Goal: Task Accomplishment & Management: Use online tool/utility

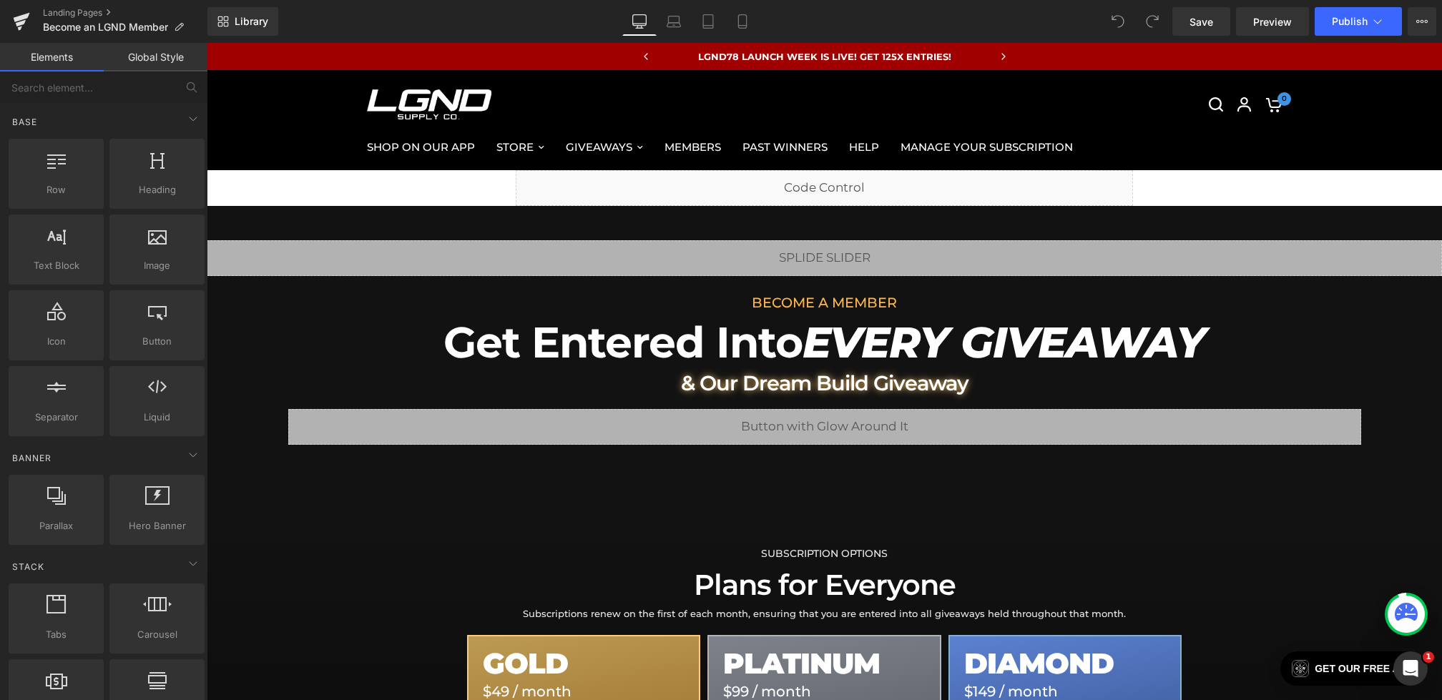
click at [1421, 27] on button "View Live Page View with current Template Save Template to Library Schedule Pub…" at bounding box center [1422, 21] width 29 height 29
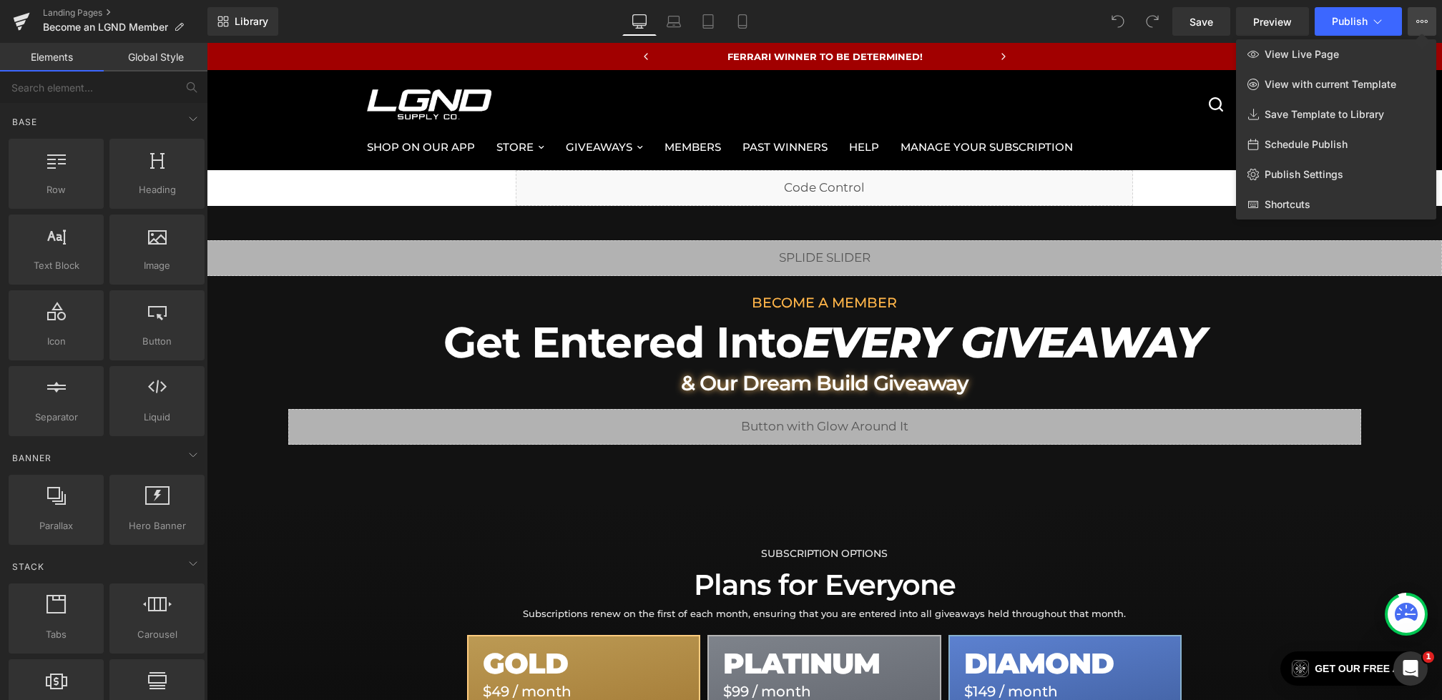
click at [1297, 109] on span "Save Template to Library" at bounding box center [1324, 114] width 119 height 13
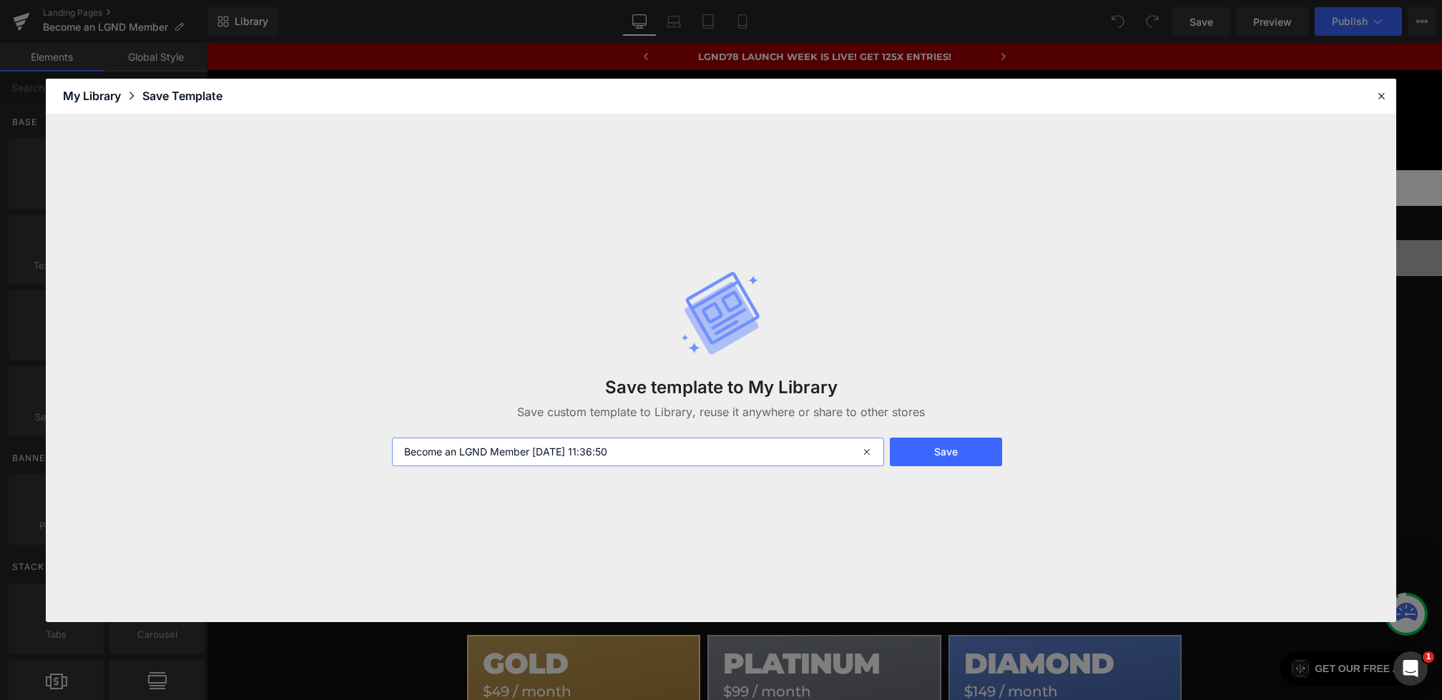
drag, startPoint x: 0, startPoint y: 0, endPoint x: 348, endPoint y: 430, distance: 553.3
click at [348, 430] on div "Save template to My Library Save custom template to Library, reuse it anywhere …" at bounding box center [721, 368] width 1350 height 508
drag, startPoint x: 348, startPoint y: 430, endPoint x: 732, endPoint y: 452, distance: 384.7
click at [732, 452] on input "Become an LGND Member 2025-08-11 11:36:50" at bounding box center [638, 452] width 492 height 29
drag, startPoint x: 732, startPoint y: 452, endPoint x: 544, endPoint y: 452, distance: 188.1
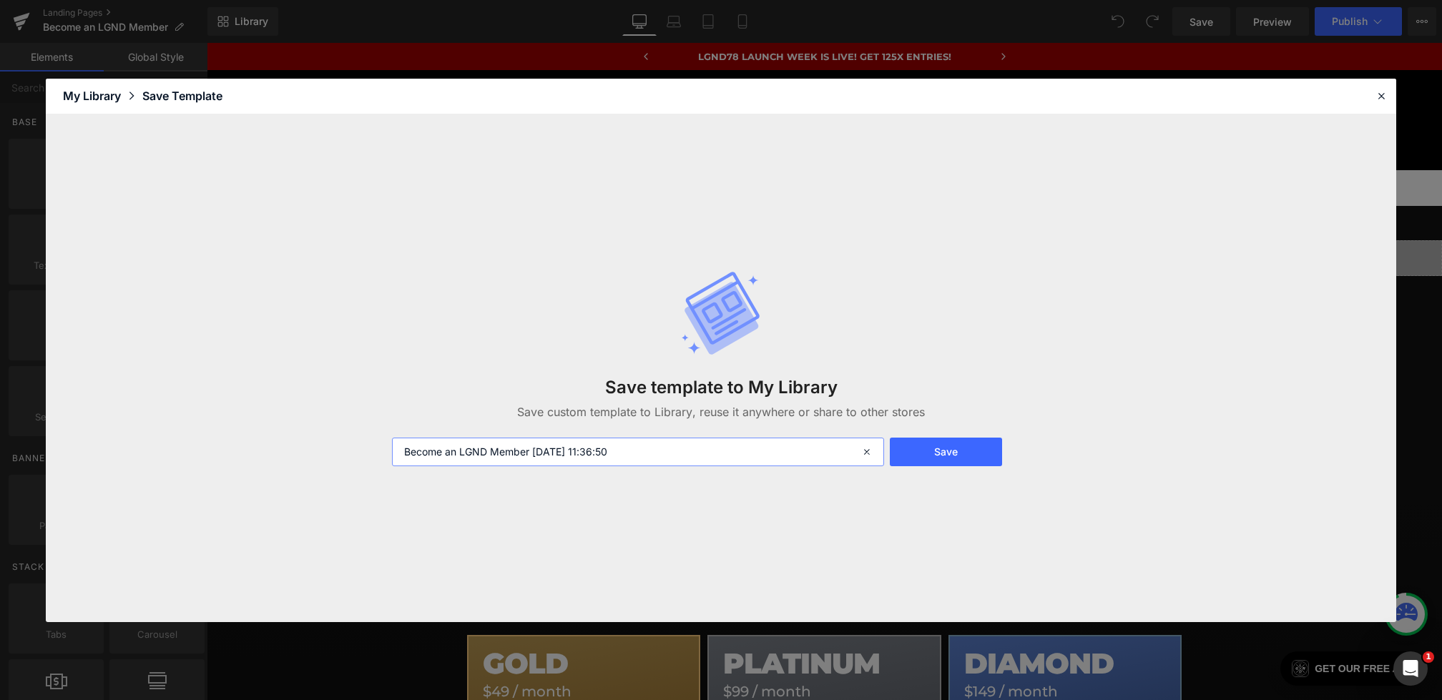
click at [544, 452] on input "Become an LGND Member 2025-08-11 11:36:50" at bounding box center [638, 452] width 492 height 29
drag, startPoint x: 544, startPoint y: 452, endPoint x: 723, endPoint y: 443, distance: 179.1
click at [723, 443] on input "Become an LGND Member 2025-08-11 11:36:50" at bounding box center [638, 452] width 492 height 29
drag, startPoint x: 723, startPoint y: 443, endPoint x: 463, endPoint y: 446, distance: 260.4
click at [463, 446] on input "Become an LGND Member 2025-08-11 11:36:50" at bounding box center [638, 452] width 492 height 29
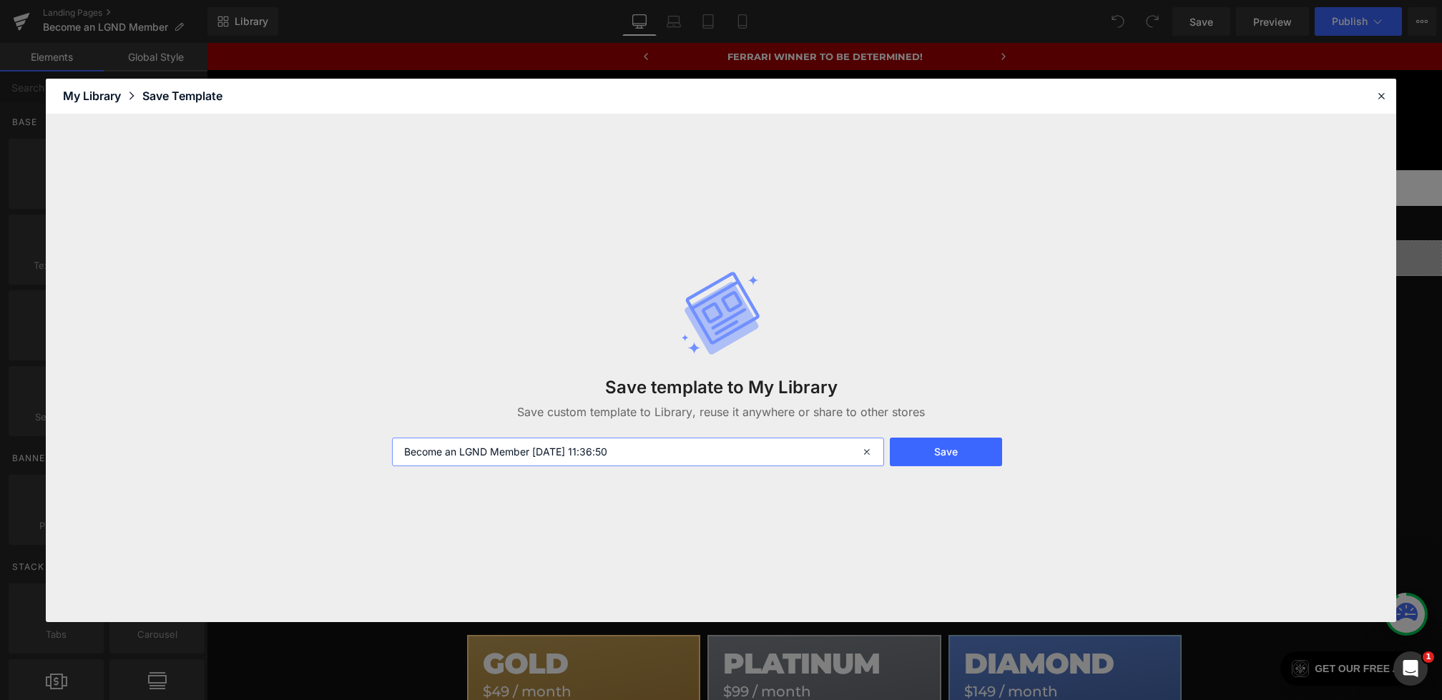
drag, startPoint x: 463, startPoint y: 446, endPoint x: 707, endPoint y: 461, distance: 244.4
click at [707, 461] on input "Become an LGND Member 2025-08-11 11:36:50" at bounding box center [638, 452] width 492 height 29
drag, startPoint x: 707, startPoint y: 461, endPoint x: 226, endPoint y: 453, distance: 480.7
click at [226, 453] on div "Save template to My Library Save custom template to Library, reuse it anywhere …" at bounding box center [721, 368] width 1350 height 508
type input "Membership Page - Old"
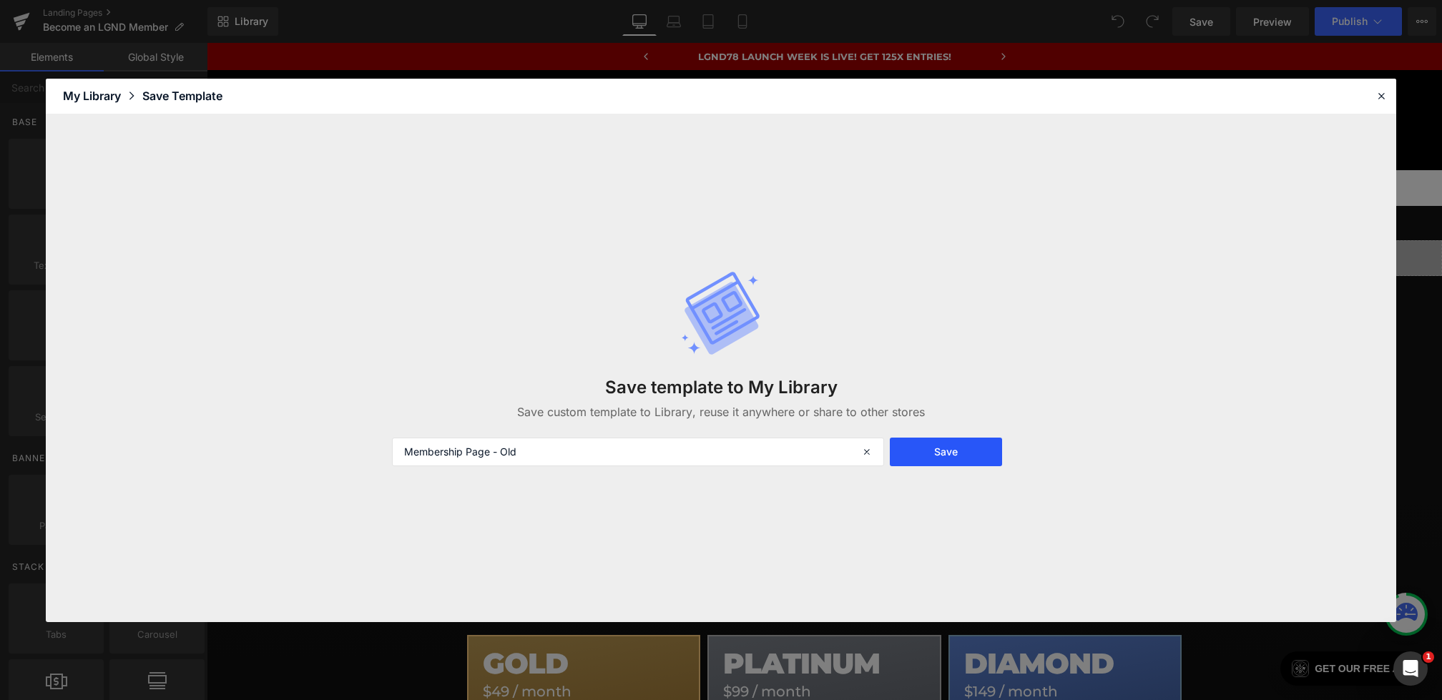
drag, startPoint x: 226, startPoint y: 453, endPoint x: 919, endPoint y: 457, distance: 693.1
click at [919, 457] on button "Save" at bounding box center [946, 452] width 112 height 29
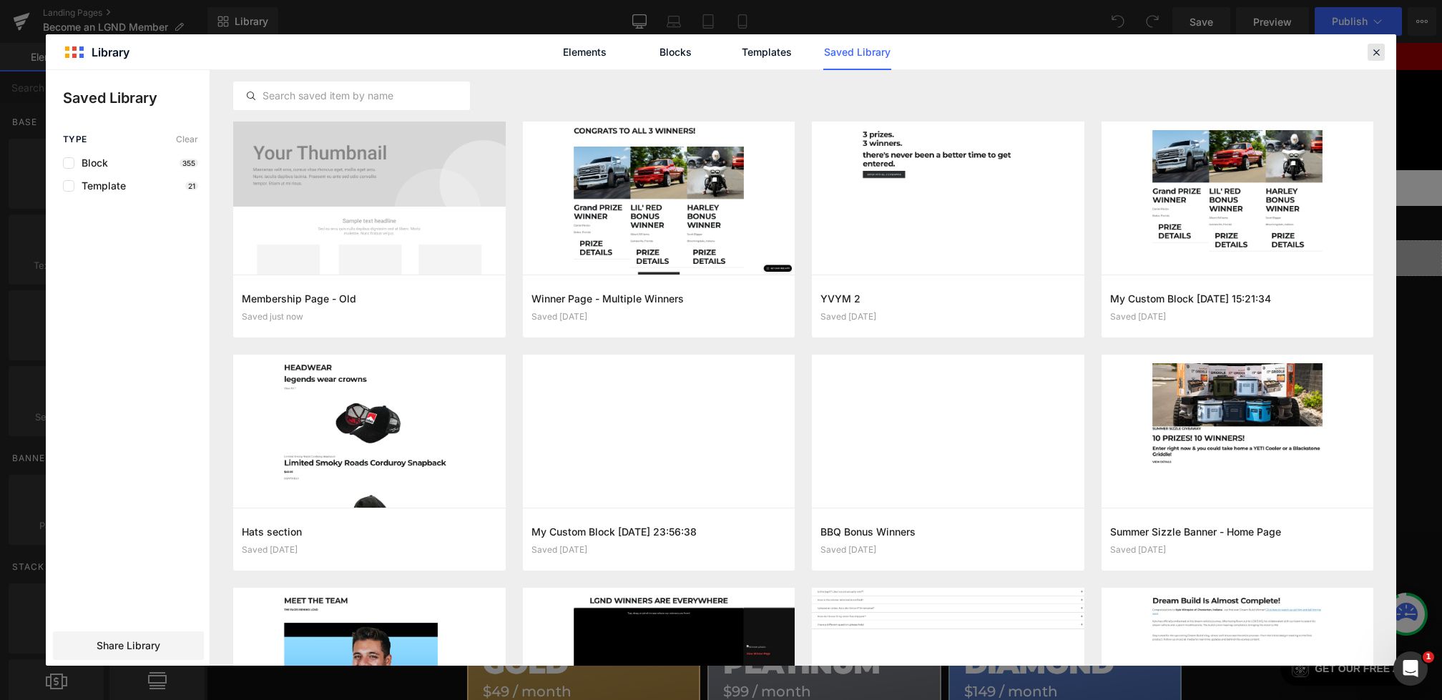
drag, startPoint x: 919, startPoint y: 457, endPoint x: 1379, endPoint y: 54, distance: 611.8
click at [1379, 54] on icon at bounding box center [1376, 52] width 13 height 13
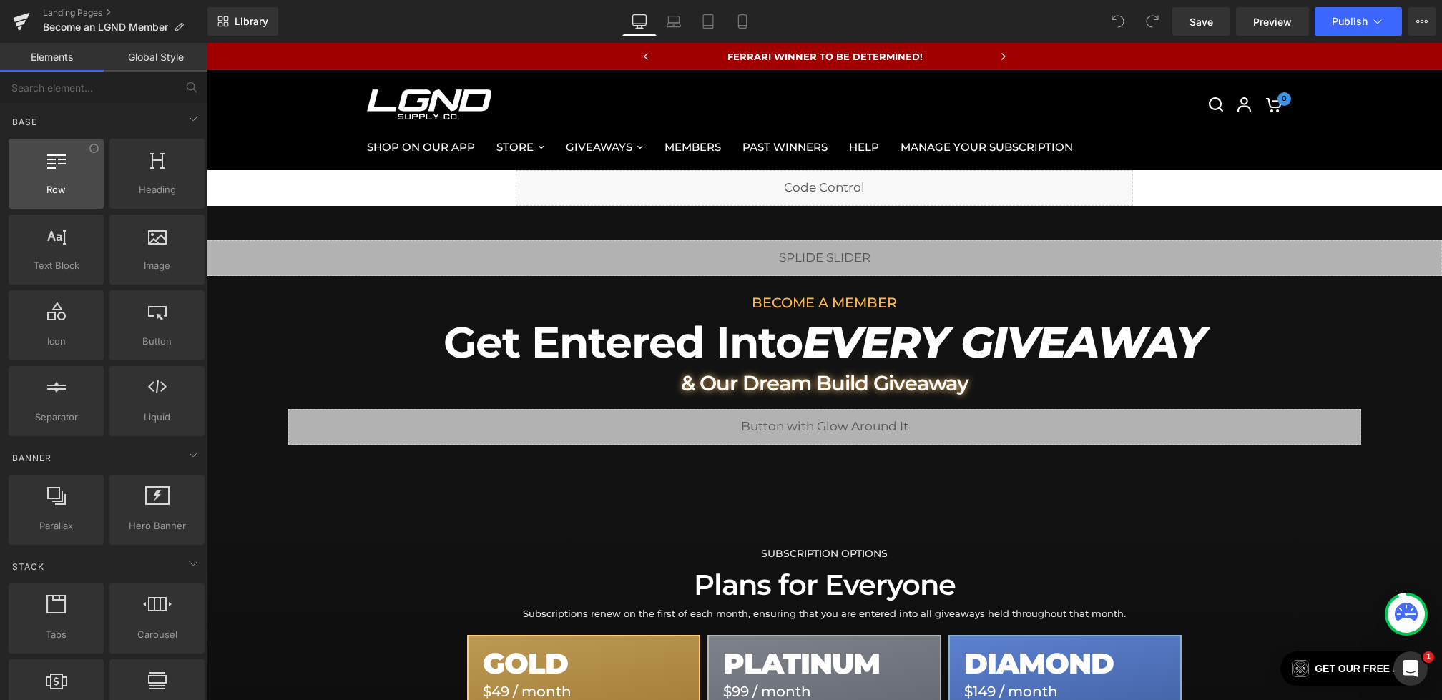
drag, startPoint x: 1379, startPoint y: 54, endPoint x: 58, endPoint y: 203, distance: 1329.5
click at [58, 203] on div "Row rows, columns, layouts, div" at bounding box center [56, 174] width 95 height 70
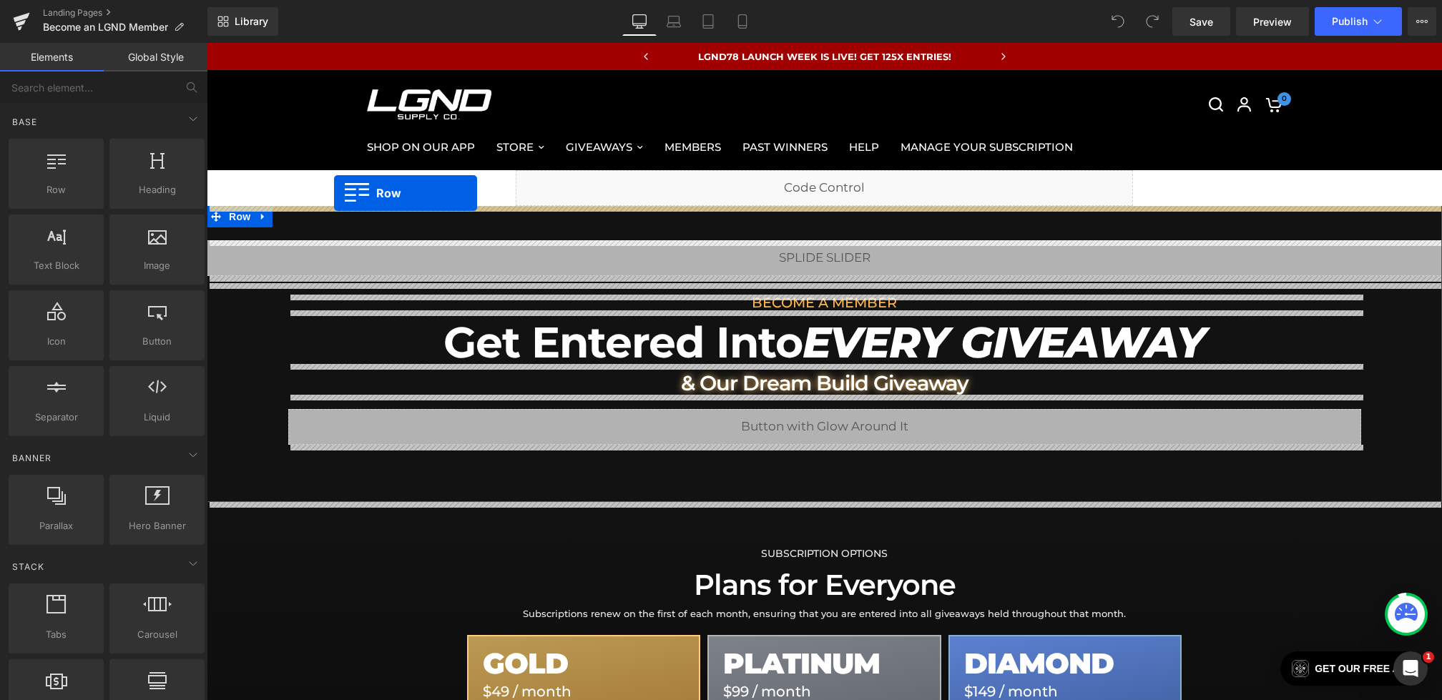
drag, startPoint x: 265, startPoint y: 246, endPoint x: 334, endPoint y: 193, distance: 87.3
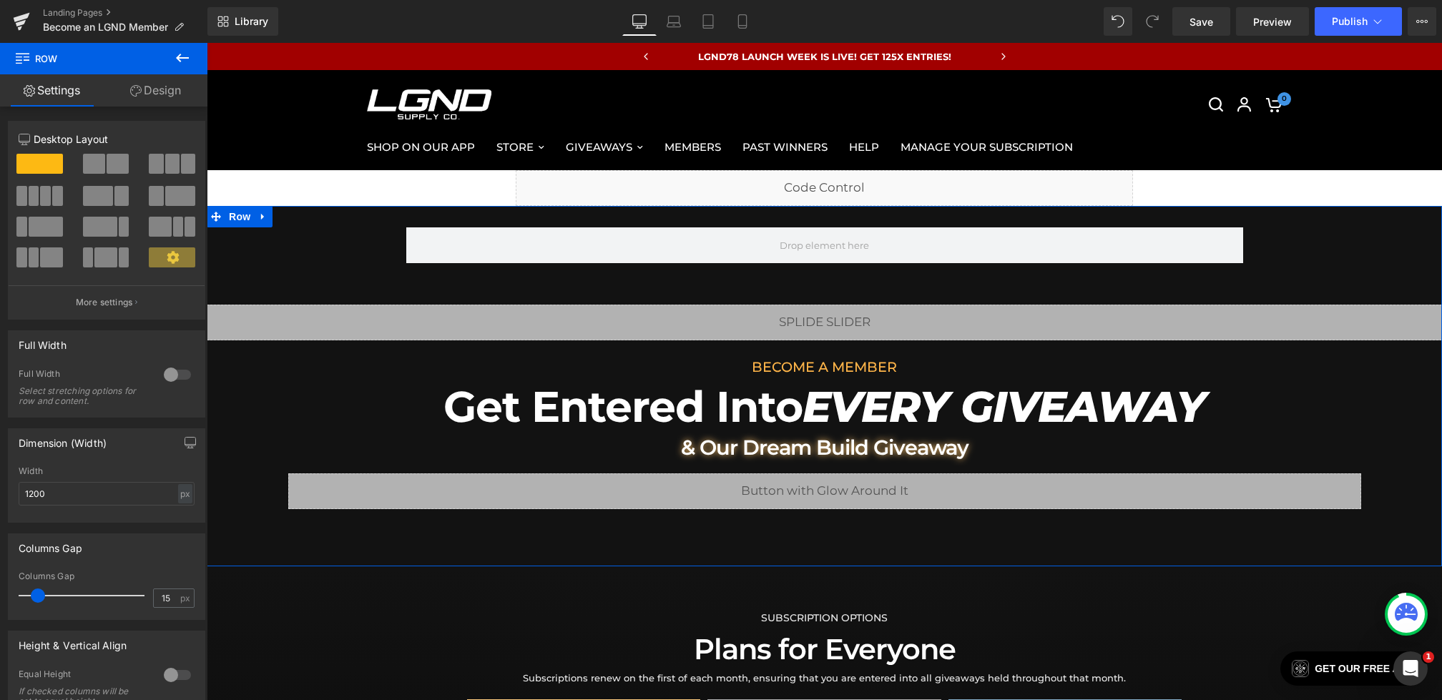
click at [241, 220] on span "Row" at bounding box center [239, 216] width 29 height 21
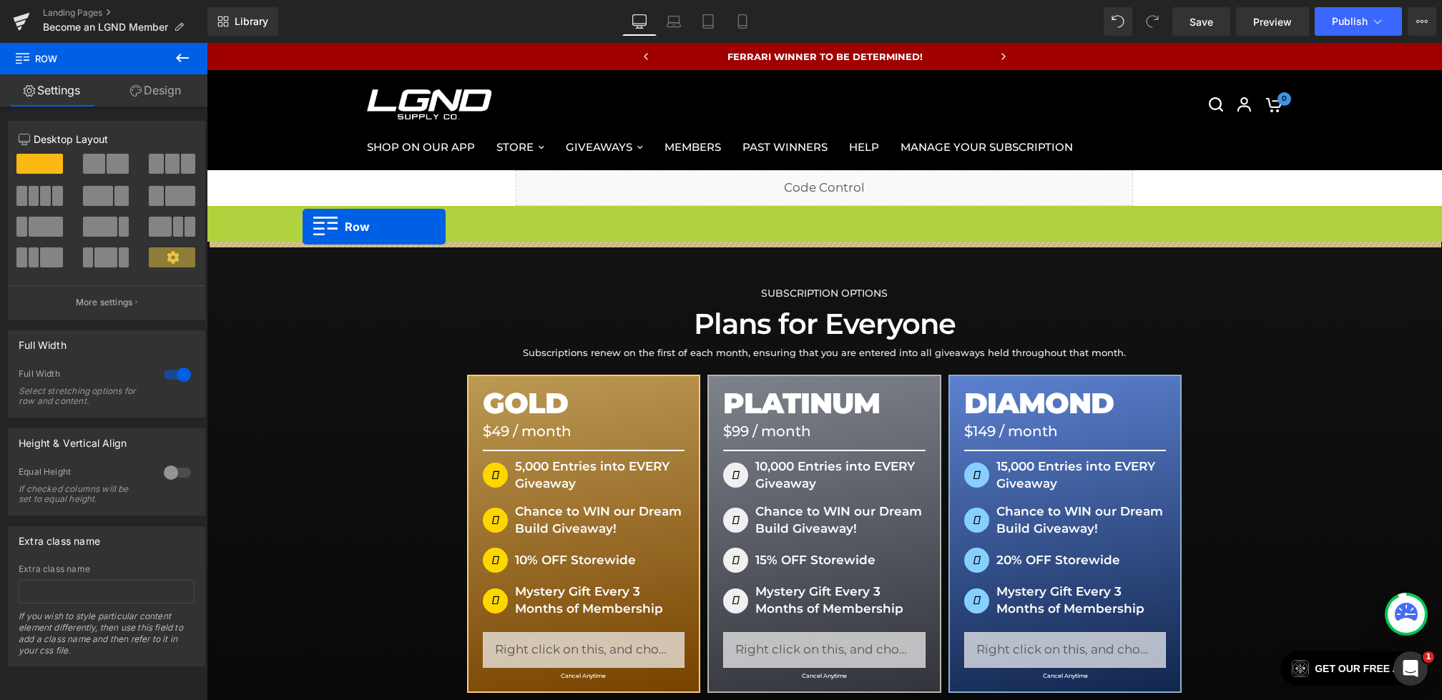
drag, startPoint x: 334, startPoint y: 193, endPoint x: 303, endPoint y: 227, distance: 46.0
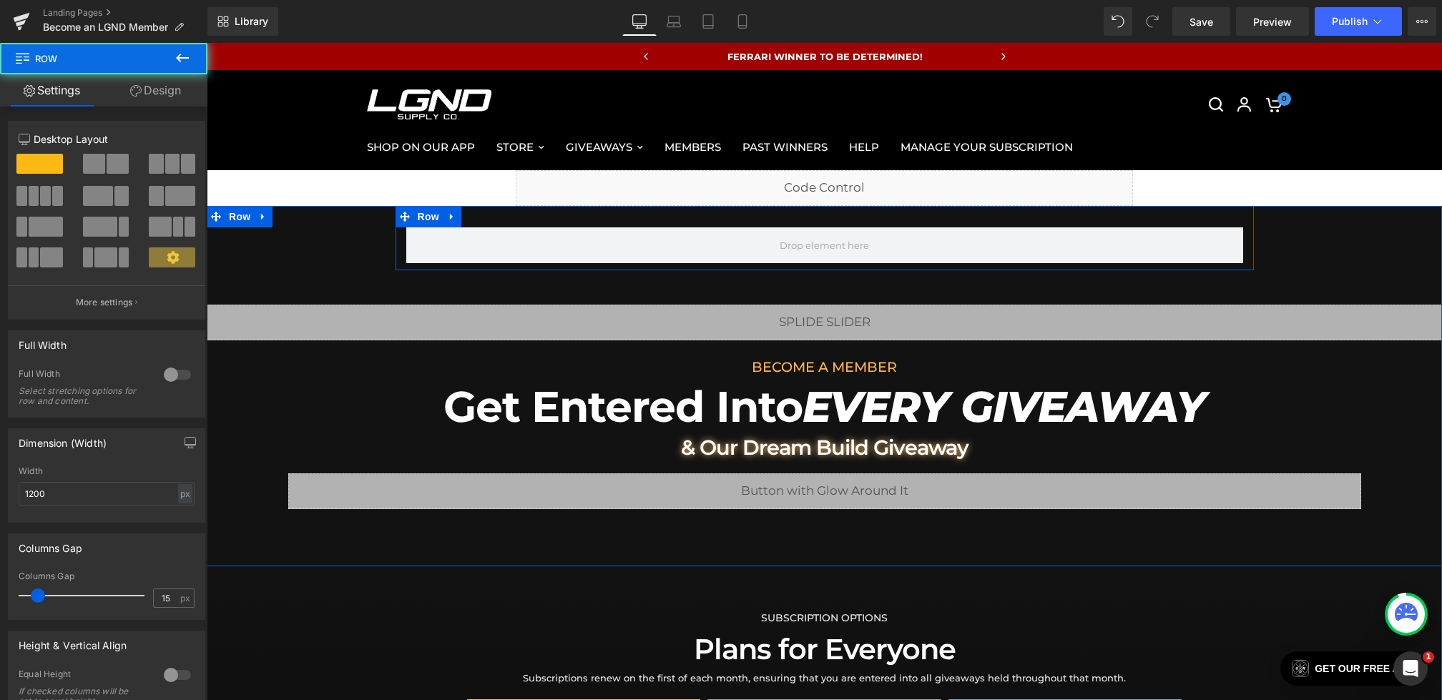
click at [479, 245] on span at bounding box center [824, 245] width 837 height 36
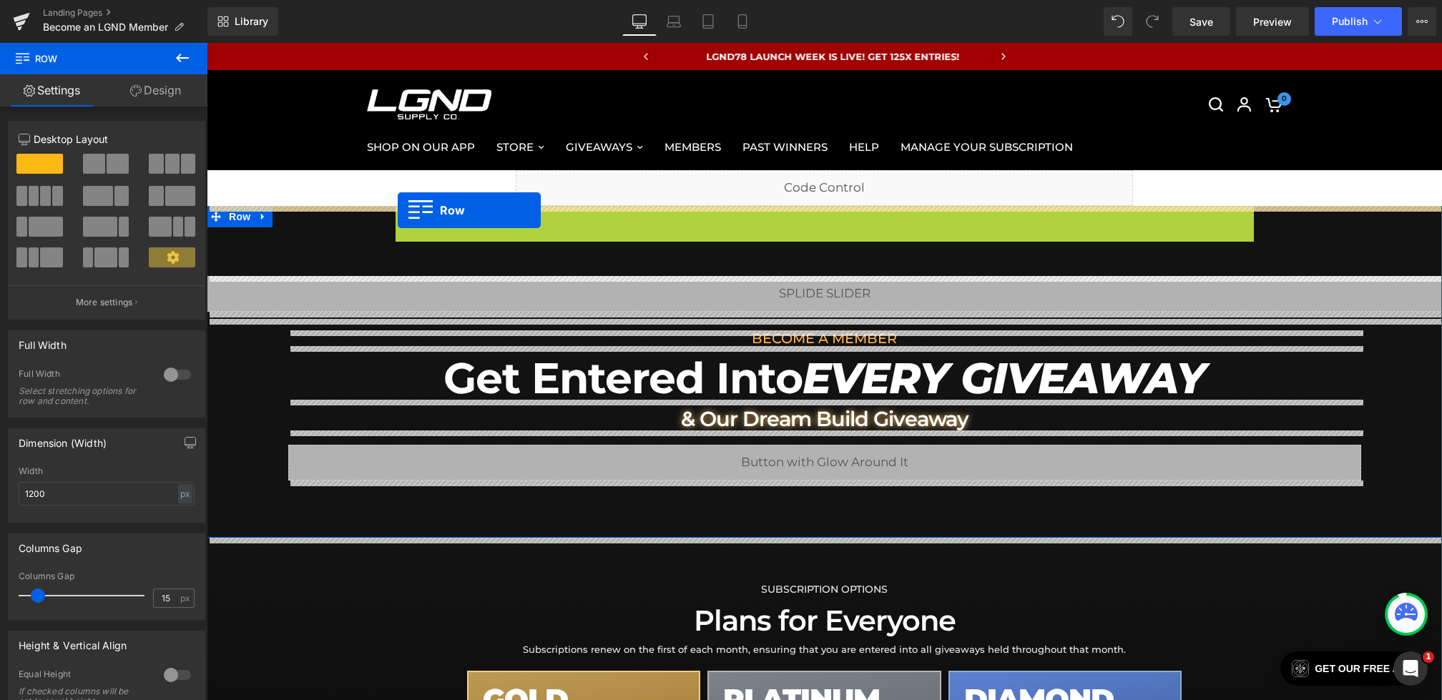
drag, startPoint x: 303, startPoint y: 227, endPoint x: 398, endPoint y: 210, distance: 96.5
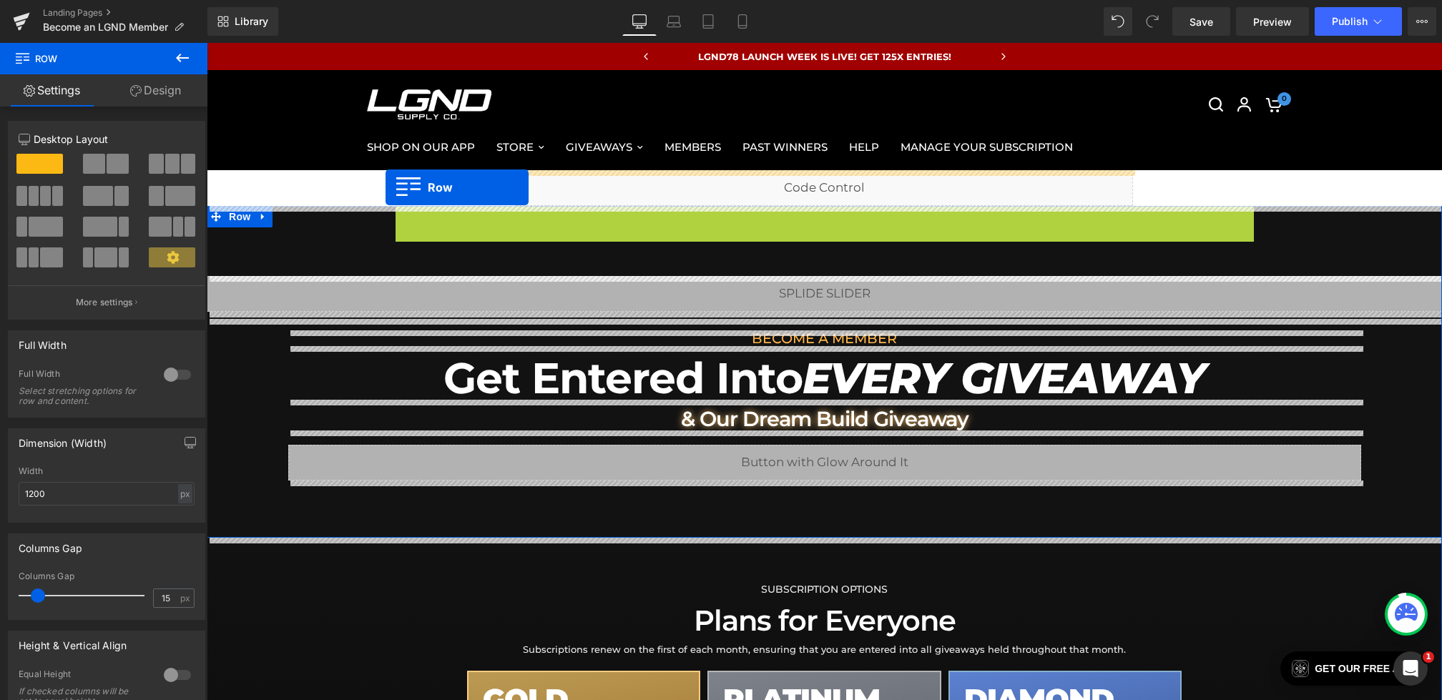
drag, startPoint x: 398, startPoint y: 210, endPoint x: 386, endPoint y: 187, distance: 25.9
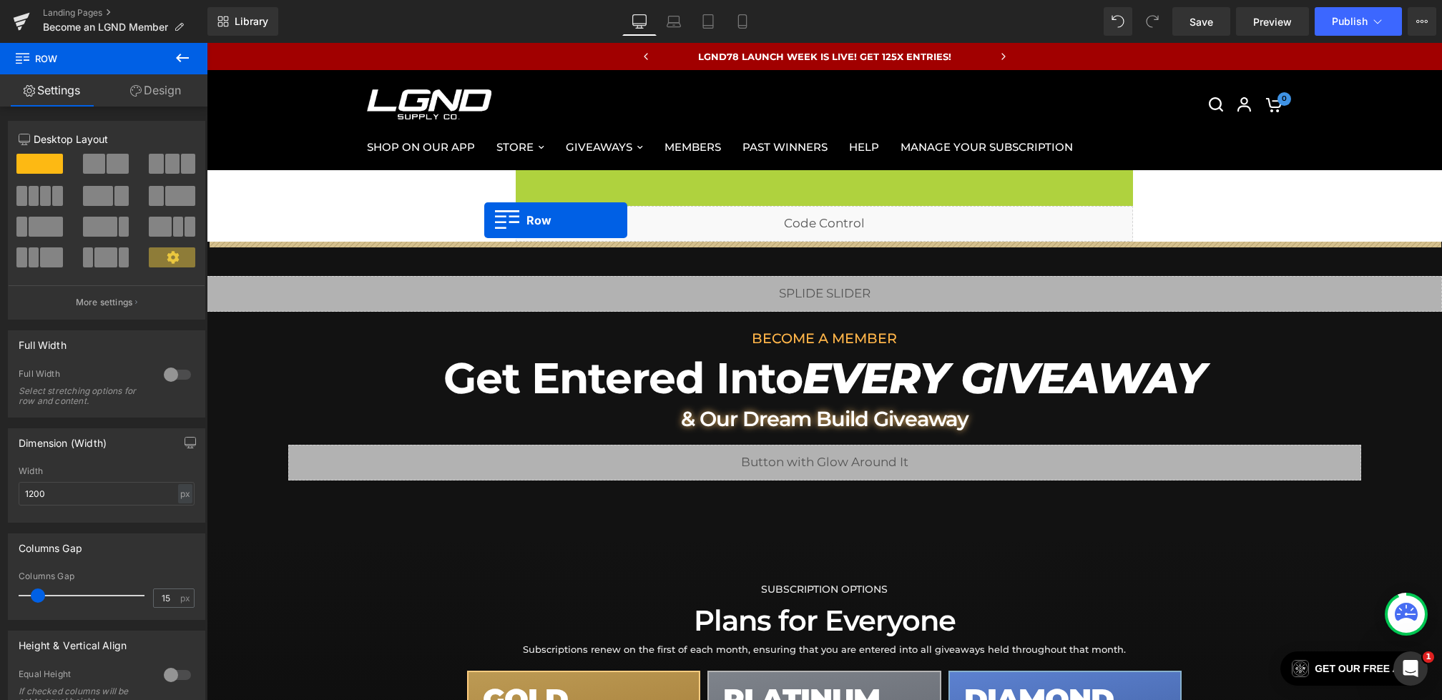
drag, startPoint x: 386, startPoint y: 187, endPoint x: 484, endPoint y: 220, distance: 104.0
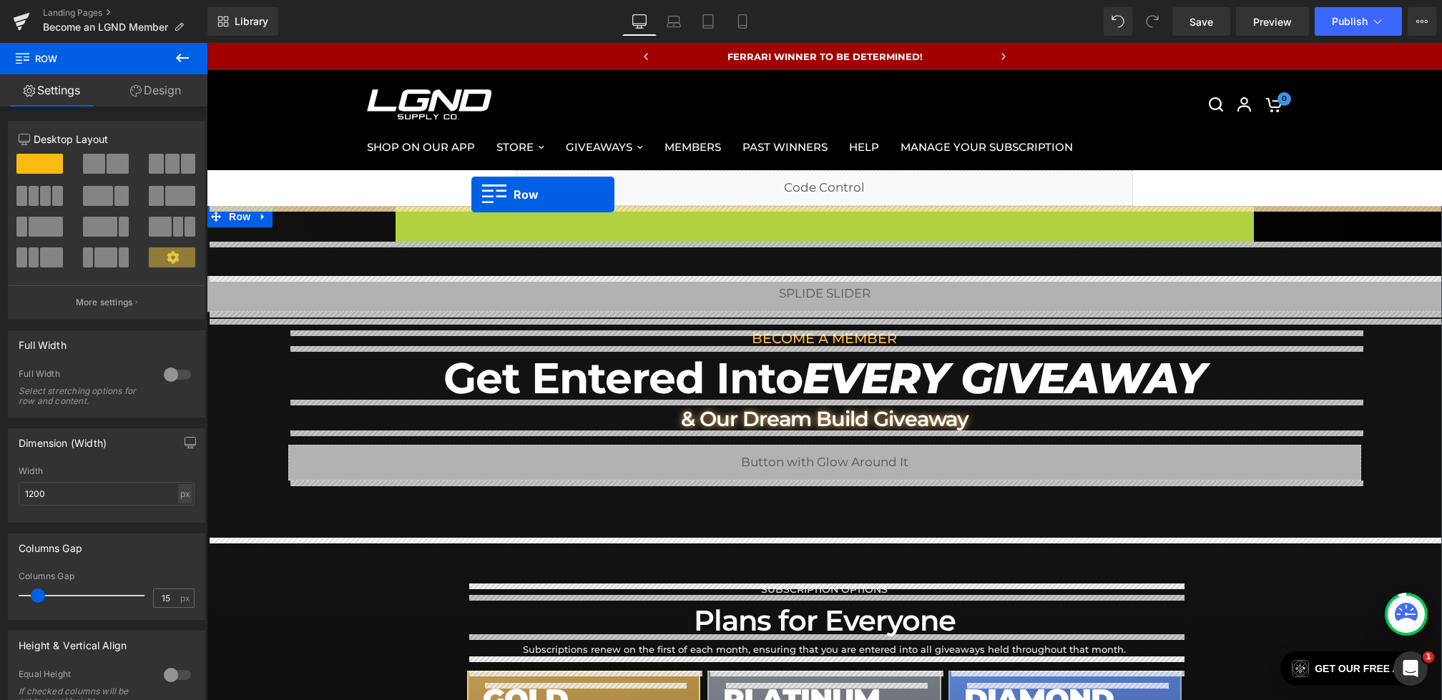
drag, startPoint x: 484, startPoint y: 220, endPoint x: 471, endPoint y: 195, distance: 28.8
drag, startPoint x: 471, startPoint y: 195, endPoint x: 502, endPoint y: 193, distance: 30.8
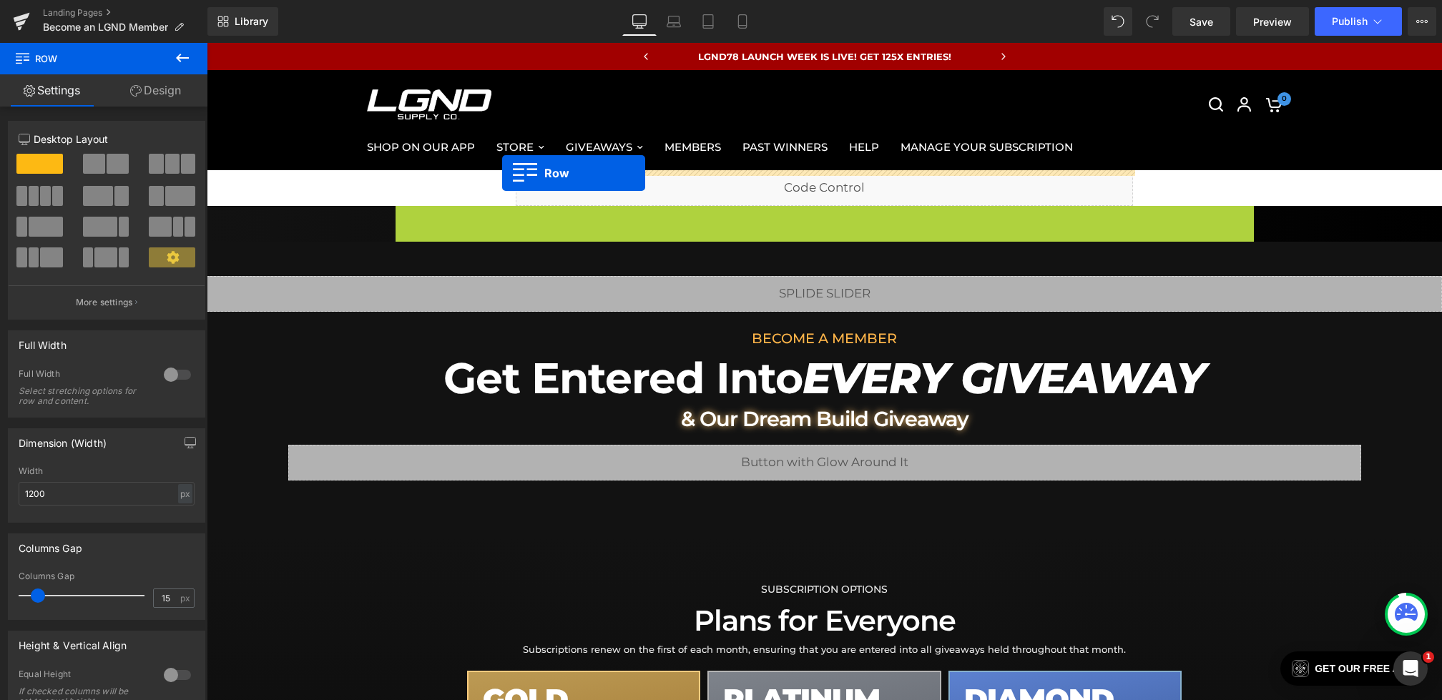
drag, startPoint x: 502, startPoint y: 193, endPoint x: 502, endPoint y: 173, distance: 20.0
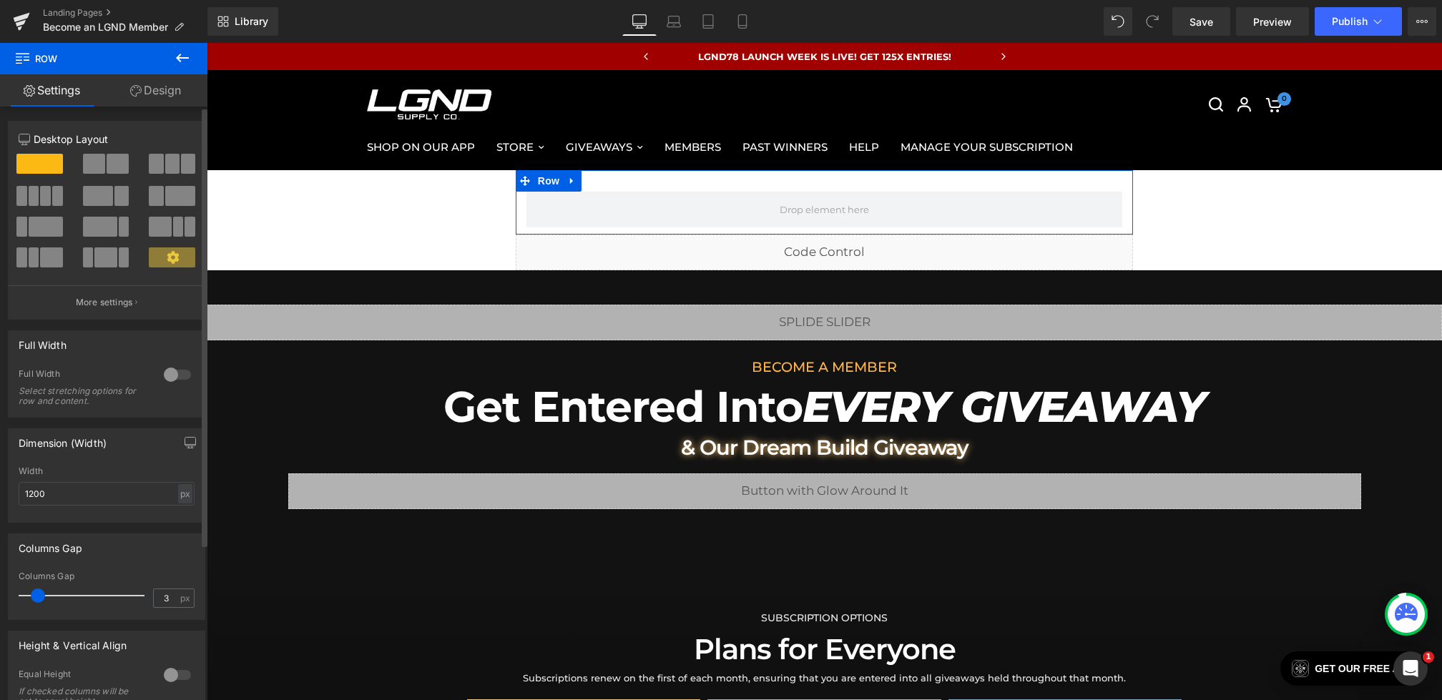
type input "0"
drag, startPoint x: 295, startPoint y: 130, endPoint x: 9, endPoint y: 590, distance: 541.6
click at [9, 590] on div "0px Columns Gap 0 px" at bounding box center [107, 595] width 196 height 48
click at [171, 367] on div at bounding box center [177, 374] width 34 height 23
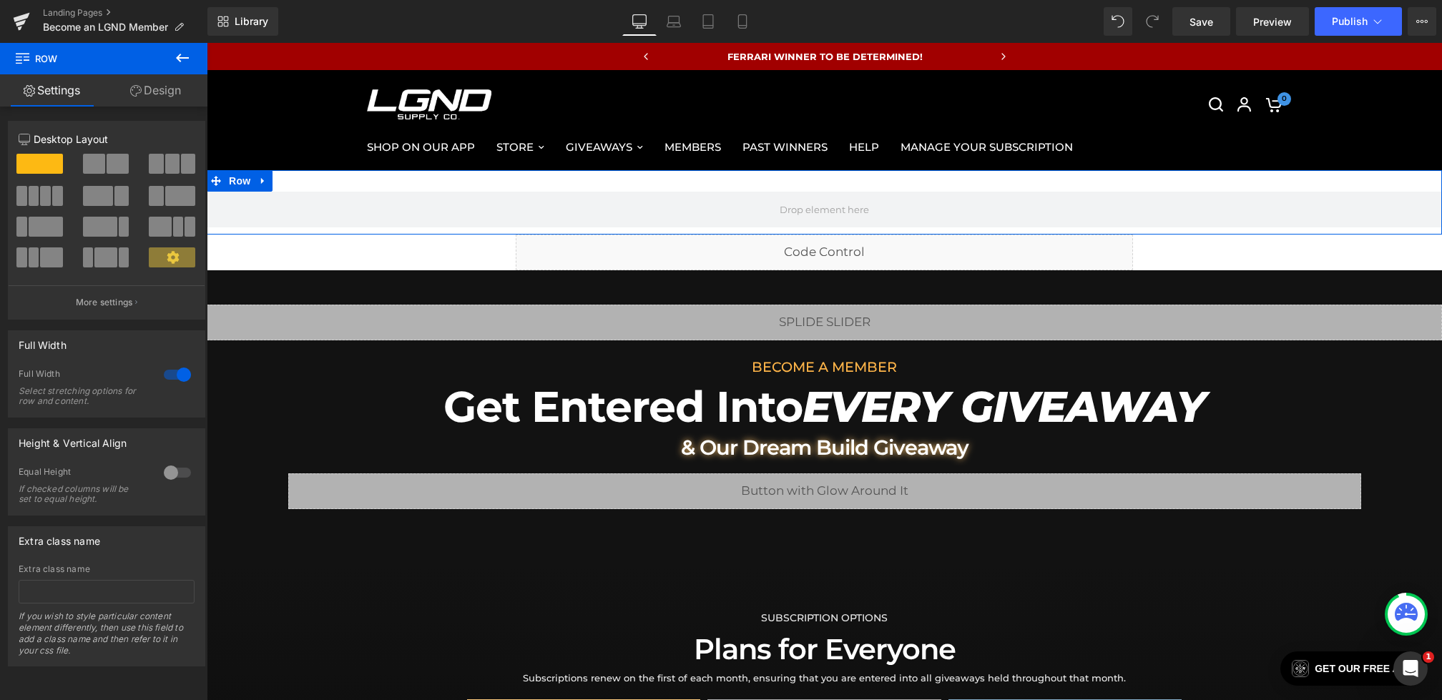
drag, startPoint x: 9, startPoint y: 590, endPoint x: 148, endPoint y: 101, distance: 508.5
click at [148, 101] on link "Design" at bounding box center [156, 90] width 104 height 32
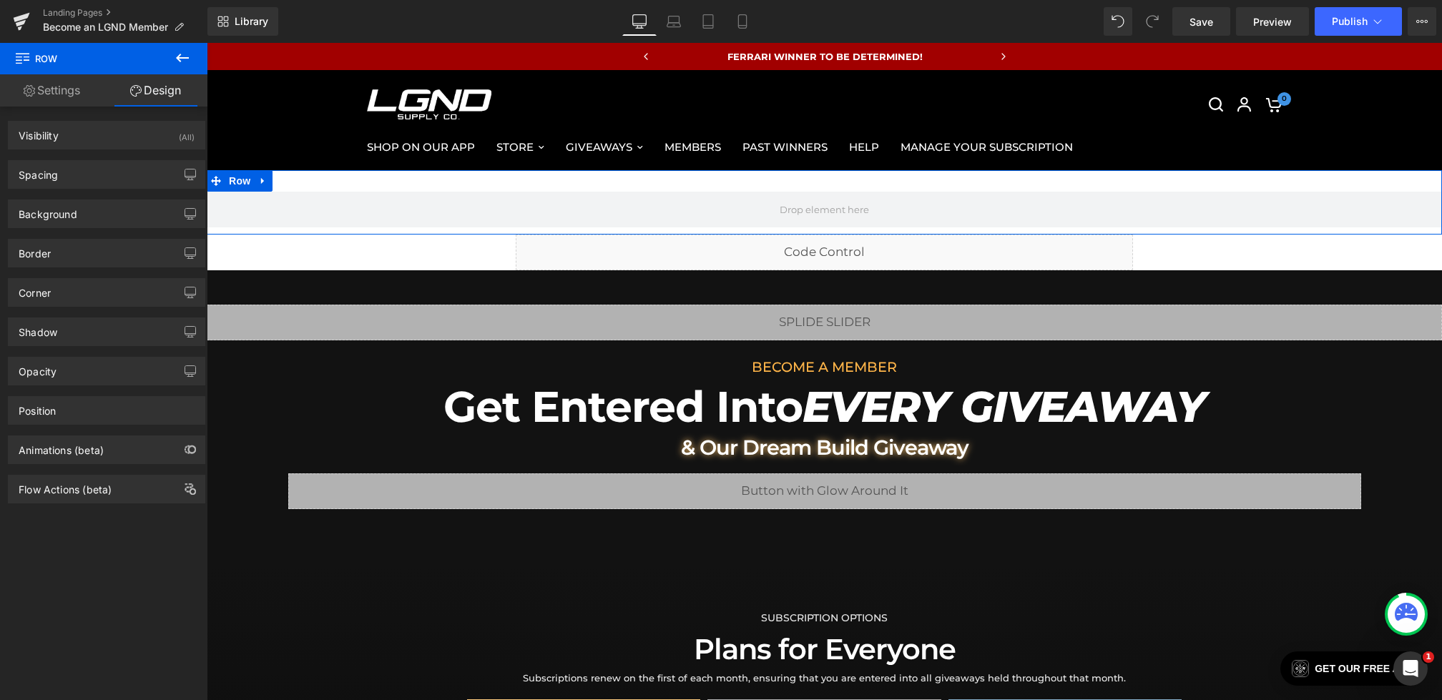
click at [67, 212] on div "Background" at bounding box center [48, 210] width 59 height 20
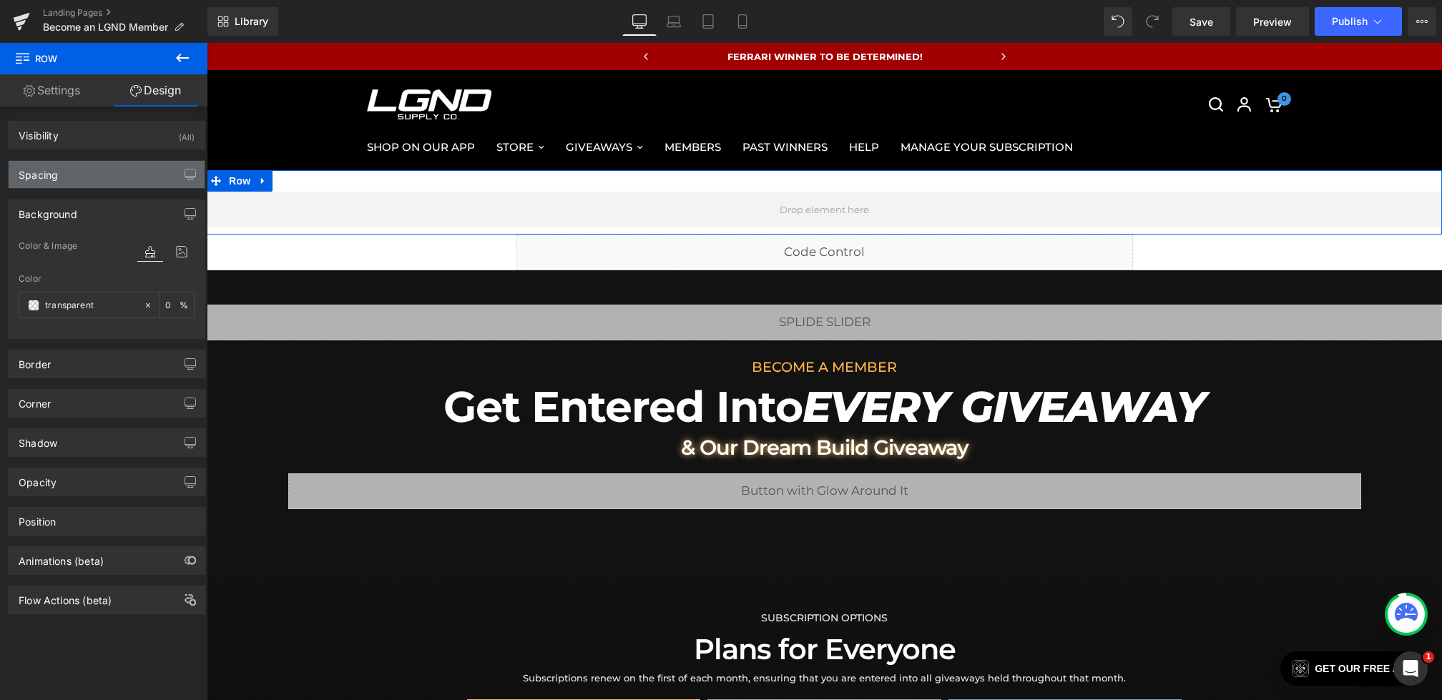
drag, startPoint x: 148, startPoint y: 101, endPoint x: 84, endPoint y: 170, distance: 93.6
click at [84, 170] on div "Spacing" at bounding box center [107, 174] width 196 height 27
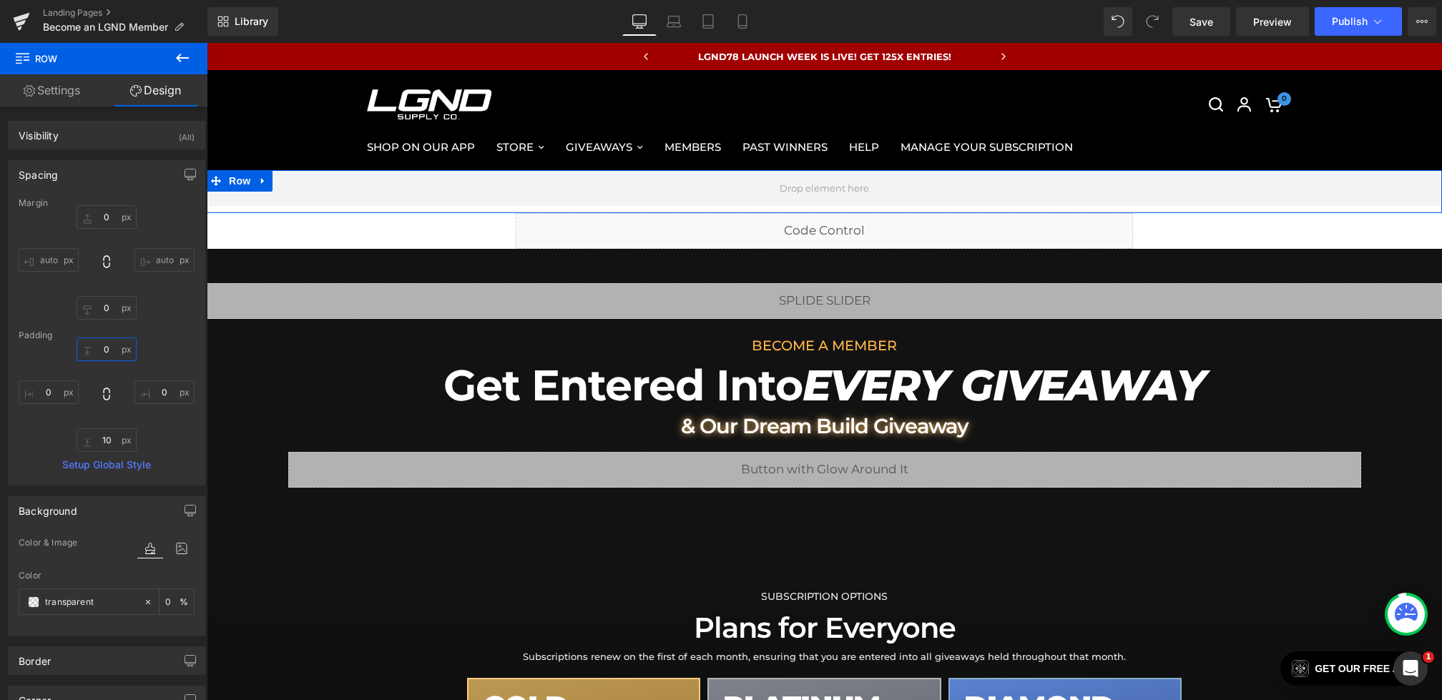
type input "0"
drag, startPoint x: 84, startPoint y: 170, endPoint x: 109, endPoint y: 423, distance: 254.4
click at [109, 423] on div "0px 0 0px 0 10px 10 0px 0" at bounding box center [107, 395] width 176 height 114
drag, startPoint x: 109, startPoint y: 423, endPoint x: 108, endPoint y: 471, distance: 47.9
click at [108, 471] on div "Margin 0px 0 auto auto 0px 0 auto auto [GEOGRAPHIC_DATA] 0px 0 0px 0 10px 10 0p…" at bounding box center [107, 341] width 196 height 287
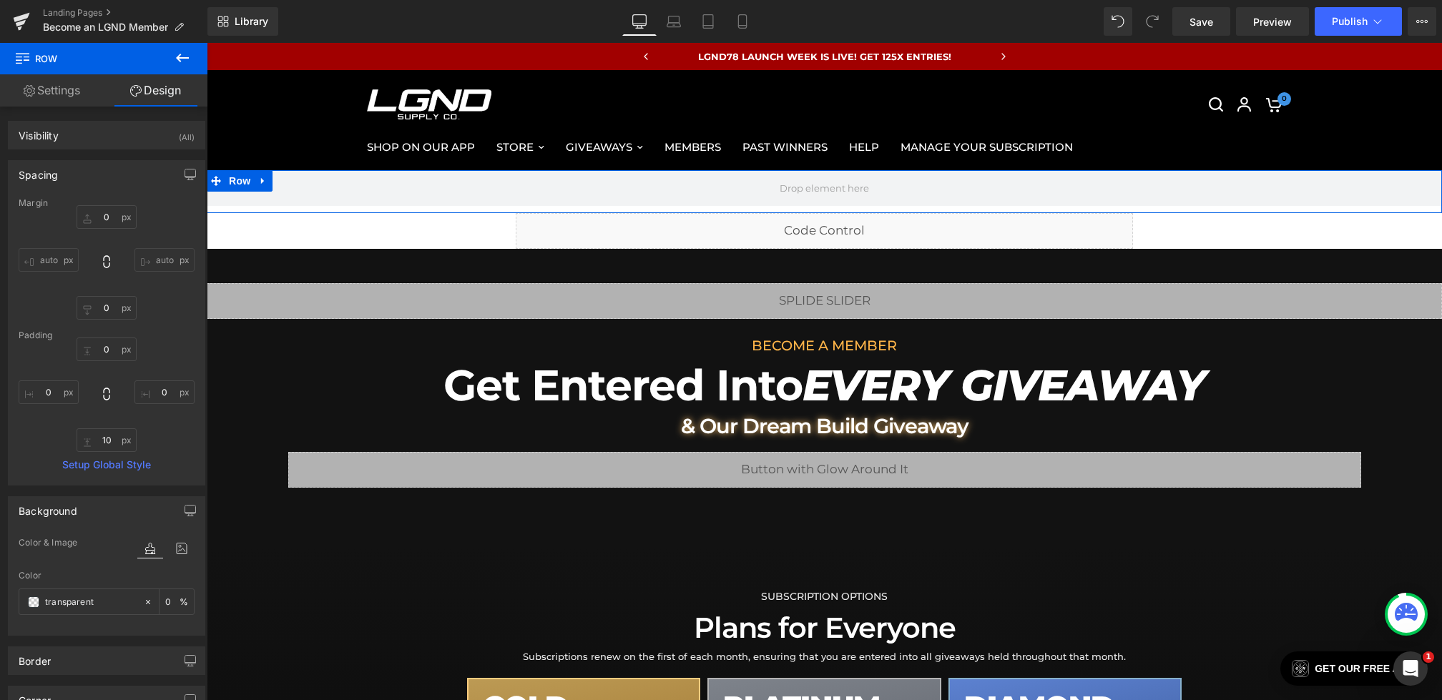
type input "0"
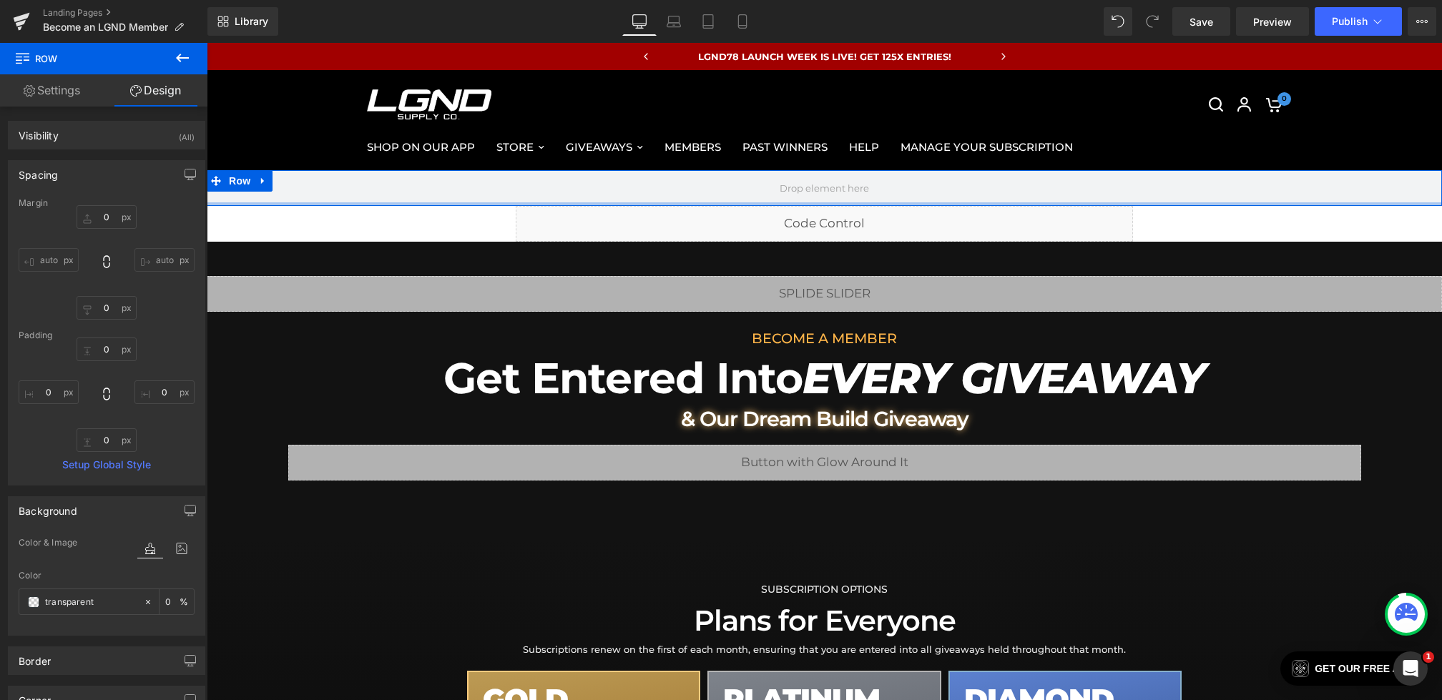
click at [360, 197] on span at bounding box center [824, 188] width 1235 height 36
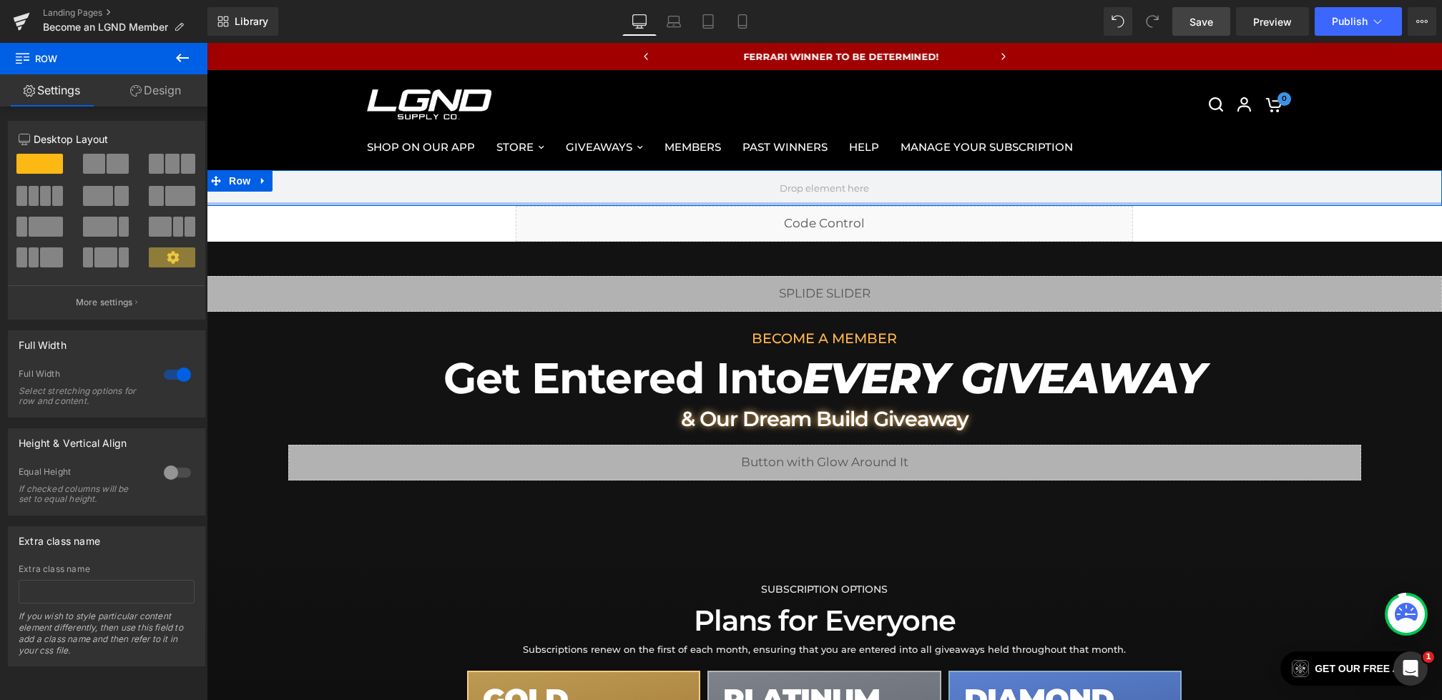
drag, startPoint x: 108, startPoint y: 471, endPoint x: 1203, endPoint y: 22, distance: 1183.3
click at [1203, 22] on span "Save" at bounding box center [1201, 21] width 24 height 15
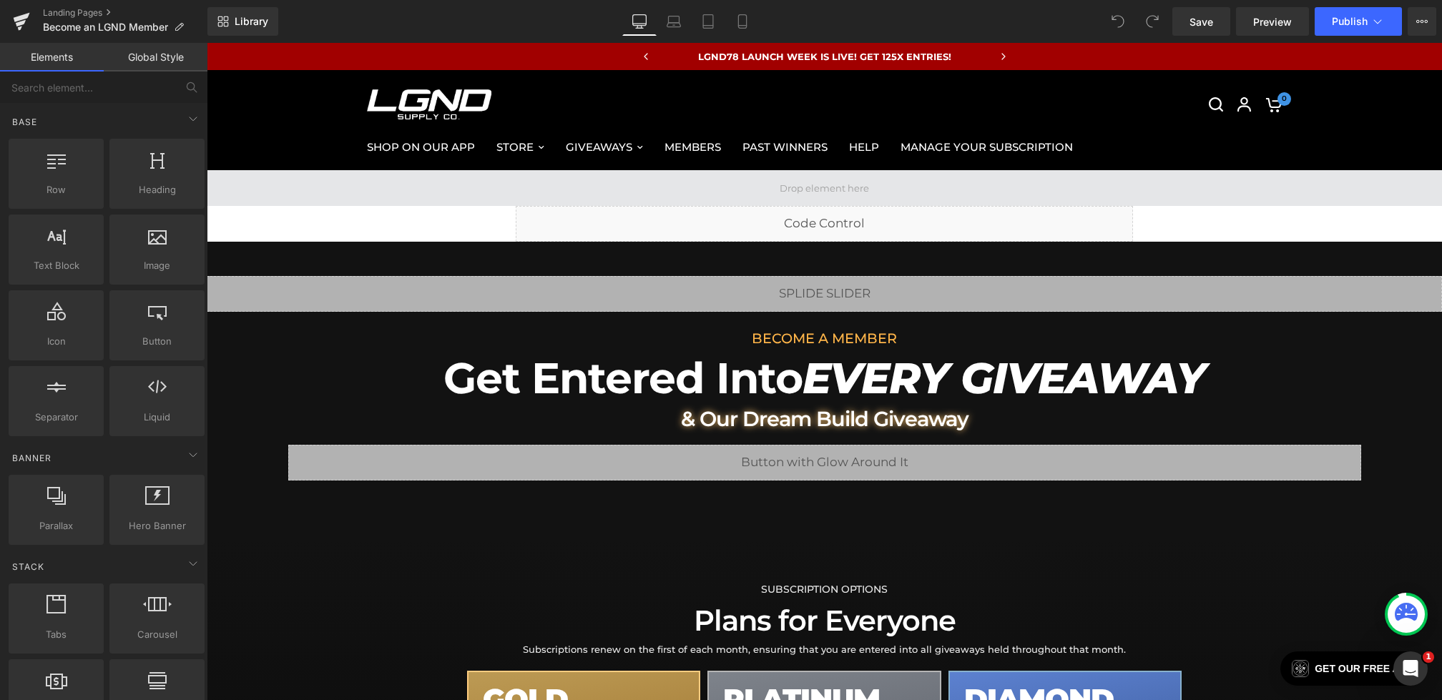
drag, startPoint x: 207, startPoint y: 43, endPoint x: 464, endPoint y: 188, distance: 295.6
click at [464, 188] on span at bounding box center [824, 188] width 1235 height 36
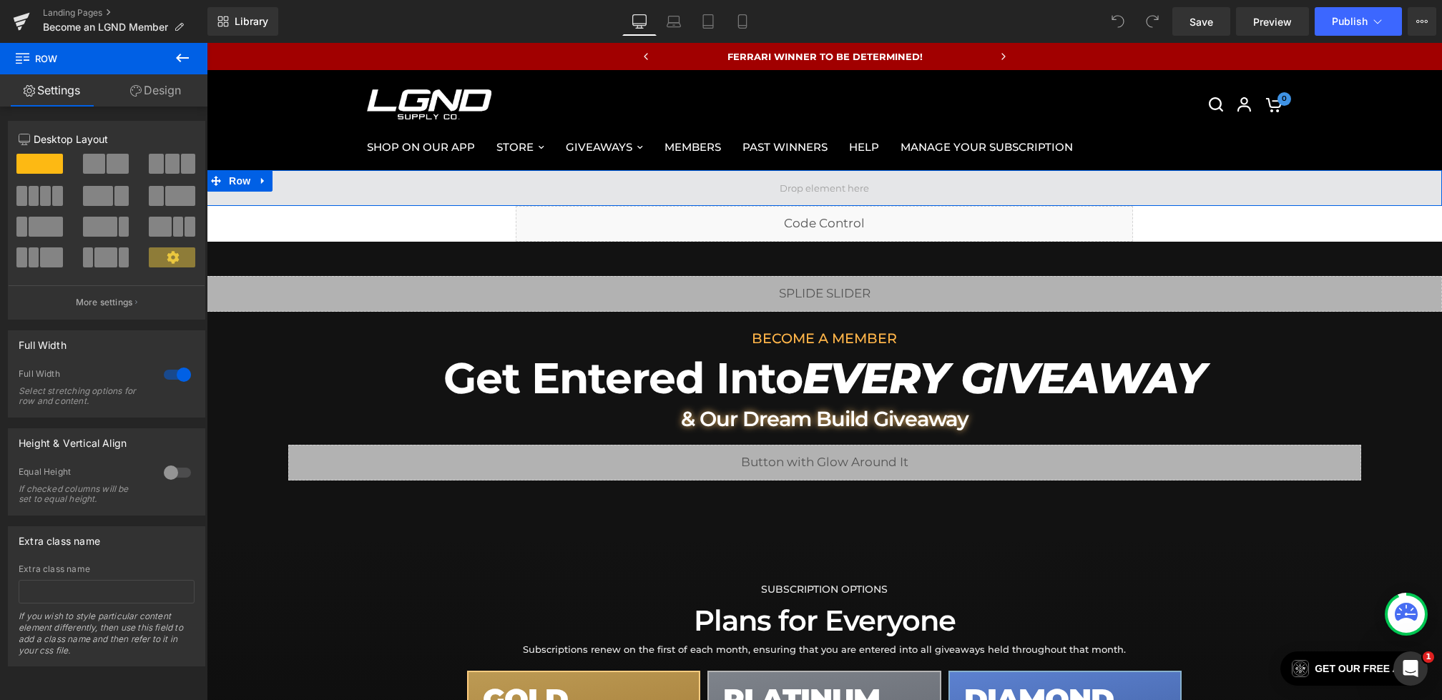
click at [181, 57] on icon at bounding box center [182, 57] width 17 height 17
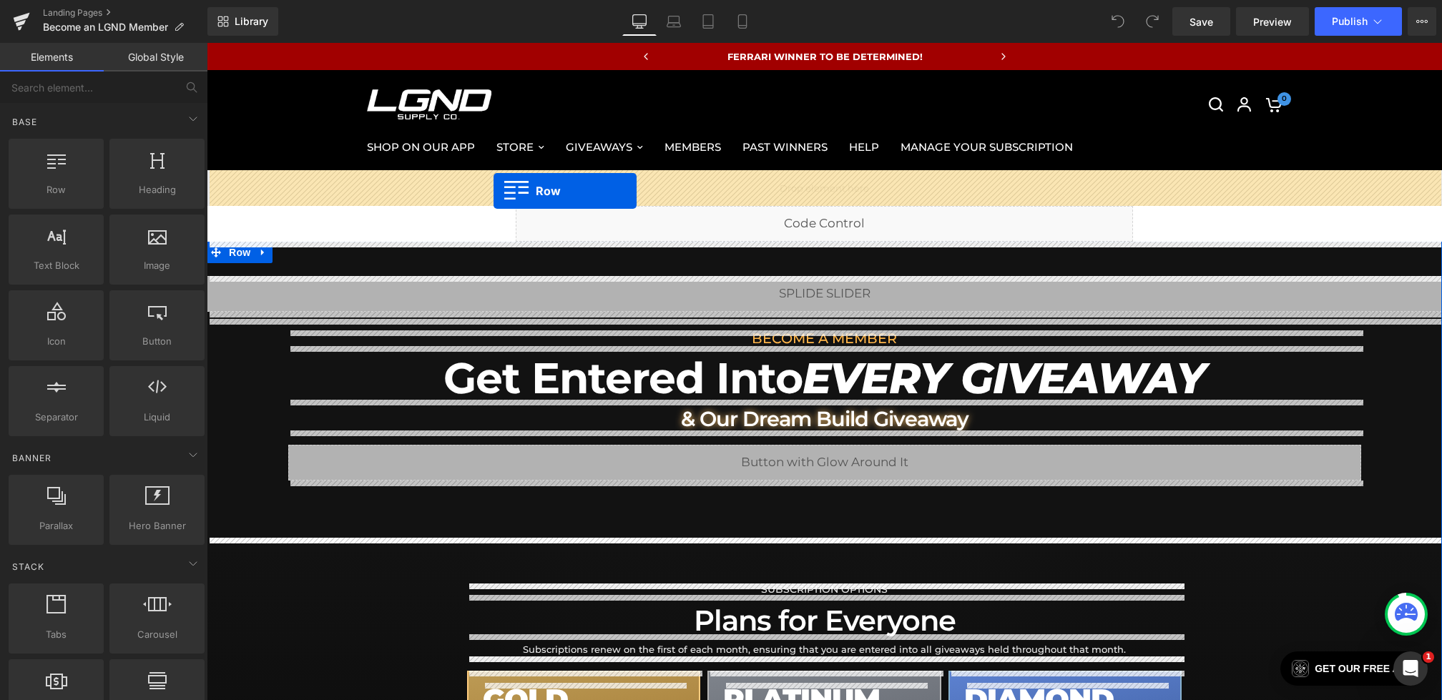
drag, startPoint x: 464, startPoint y: 188, endPoint x: 494, endPoint y: 191, distance: 29.5
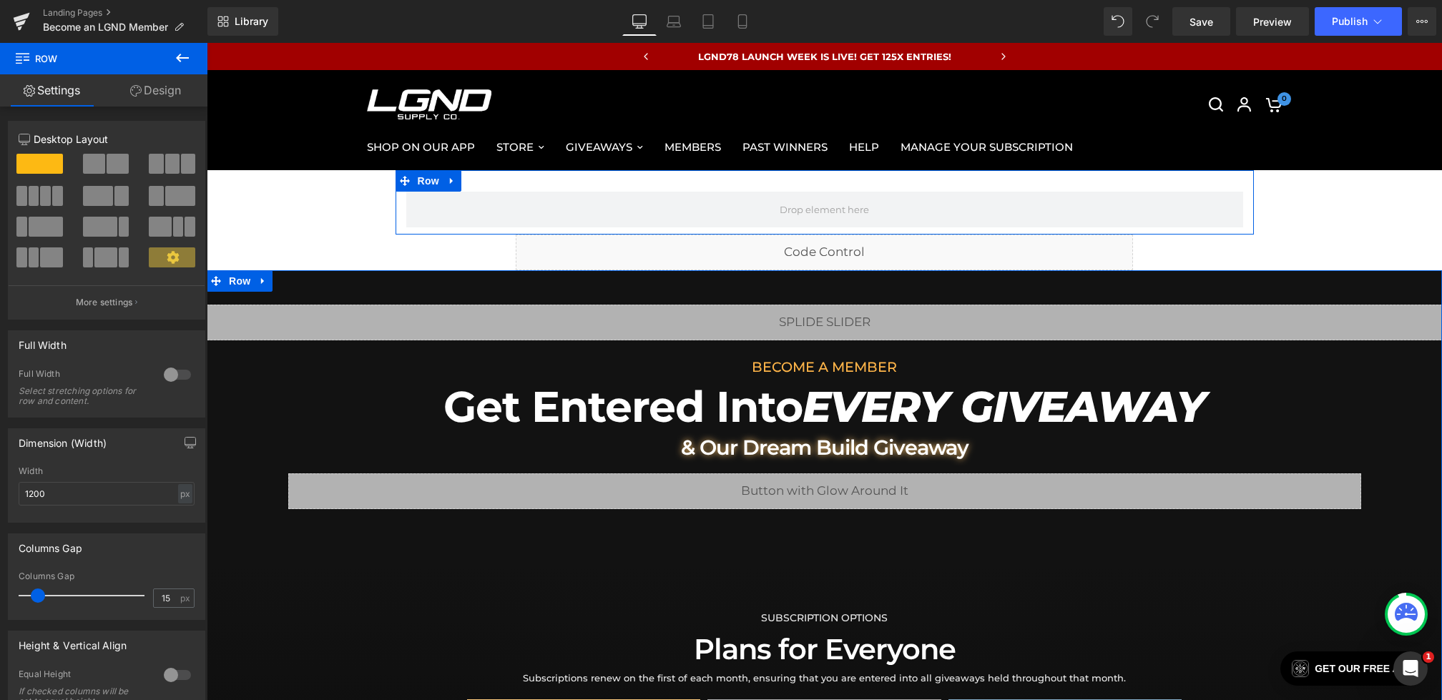
click at [141, 92] on link "Design" at bounding box center [156, 90] width 104 height 32
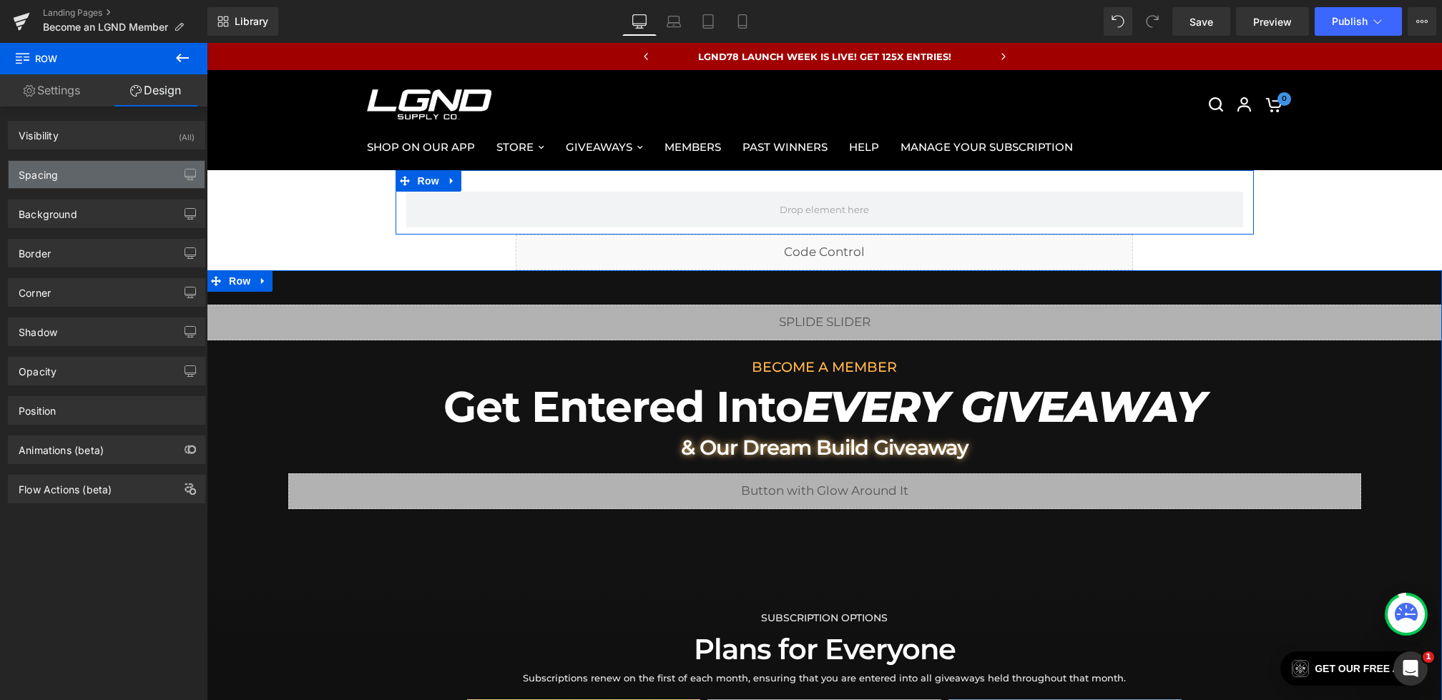
click at [55, 180] on div "Spacing" at bounding box center [107, 174] width 196 height 27
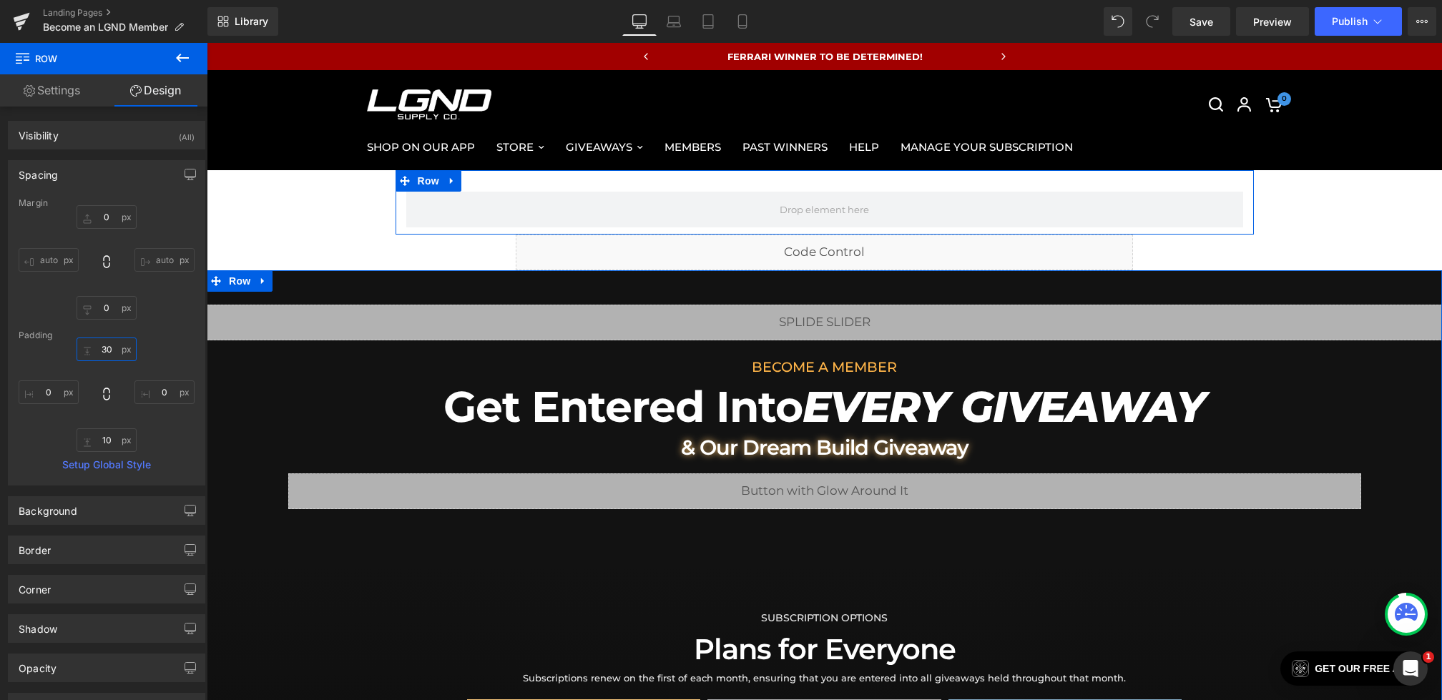
type input "0"
drag, startPoint x: 104, startPoint y: 348, endPoint x: 104, endPoint y: 384, distance: 35.8
click at [104, 384] on div "0px 0 0px 0 10px 10 0px 0" at bounding box center [107, 395] width 176 height 114
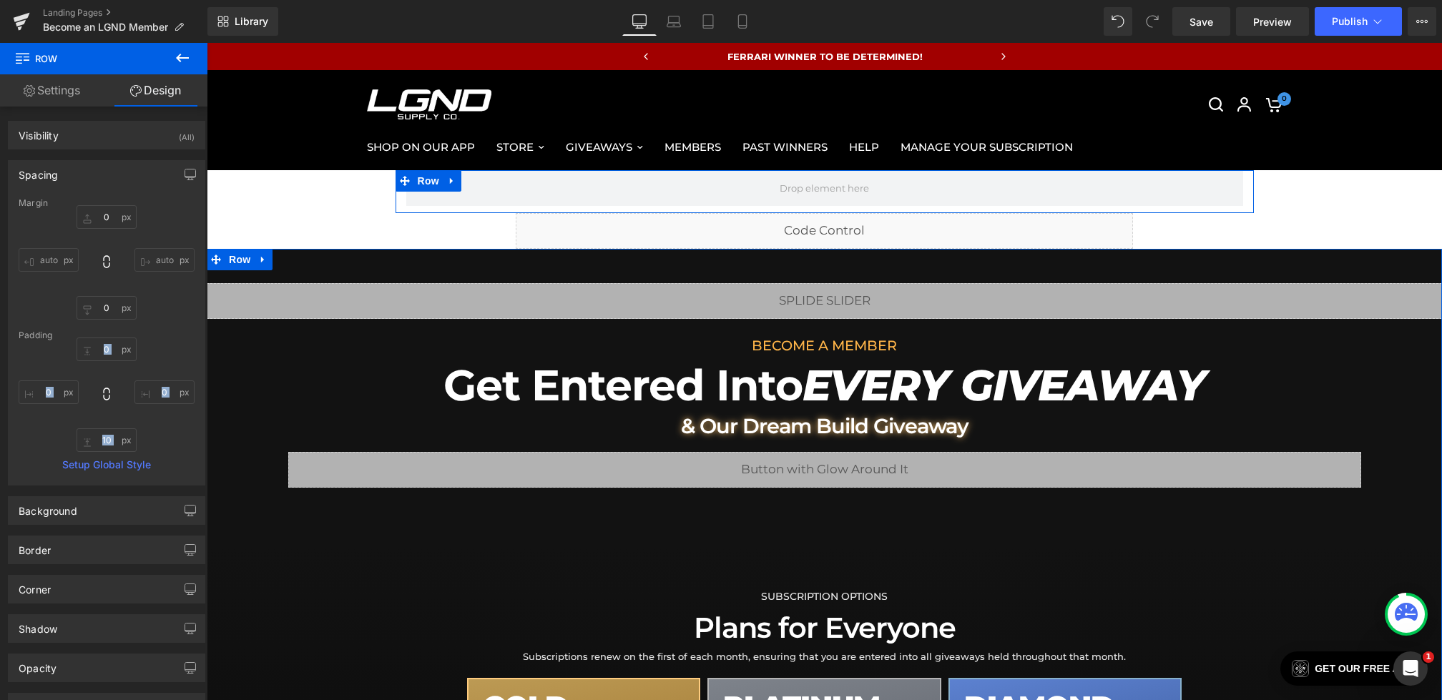
drag, startPoint x: 106, startPoint y: 428, endPoint x: 106, endPoint y: 454, distance: 26.5
click at [106, 454] on div "Margin 0px 0 auto auto 0px 0 auto auto [GEOGRAPHIC_DATA] 0px 0 0px 0 10px 10 0p…" at bounding box center [107, 341] width 196 height 287
type input "0"
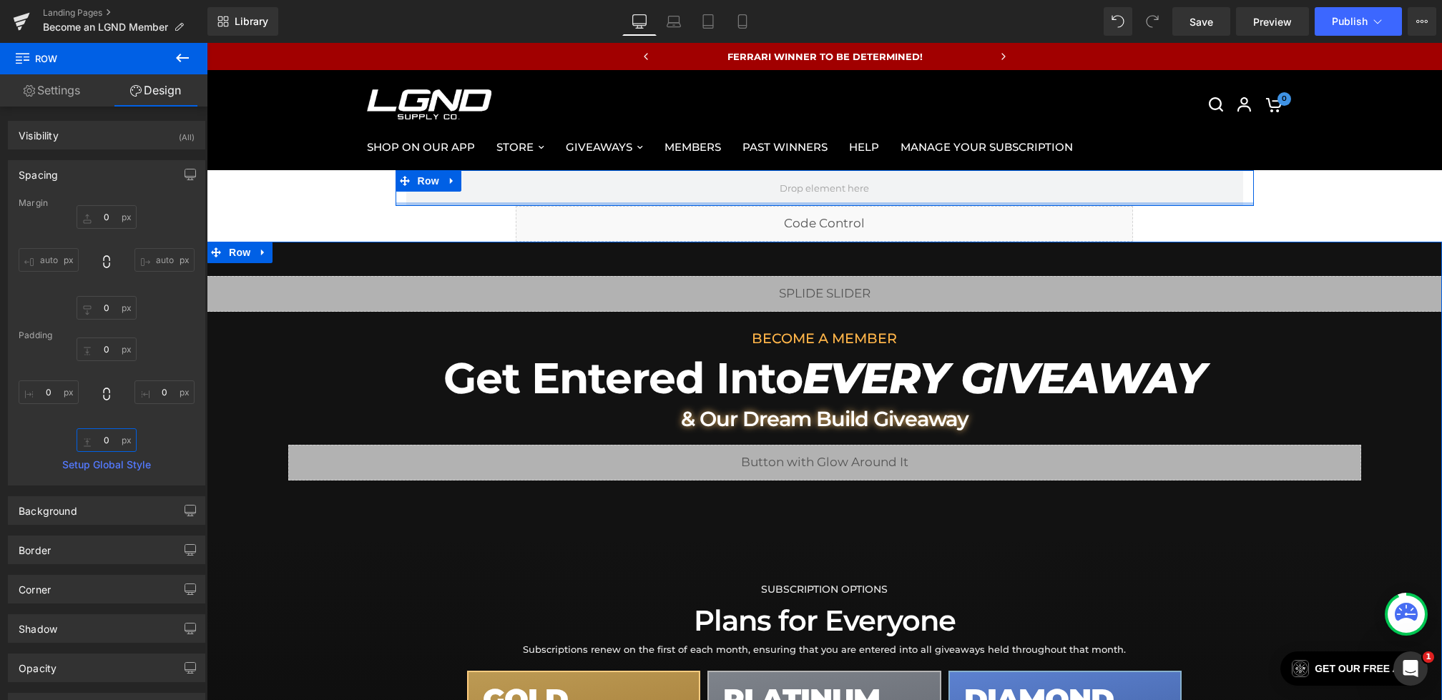
drag, startPoint x: 107, startPoint y: 433, endPoint x: 104, endPoint y: 480, distance: 46.6
click at [104, 480] on div "Margin 0px 0 auto auto 0px 0 auto auto [GEOGRAPHIC_DATA] 0px 0 0px 0 0px 0 0px …" at bounding box center [107, 341] width 196 height 287
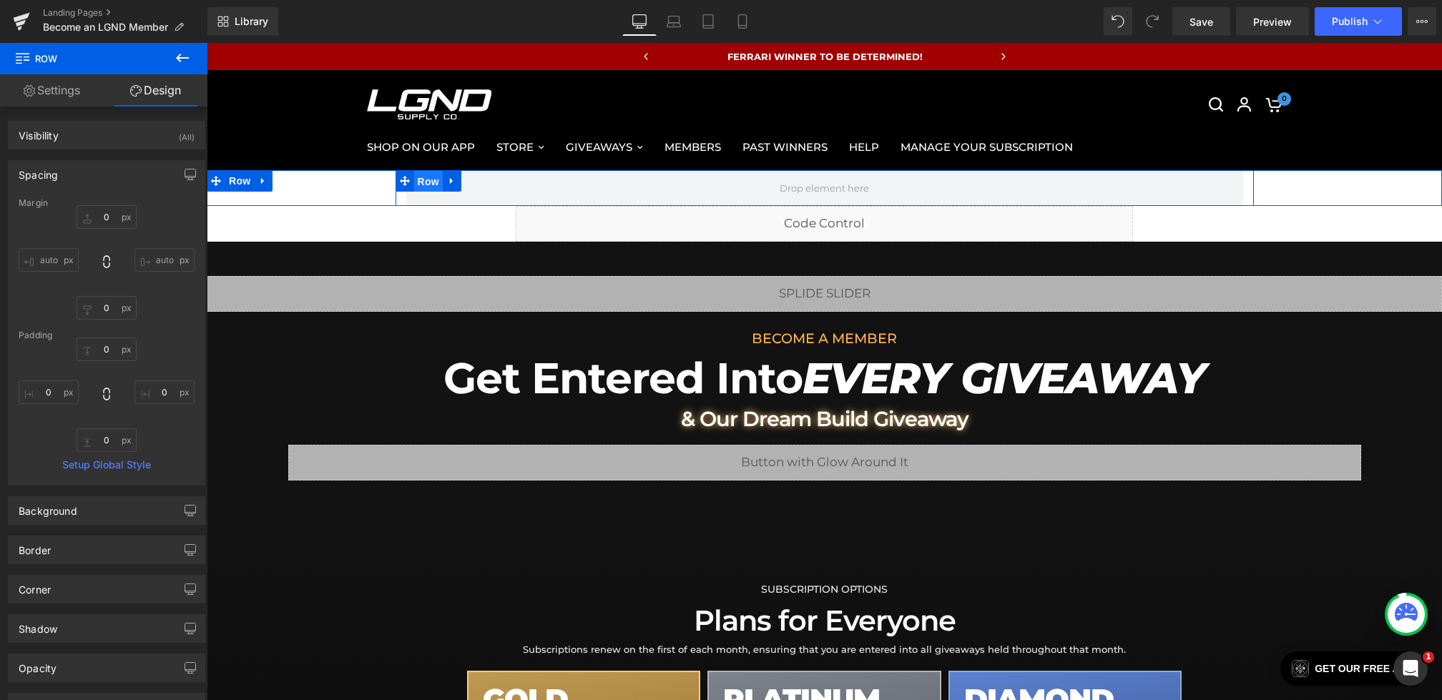
click at [427, 185] on span "Row" at bounding box center [428, 181] width 29 height 21
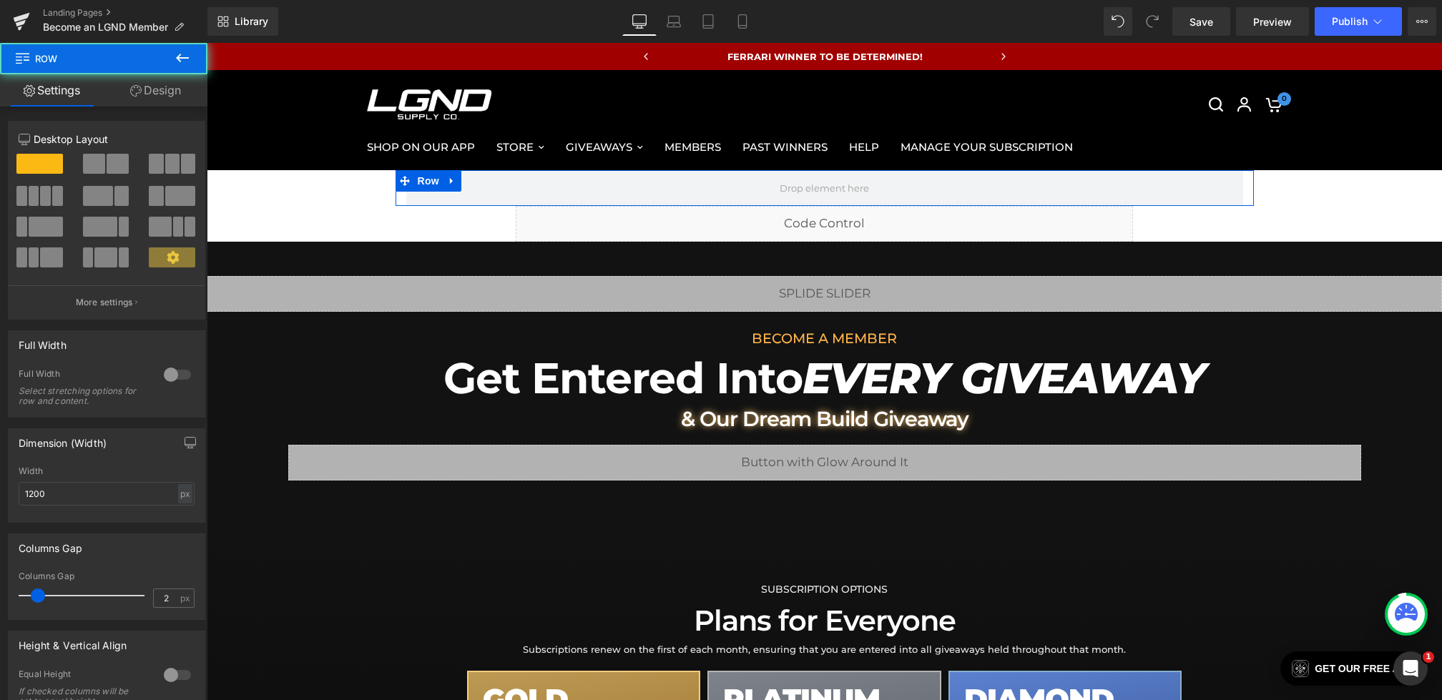
type input "0"
drag, startPoint x: 37, startPoint y: 597, endPoint x: 0, endPoint y: 594, distance: 37.3
click at [0, 595] on div "Columns Gap 0px Columns Gap 0 px" at bounding box center [107, 571] width 214 height 97
click at [36, 492] on input "1200" at bounding box center [107, 494] width 176 height 24
click at [34, 492] on input "1200" at bounding box center [107, 494] width 176 height 24
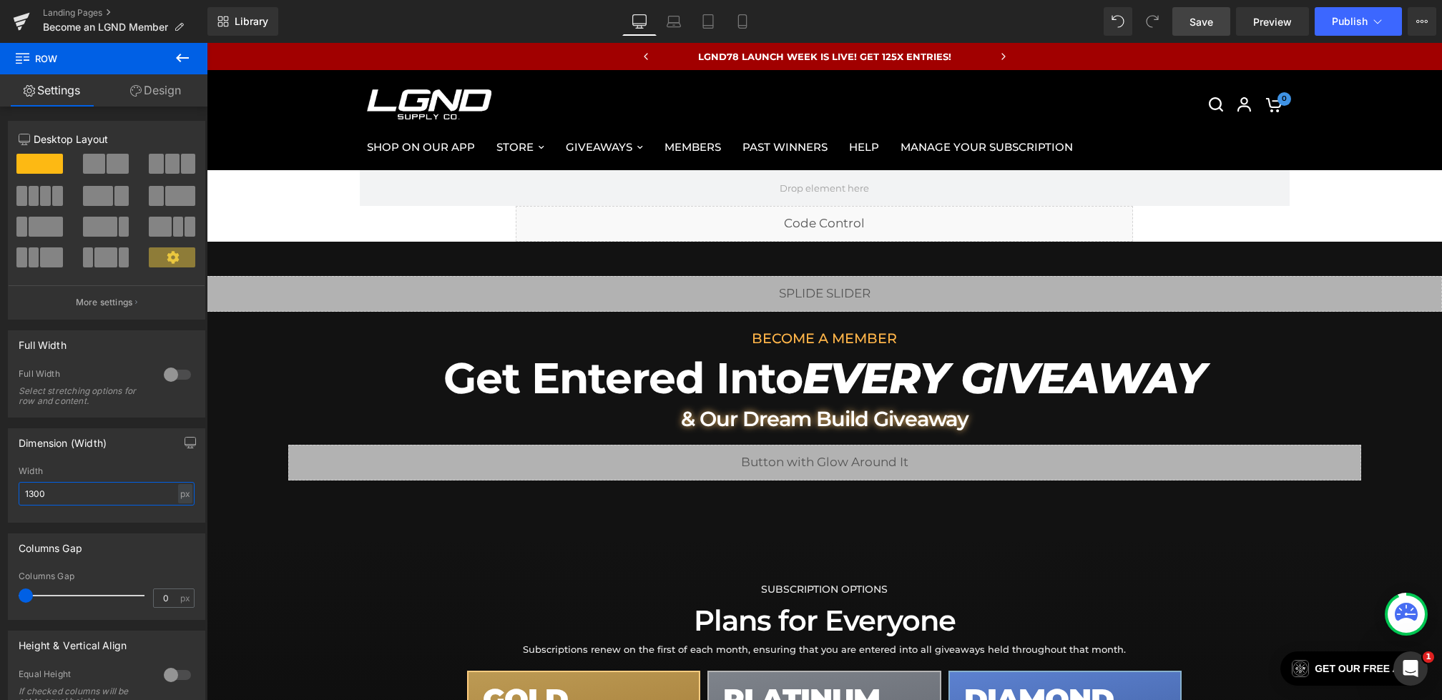
type input "1300"
click at [1206, 27] on span "Save" at bounding box center [1201, 21] width 24 height 15
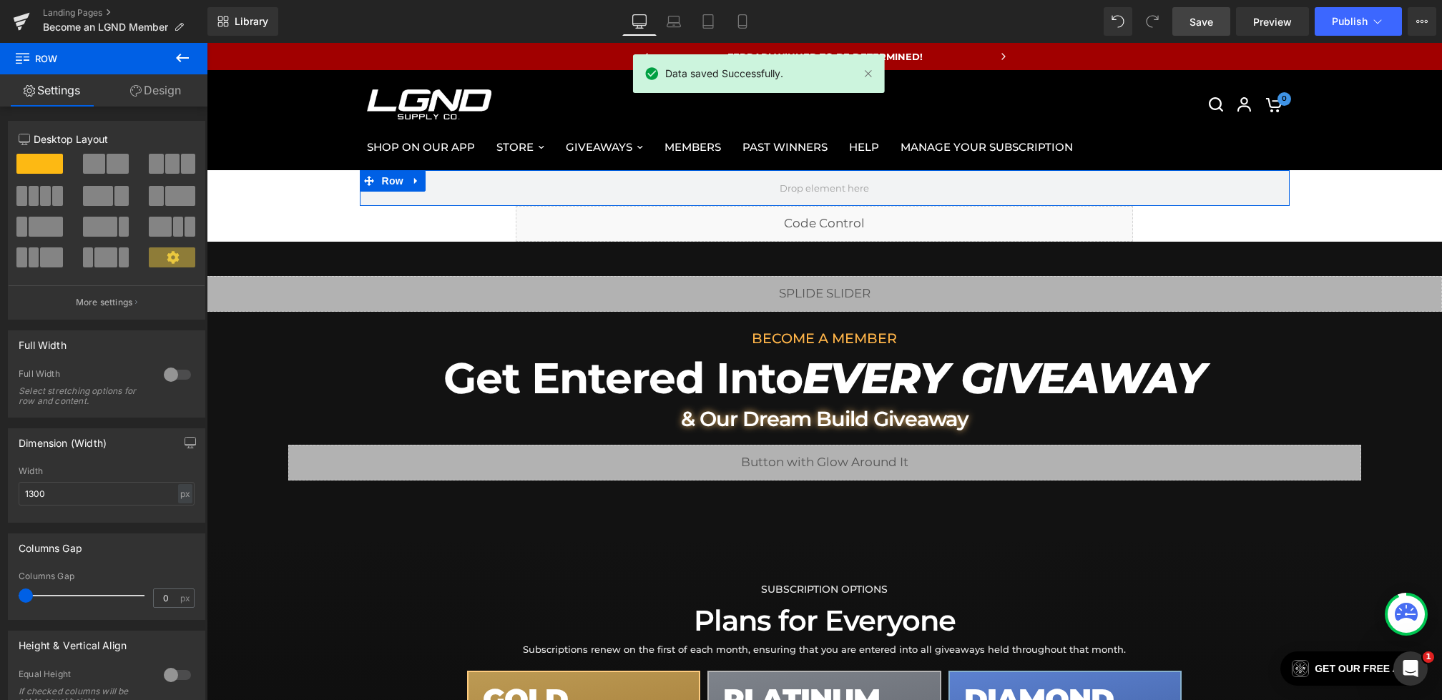
click at [177, 63] on icon at bounding box center [182, 57] width 17 height 17
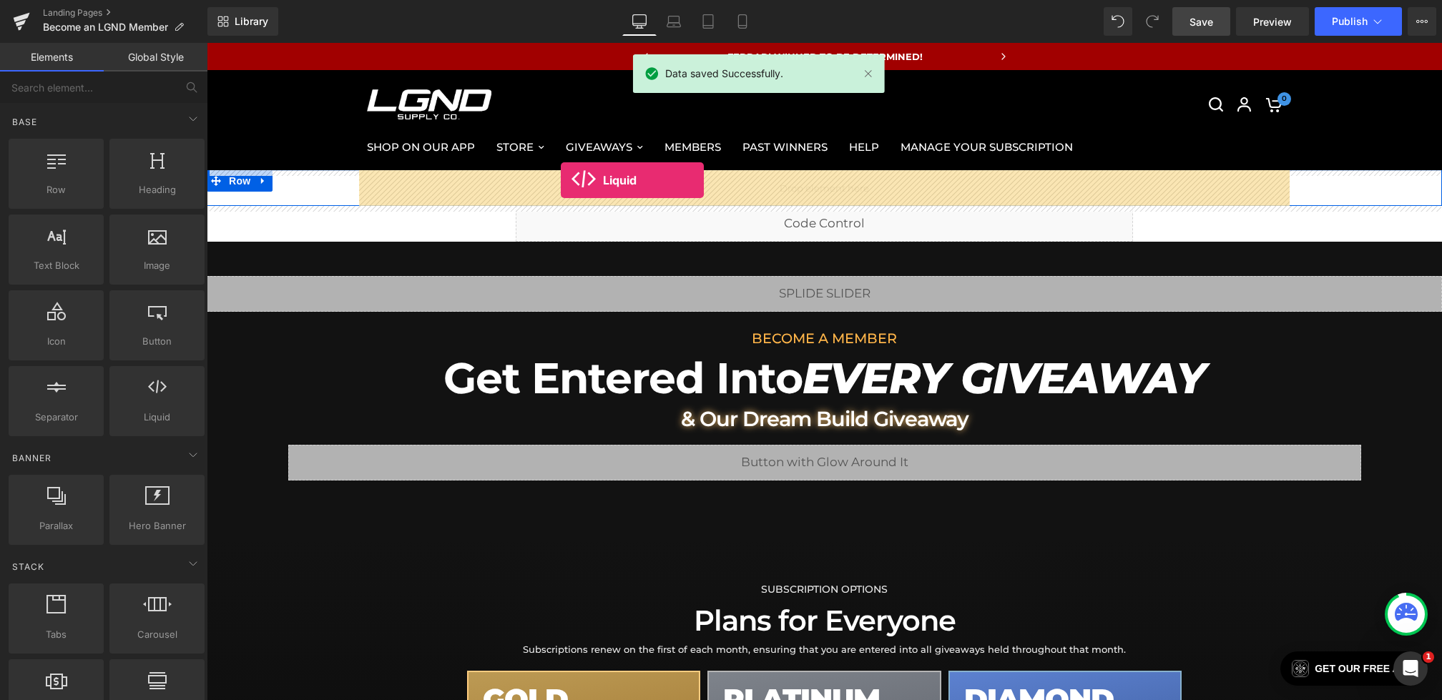
drag, startPoint x: 365, startPoint y: 462, endPoint x: 561, endPoint y: 180, distance: 342.8
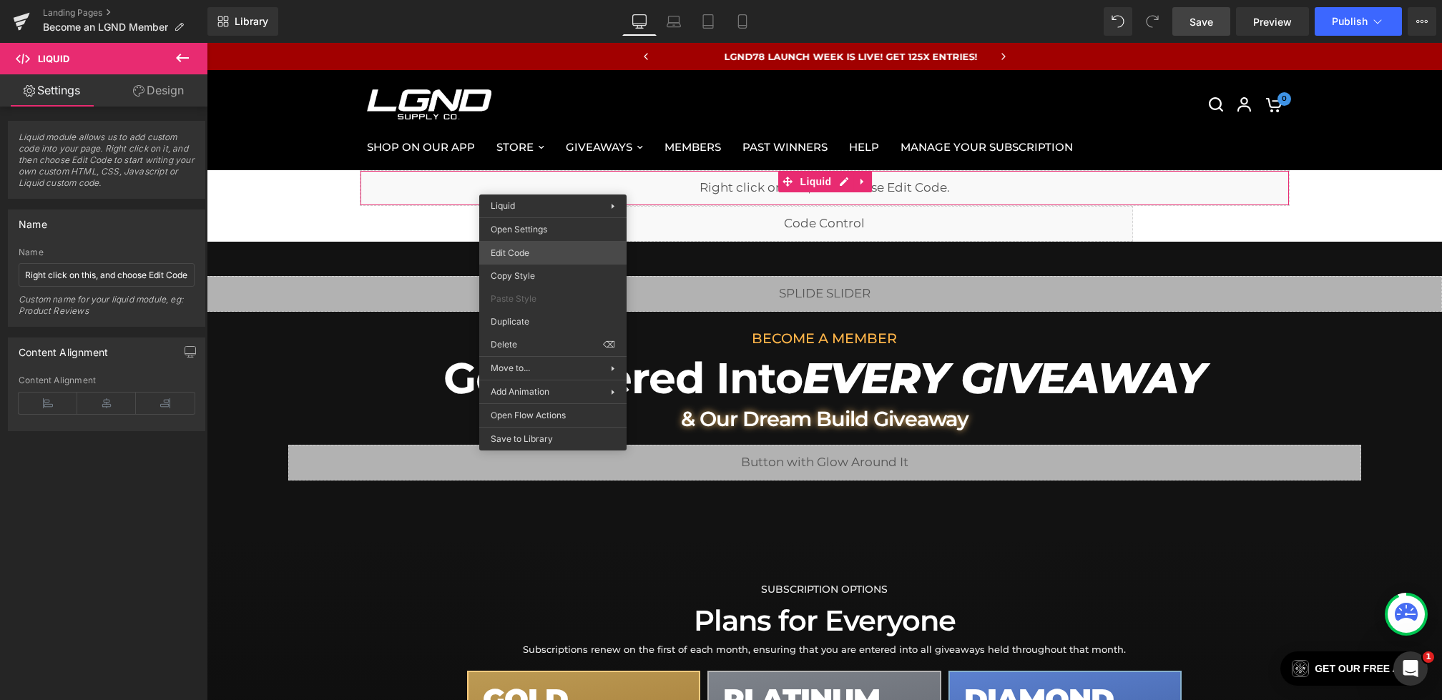
click at [531, 0] on div "Liquid You are previewing how the will restyle your page. You can not edit Elem…" at bounding box center [721, 0] width 1442 height 0
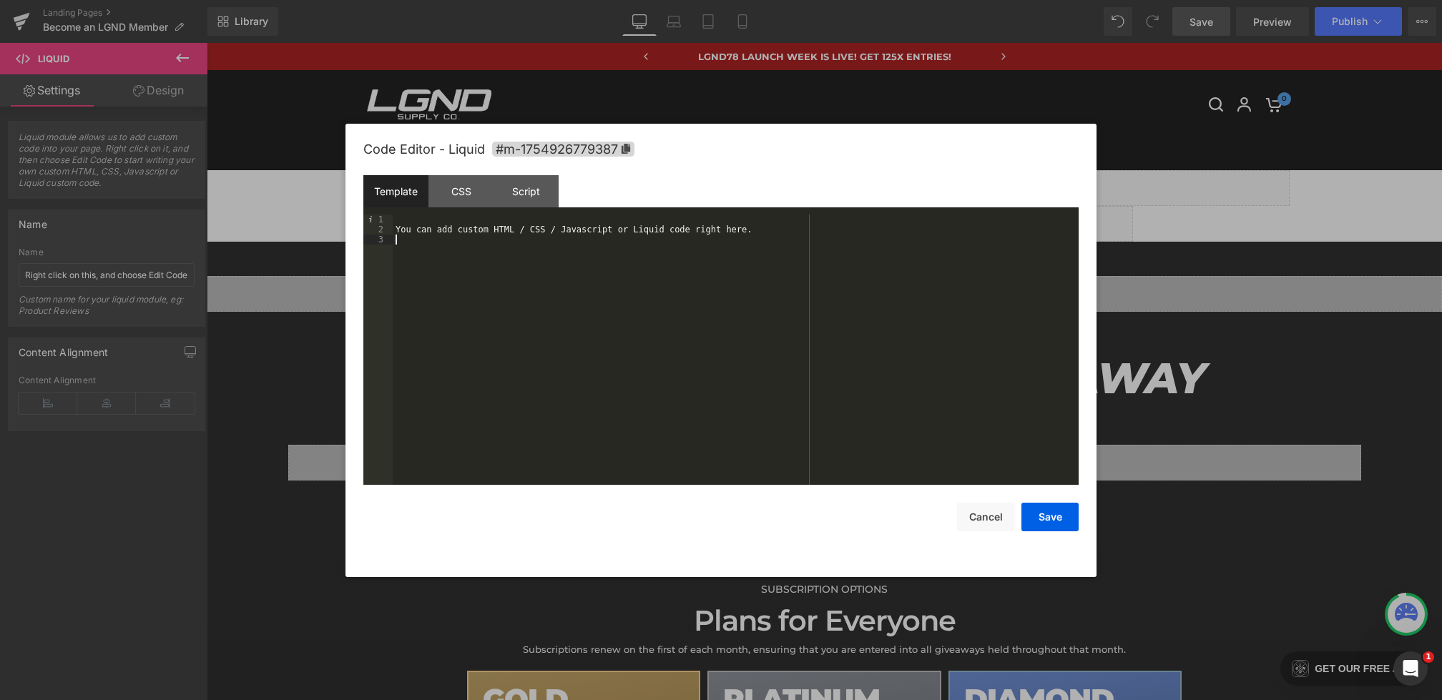
drag, startPoint x: 575, startPoint y: 301, endPoint x: 335, endPoint y: 132, distance: 293.1
click at [335, 133] on body "Liquid You are previewing how the will restyle your page. You can not edit Elem…" at bounding box center [721, 350] width 1442 height 700
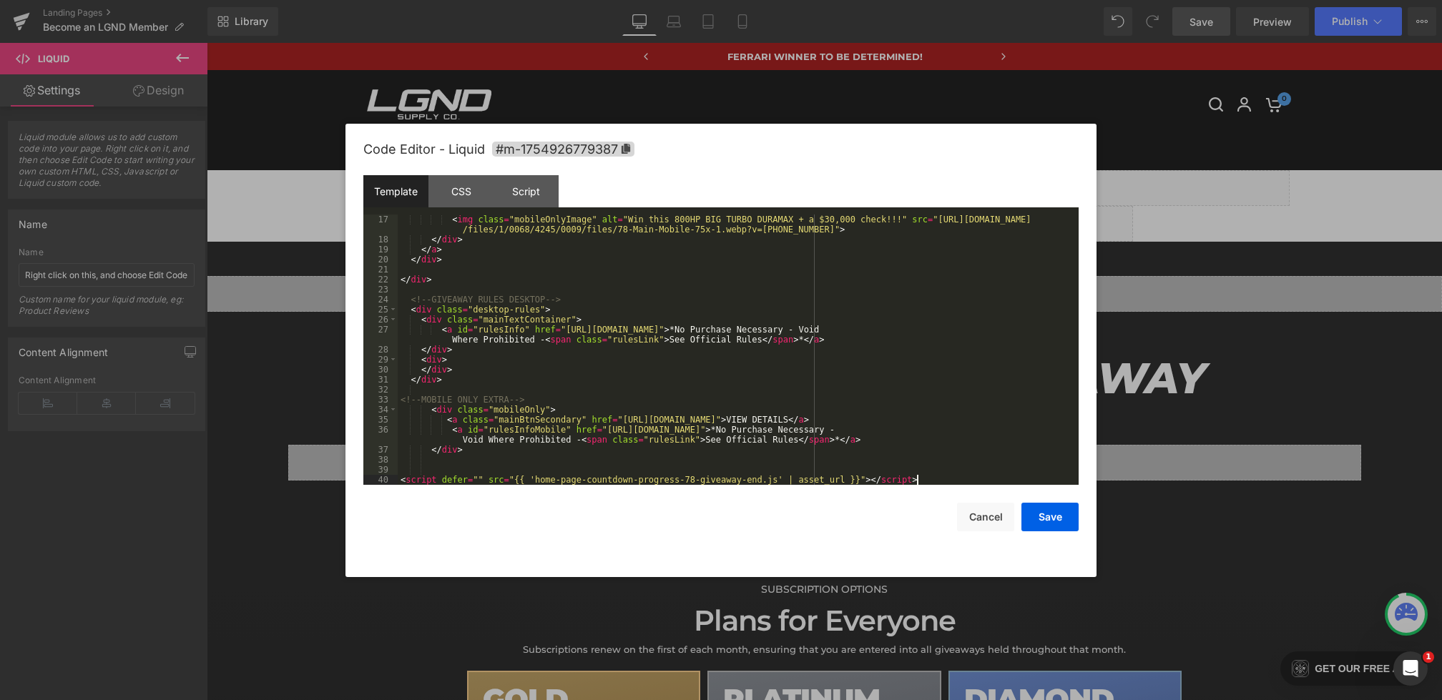
scroll to position [210, 0]
click at [458, 191] on div "CSS" at bounding box center [460, 191] width 65 height 32
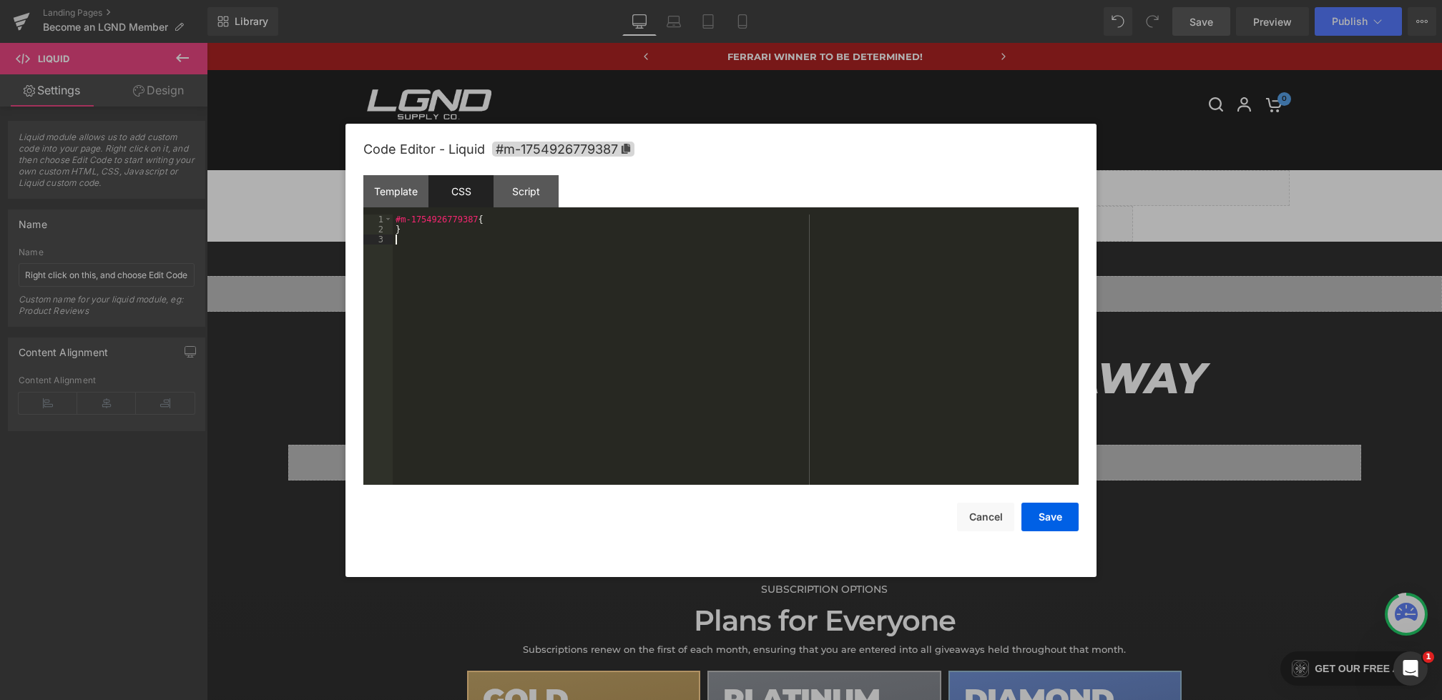
click at [473, 315] on div "#m-1754926779387 { }" at bounding box center [736, 360] width 686 height 290
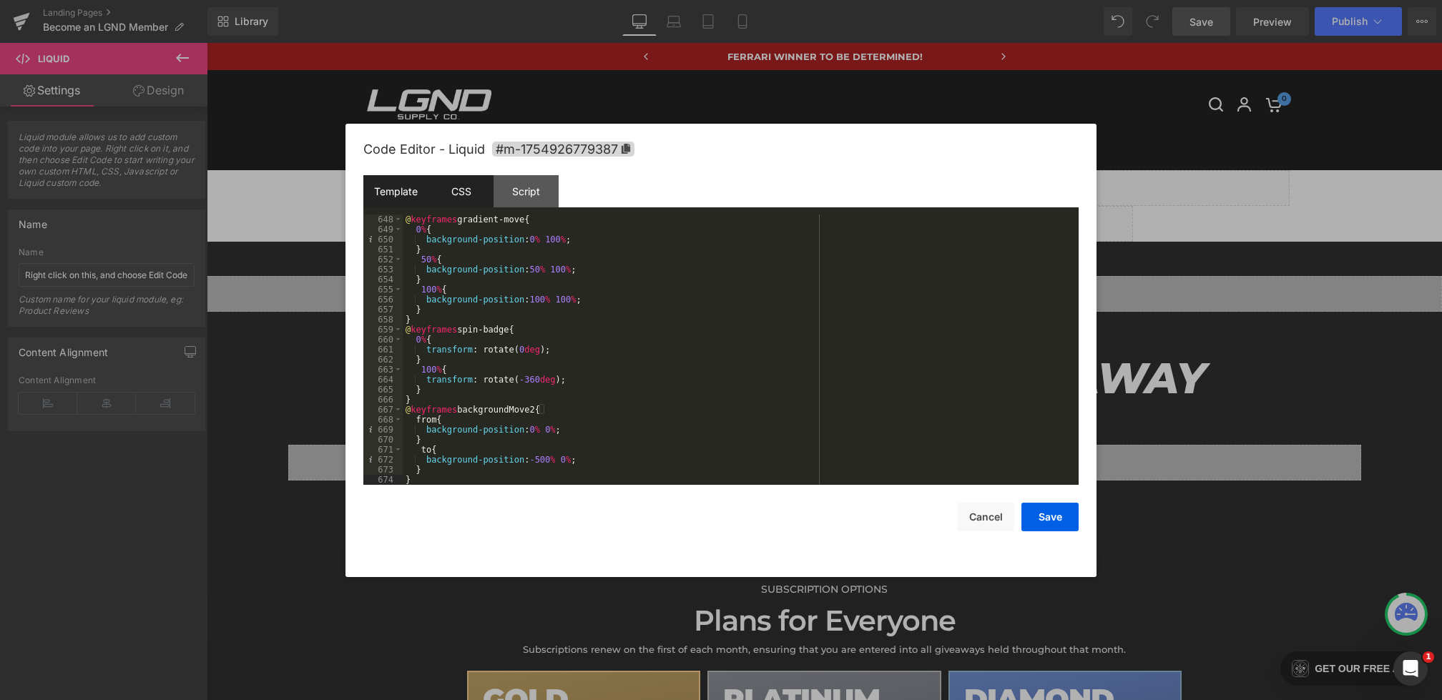
click at [405, 192] on div "Template" at bounding box center [395, 191] width 65 height 32
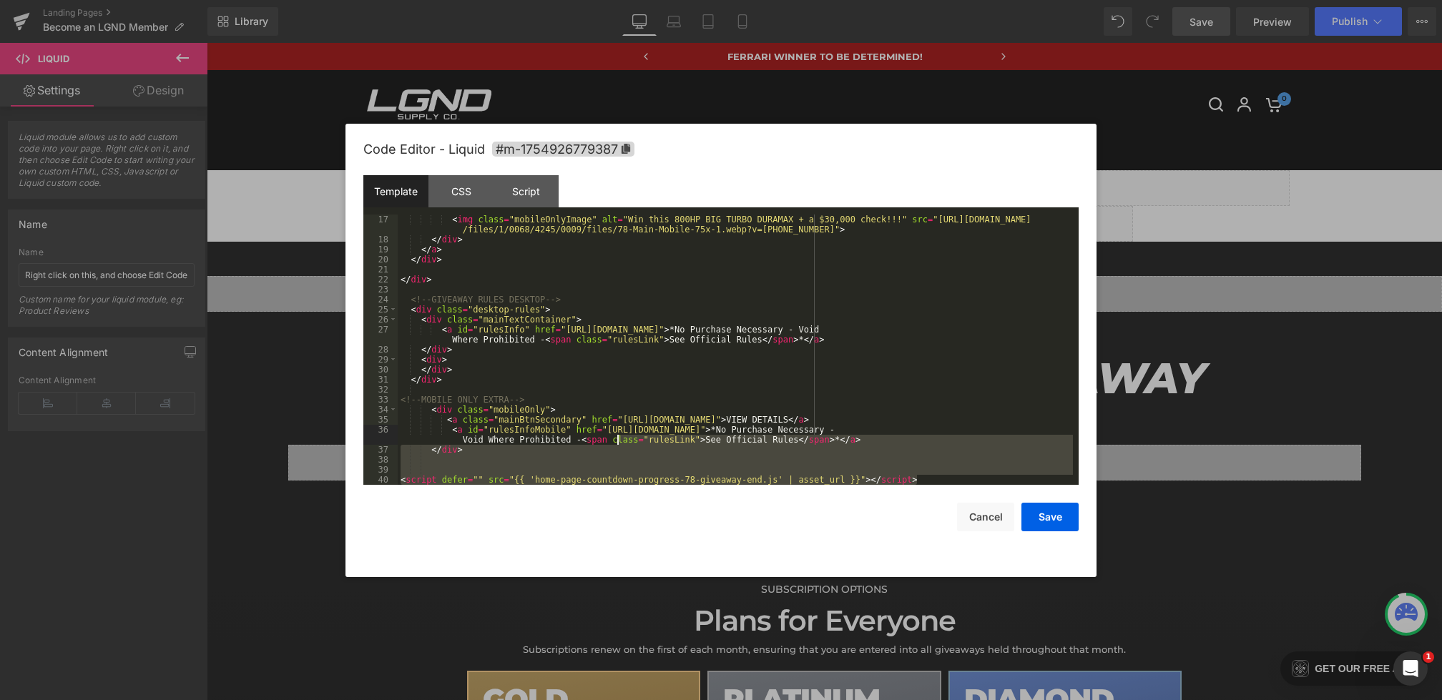
drag, startPoint x: 949, startPoint y: 477, endPoint x: 592, endPoint y: 431, distance: 359.9
click at [592, 431] on div "< img class = "mobileOnlyImage" alt = "Win this 800HP BIG TURBO DURAMAX + a $30…" at bounding box center [735, 365] width 675 height 300
click at [499, 466] on div "< img class = "mobileOnlyImage" alt = "Win this 800HP BIG TURBO DURAMAX + a $30…" at bounding box center [735, 365] width 675 height 300
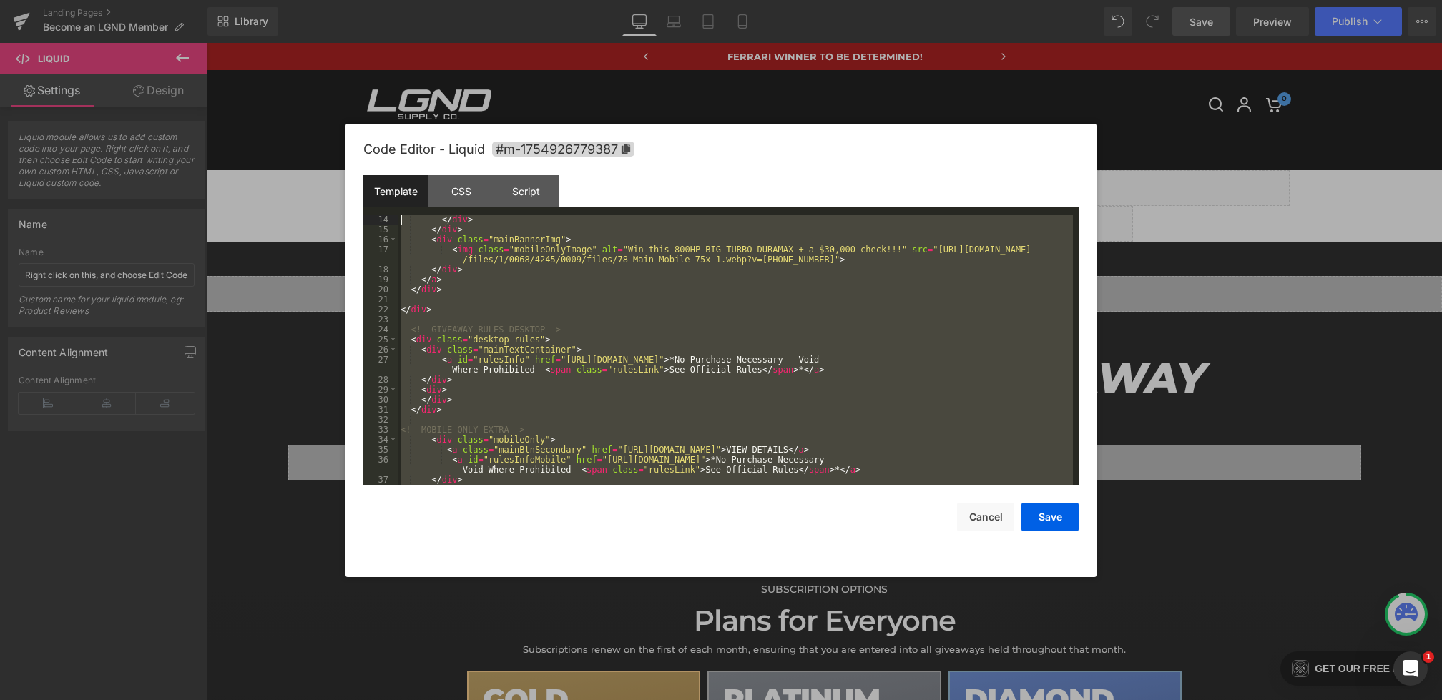
scroll to position [0, 0]
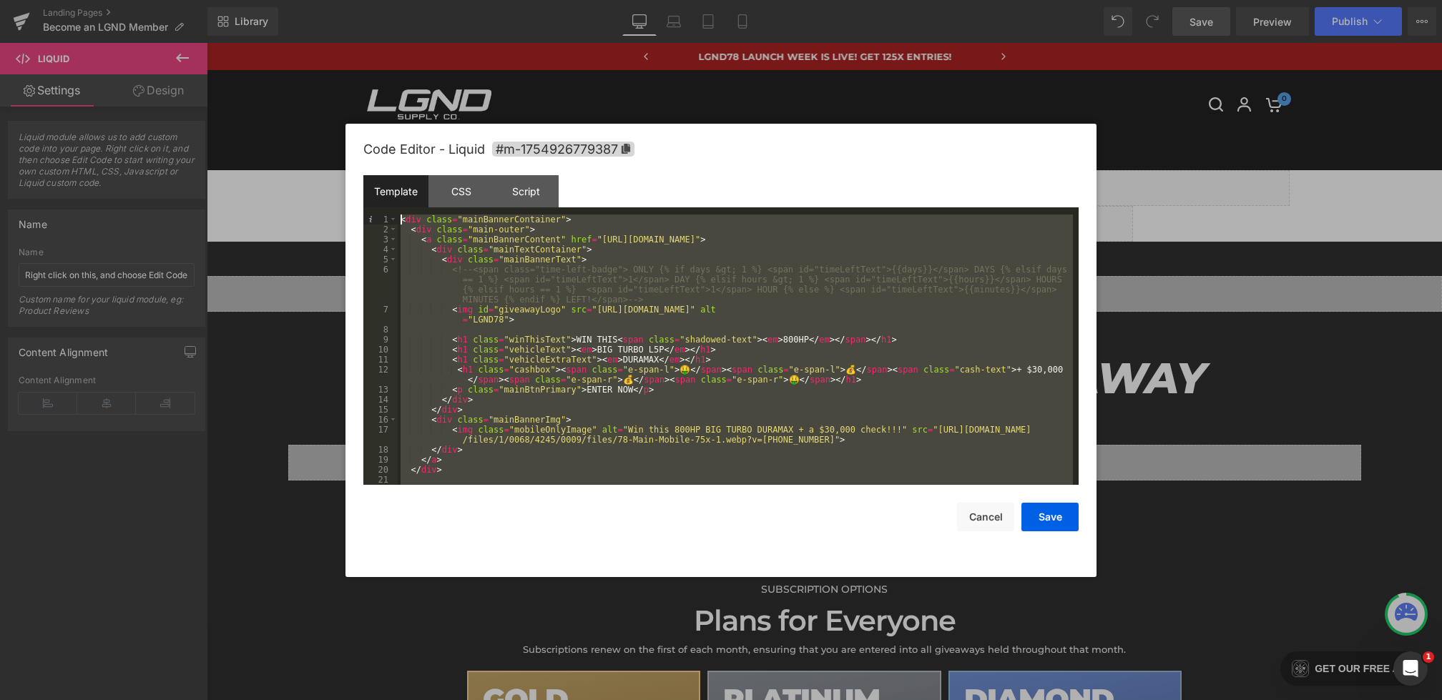
drag, startPoint x: 463, startPoint y: 466, endPoint x: 278, endPoint y: 197, distance: 327.2
click at [278, 197] on body "Liquid You are previewing how the will restyle your page. You can not edit Elem…" at bounding box center [721, 350] width 1442 height 700
click at [441, 197] on div "CSS" at bounding box center [460, 191] width 65 height 32
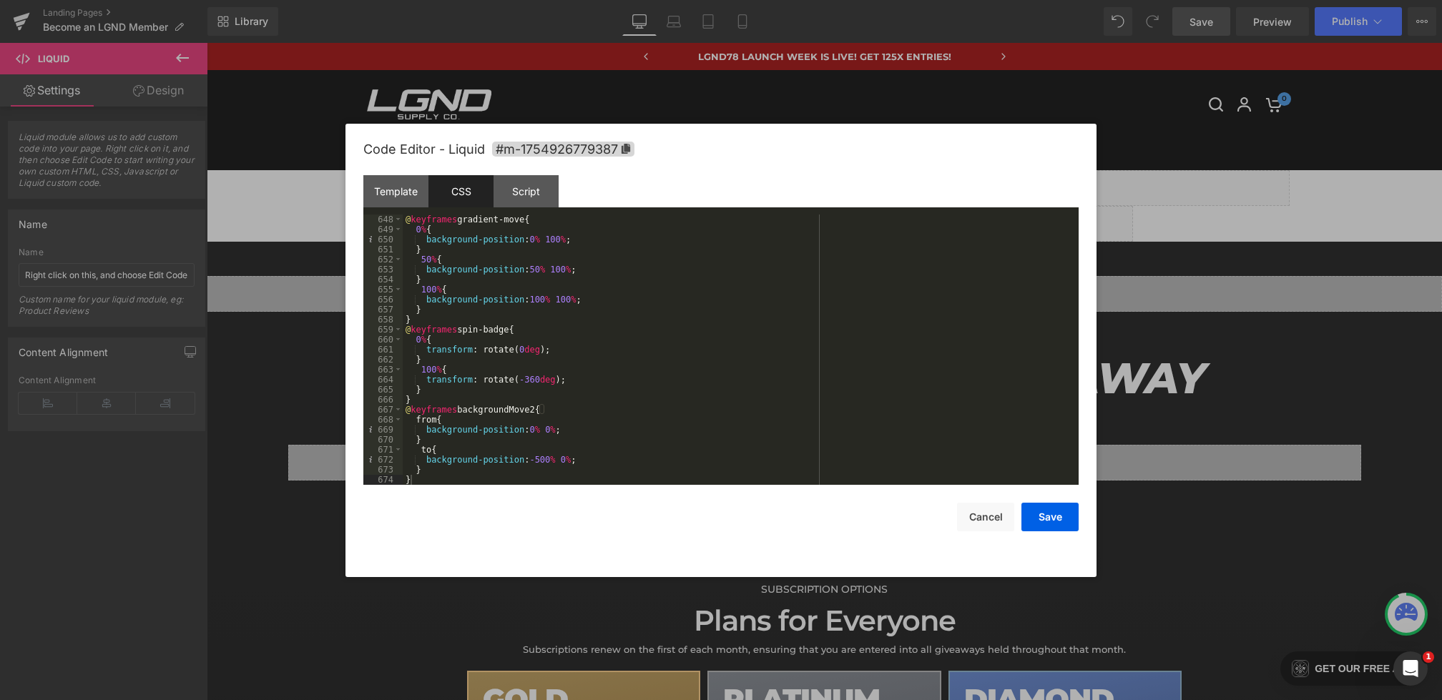
click at [423, 478] on div "@ keyframes gradient-move { 0 % { background-position : 0 % 100 % ; } 50 % { ba…" at bounding box center [738, 360] width 670 height 290
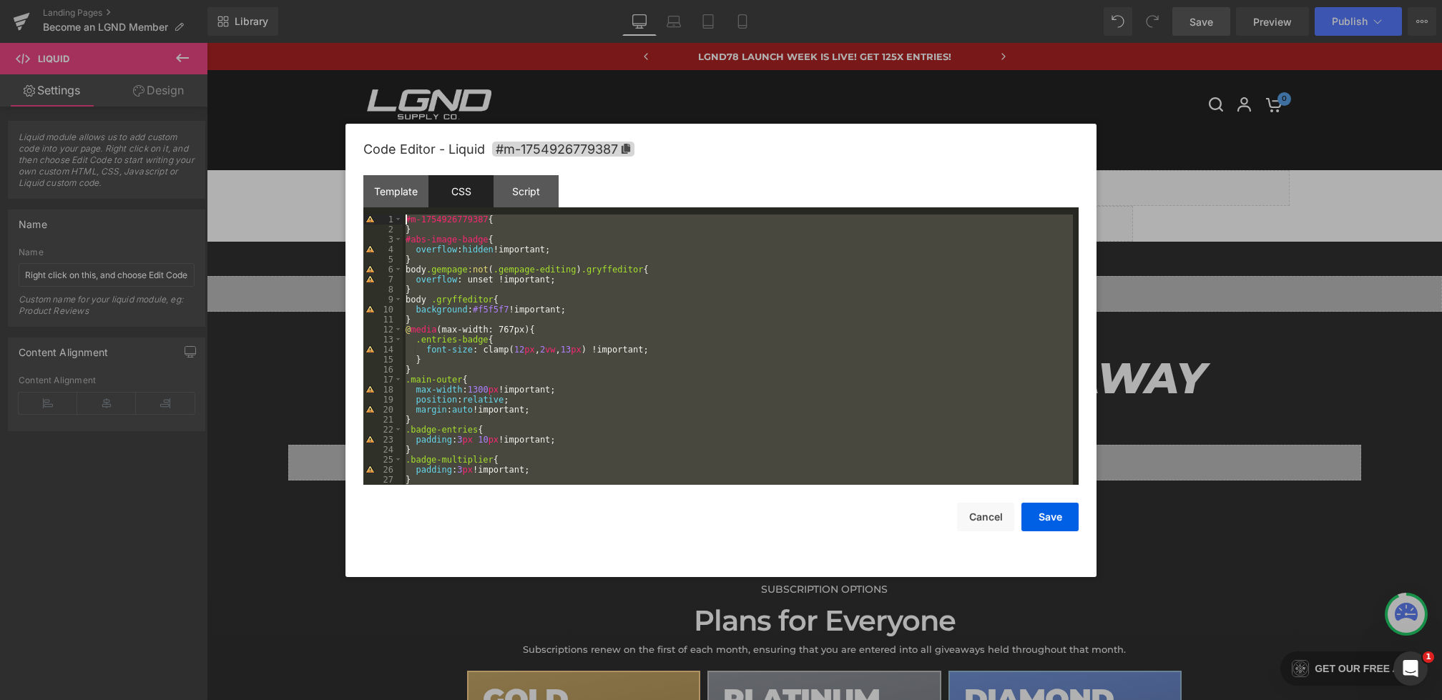
drag, startPoint x: 428, startPoint y: 478, endPoint x: 266, endPoint y: -25, distance: 528.4
click at [266, 0] on html "Liquid You are previewing how the will restyle your page. You can not edit Elem…" at bounding box center [721, 350] width 1442 height 700
click at [481, 396] on div "#m-1754926779387 { } #abs-image-badge { overflow : hidden !important; } body .g…" at bounding box center [738, 360] width 670 height 290
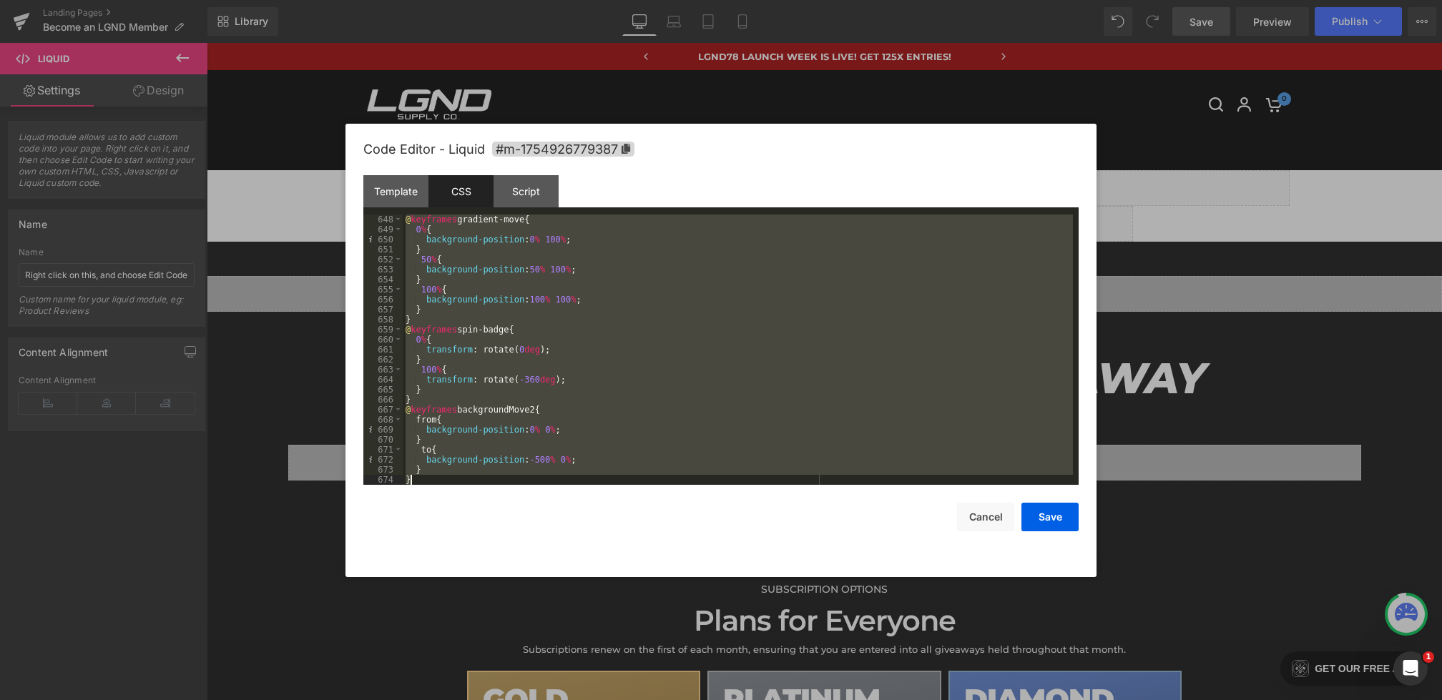
drag, startPoint x: 428, startPoint y: 372, endPoint x: 644, endPoint y: 785, distance: 465.8
click at [644, 700] on html "Liquid You are previewing how the will restyle your page. You can not edit Elem…" at bounding box center [721, 350] width 1442 height 700
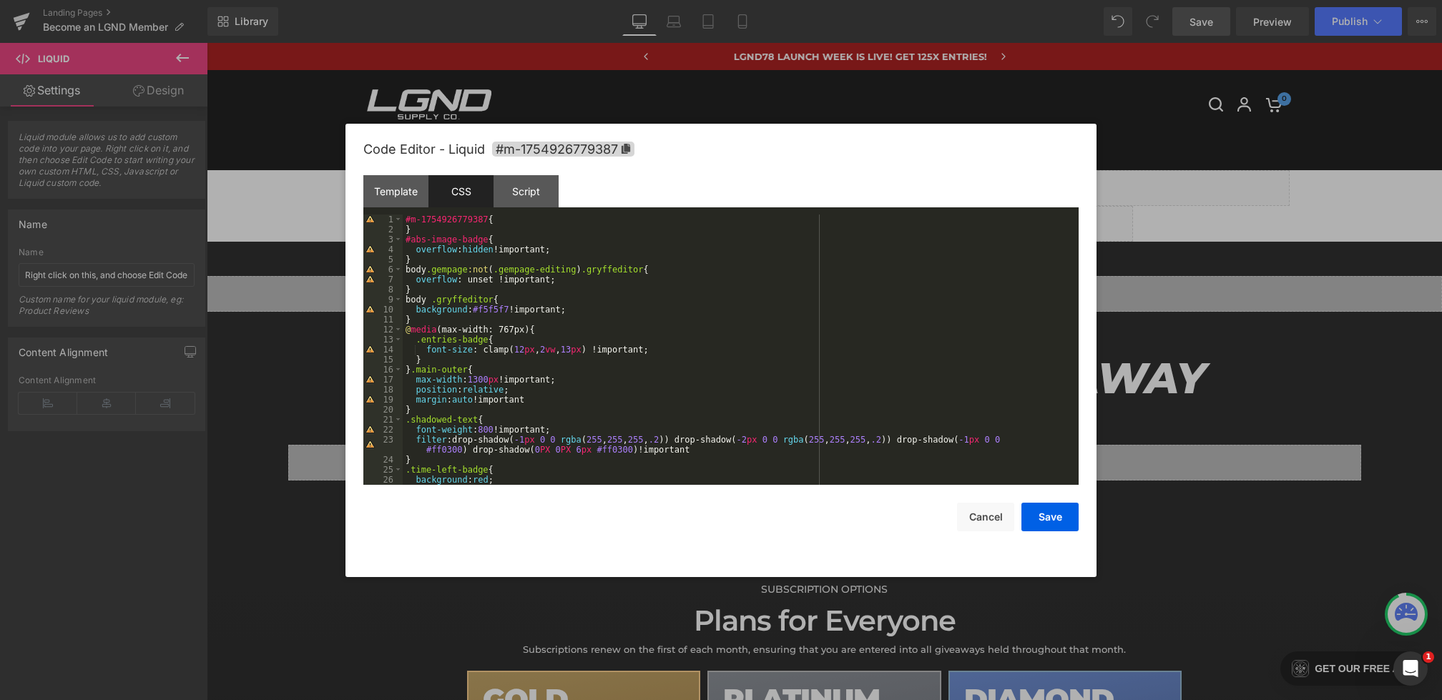
click at [412, 371] on div "#m-1754926779387 { } #abs-image-badge { overflow : hidden !important; } body .g…" at bounding box center [738, 360] width 670 height 290
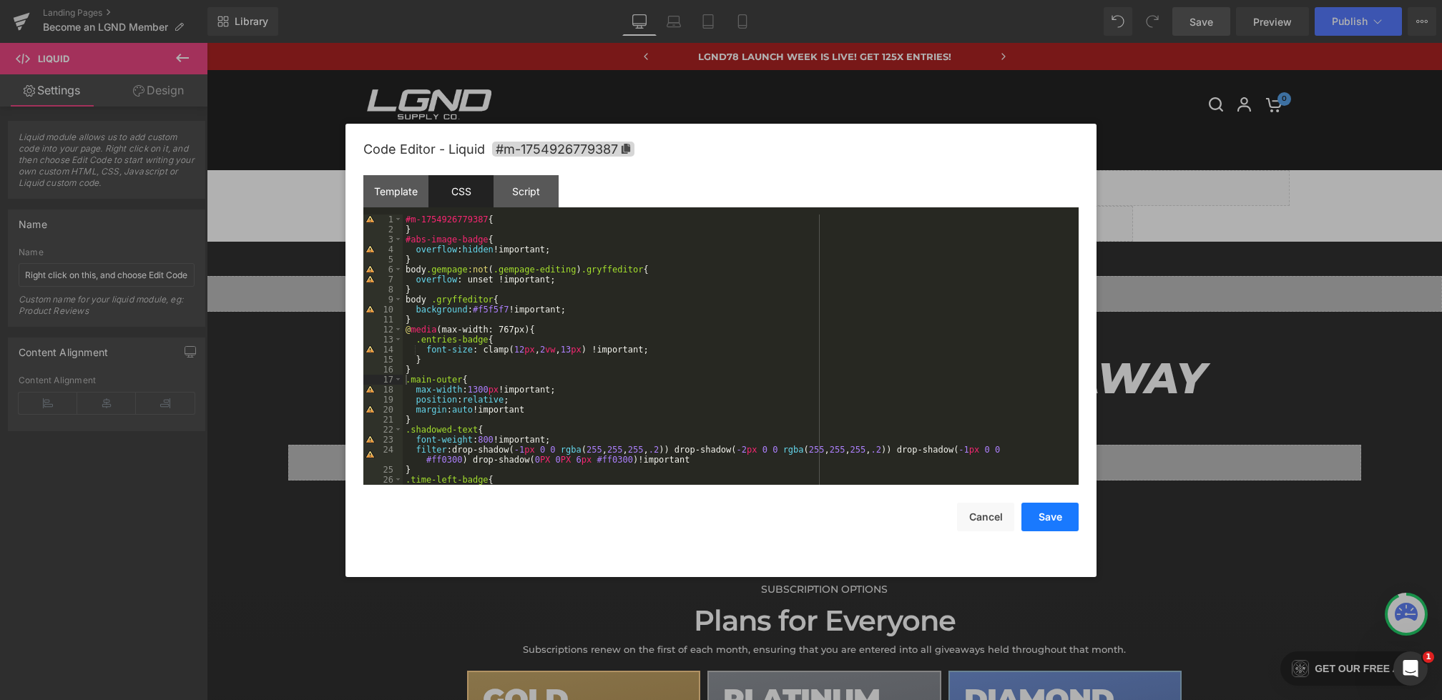
drag, startPoint x: 1040, startPoint y: 514, endPoint x: 831, endPoint y: 451, distance: 218.3
click at [1040, 514] on button "Save" at bounding box center [1049, 517] width 57 height 29
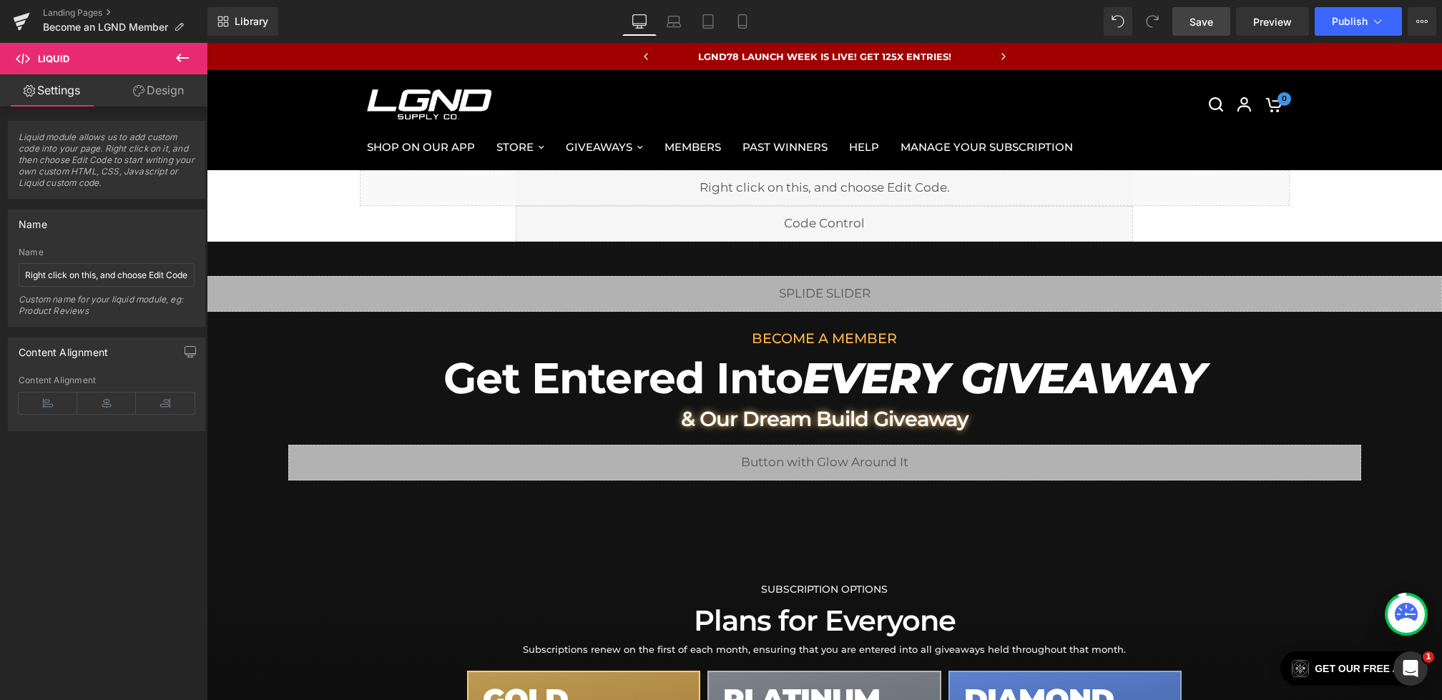
click at [1202, 19] on span "Save" at bounding box center [1201, 21] width 24 height 15
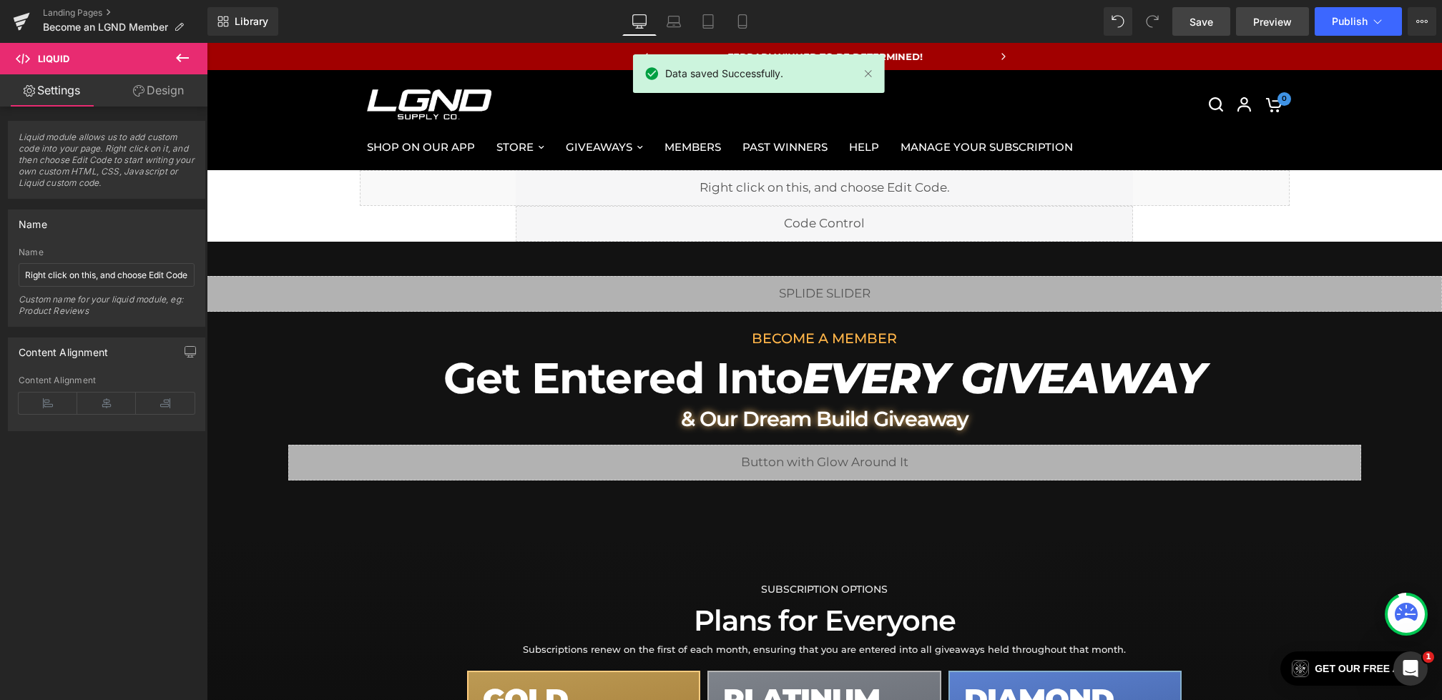
click at [1255, 32] on link "Preview" at bounding box center [1272, 21] width 73 height 29
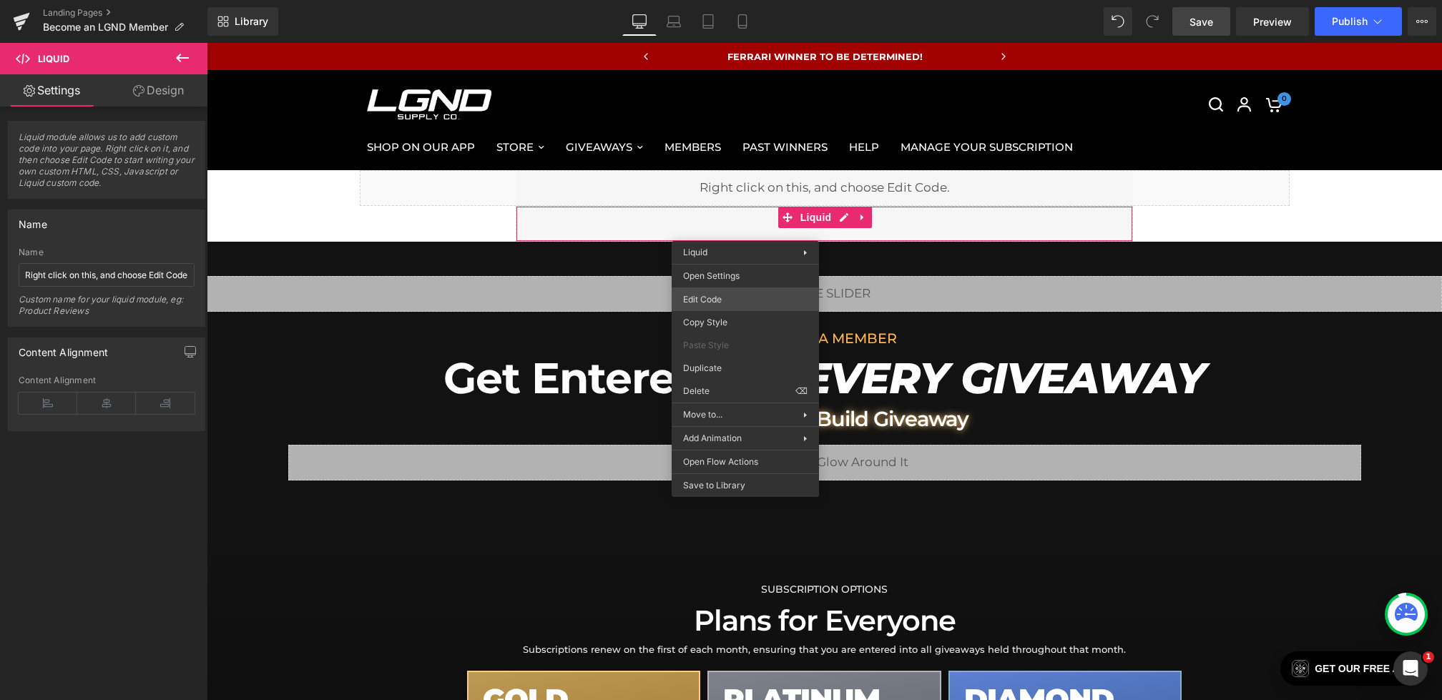
click at [715, 0] on div "Liquid You are previewing how the will restyle your page. You can not edit Elem…" at bounding box center [721, 0] width 1442 height 0
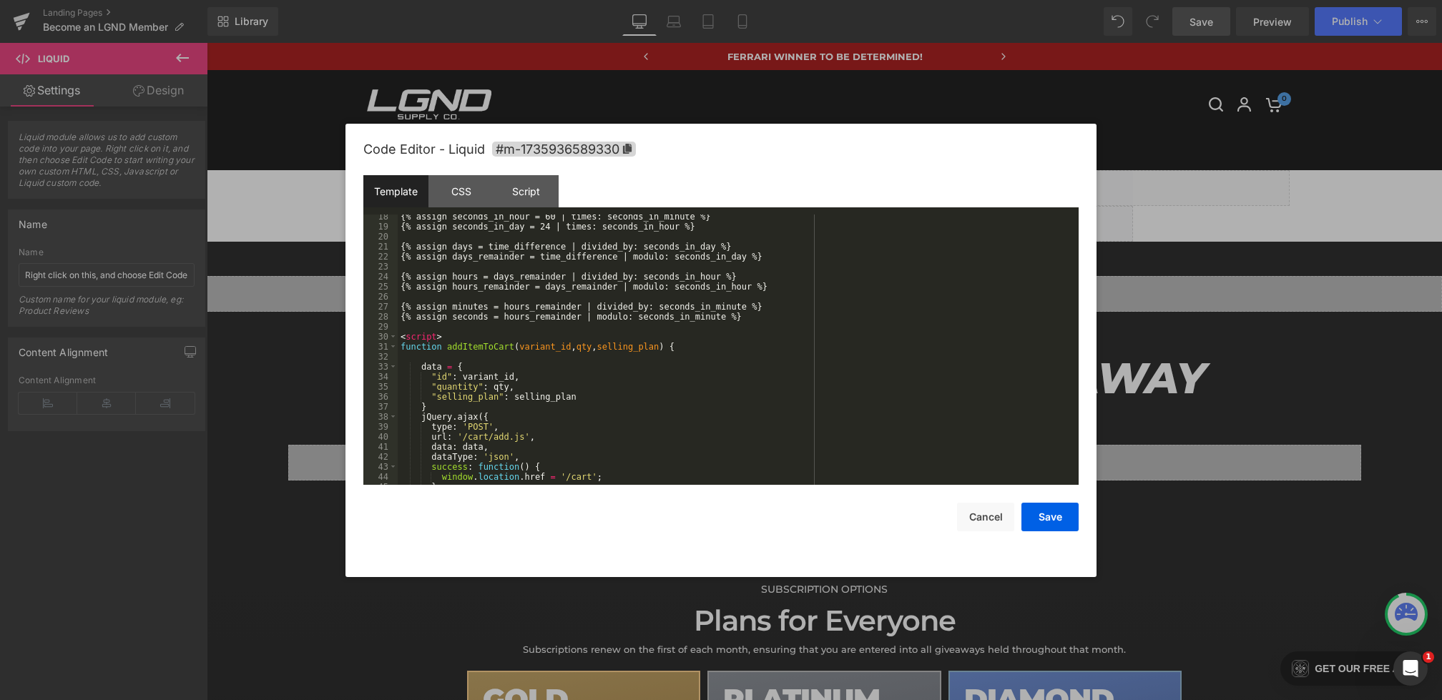
scroll to position [210, 0]
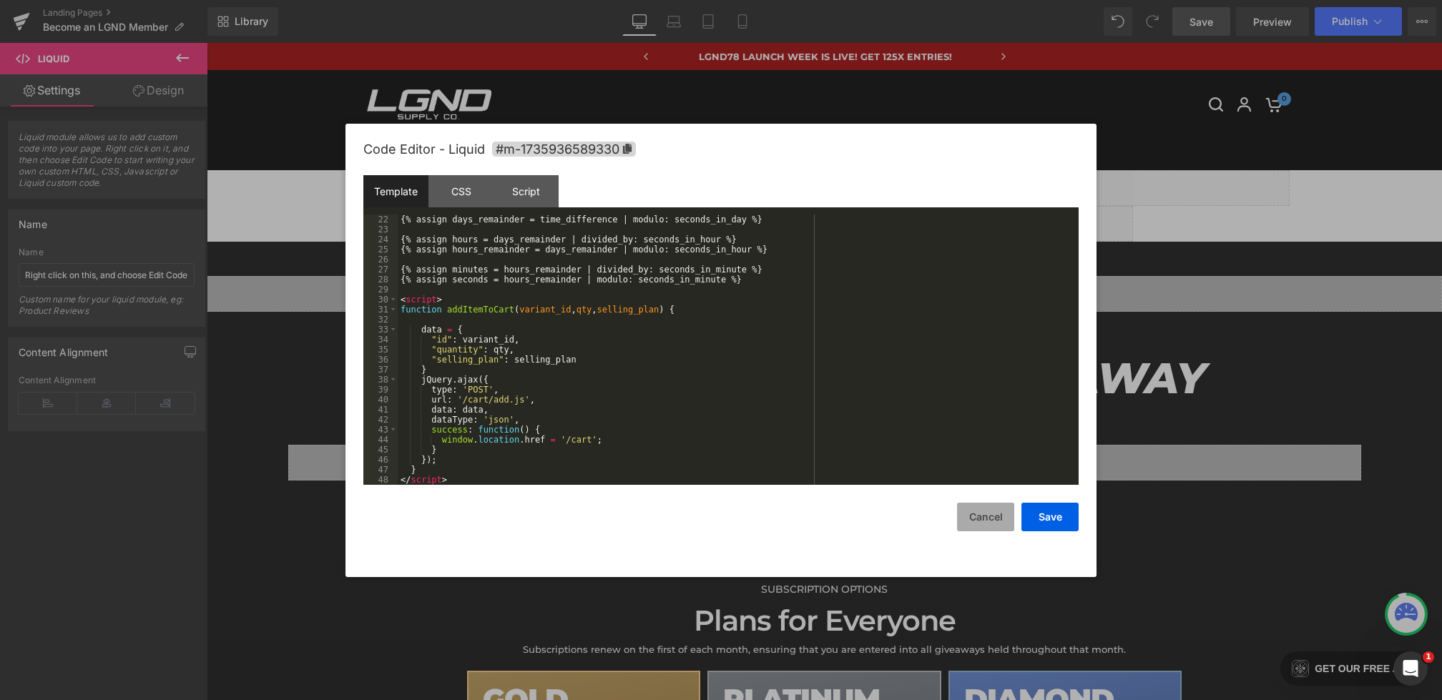
click at [971, 514] on button "Cancel" at bounding box center [985, 517] width 57 height 29
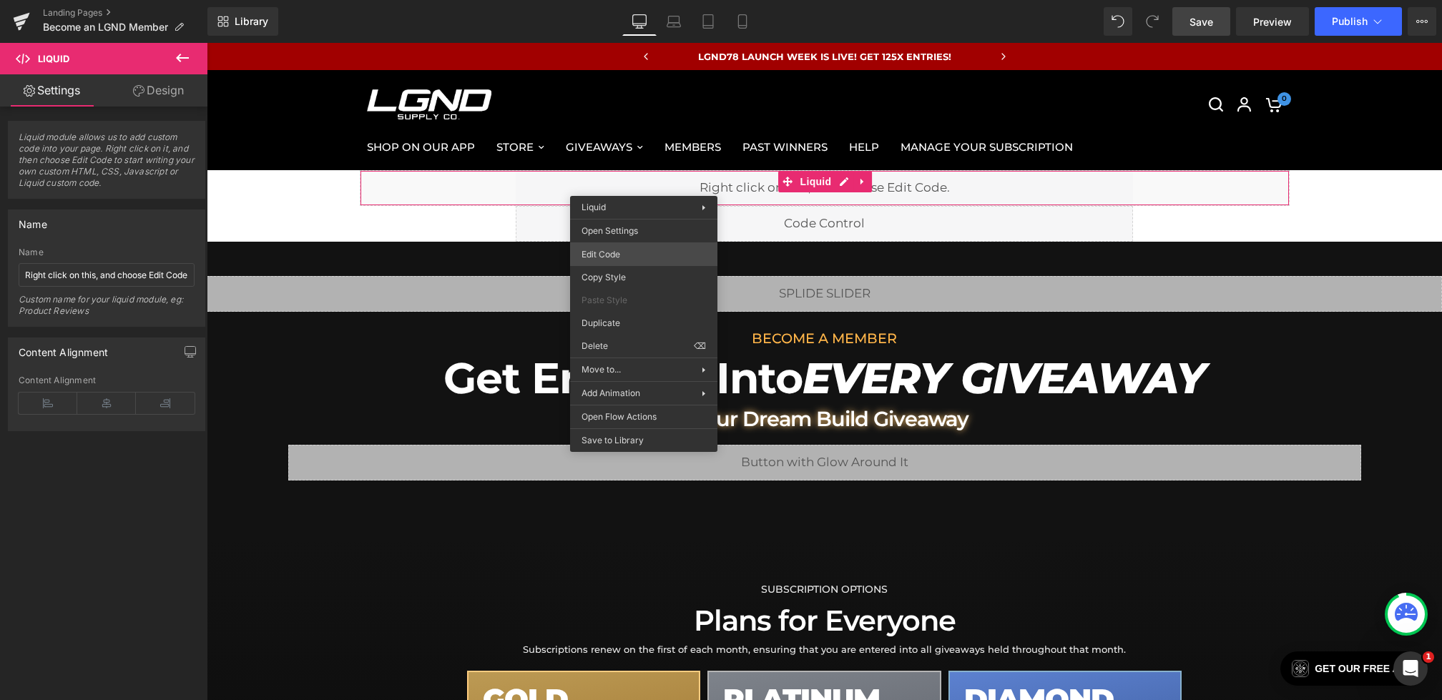
click at [593, 0] on div "Liquid You are previewing how the will restyle your page. You can not edit Elem…" at bounding box center [721, 0] width 1442 height 0
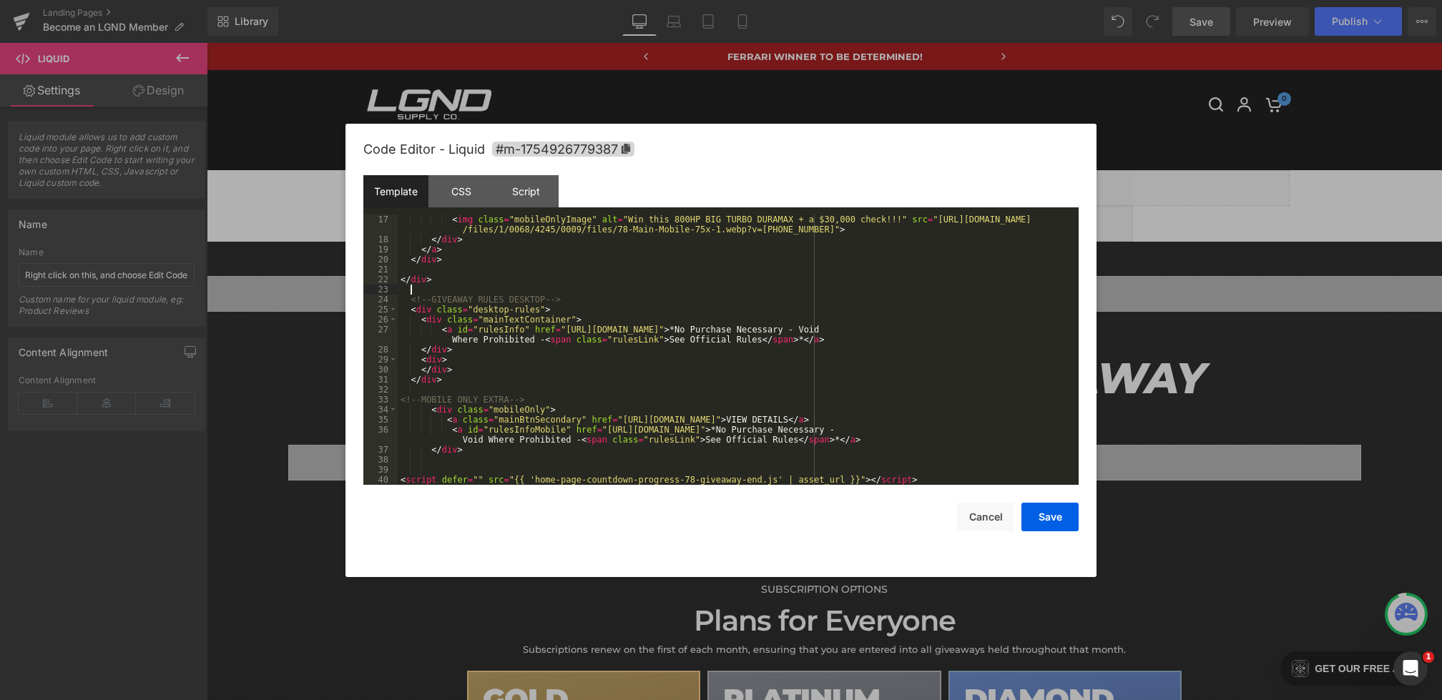
drag, startPoint x: 413, startPoint y: 293, endPoint x: 436, endPoint y: 326, distance: 41.1
click at [436, 326] on div "< img class = "mobileOnlyImage" alt = "Win this 800HP BIG TURBO DURAMAX + a $30…" at bounding box center [735, 365] width 675 height 300
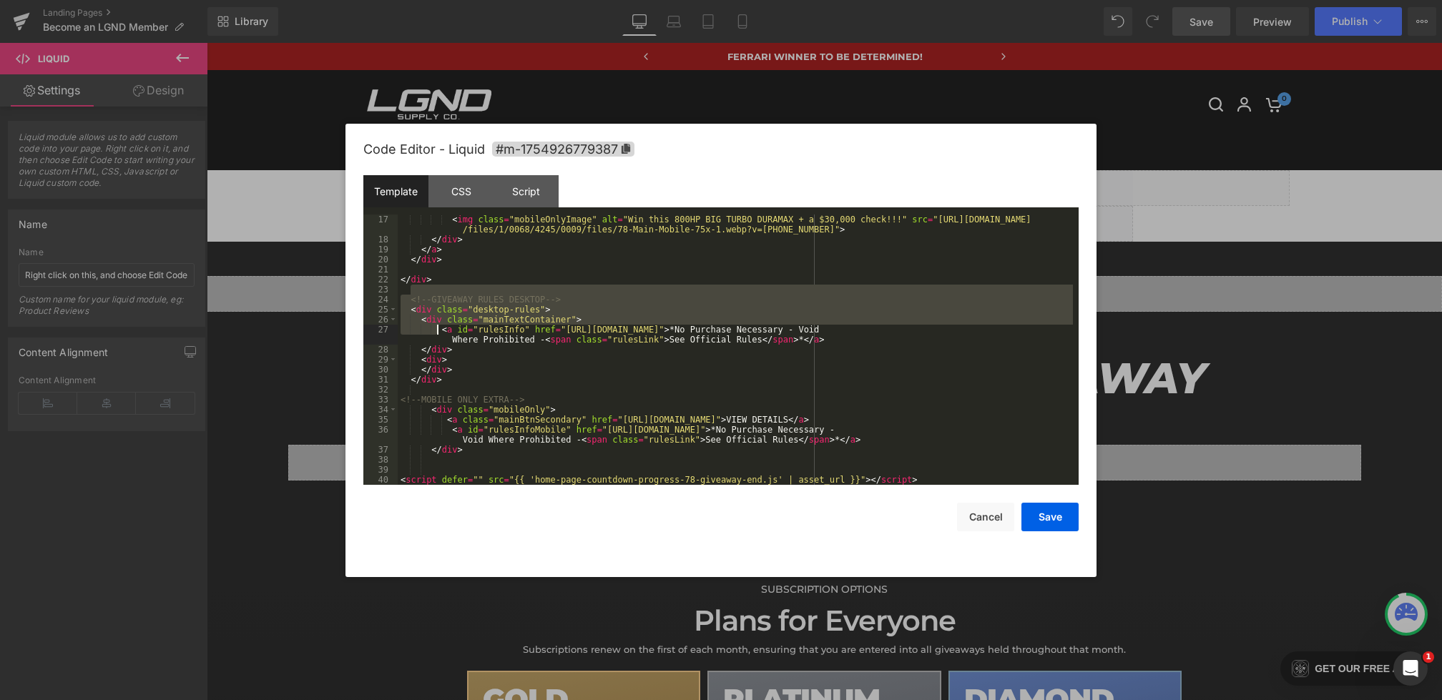
click at [421, 283] on div "< img class = "mobileOnlyImage" alt = "Win this 800HP BIG TURBO DURAMAX + a $30…" at bounding box center [735, 365] width 675 height 300
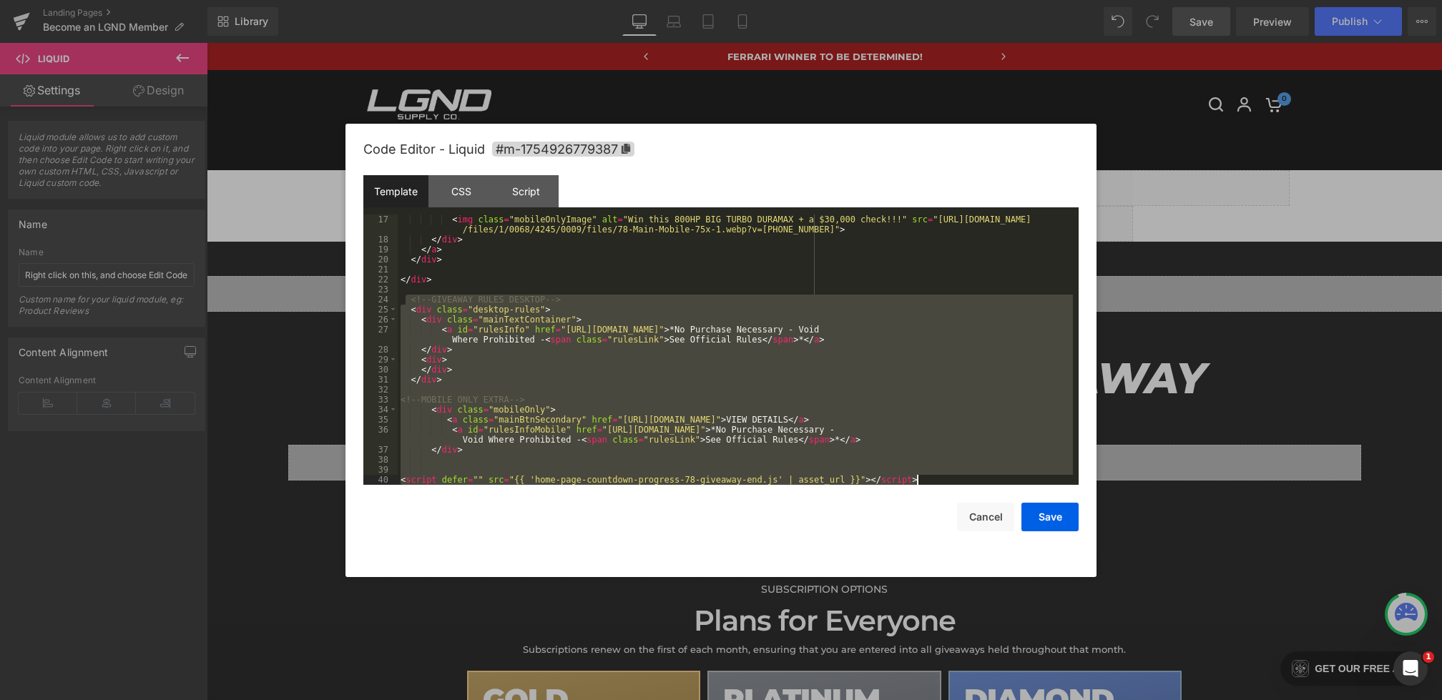
drag, startPoint x: 408, startPoint y: 300, endPoint x: 1066, endPoint y: 494, distance: 685.8
click at [1066, 494] on div "Code Editor - Liquid #m-1754926779387 Template CSS Script Data 17 18 19 20 21 2…" at bounding box center [720, 350] width 715 height 453
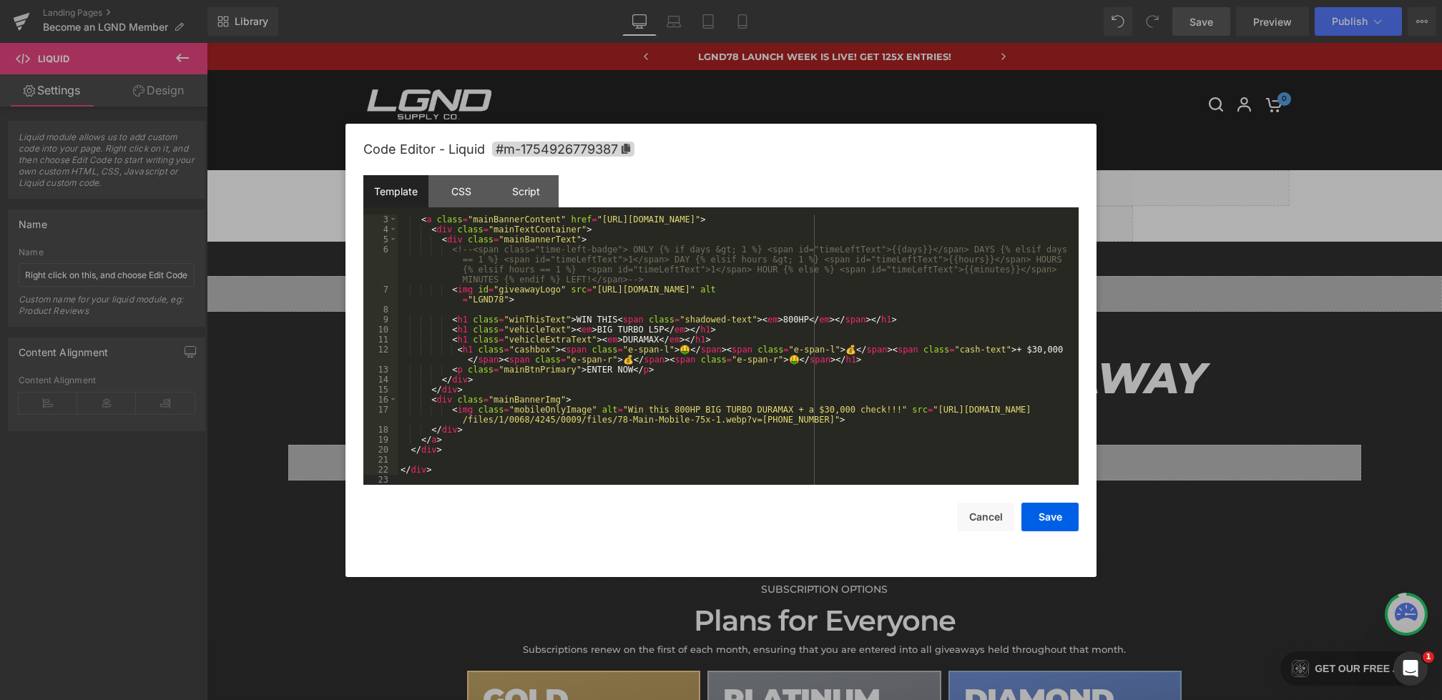
scroll to position [10, 0]
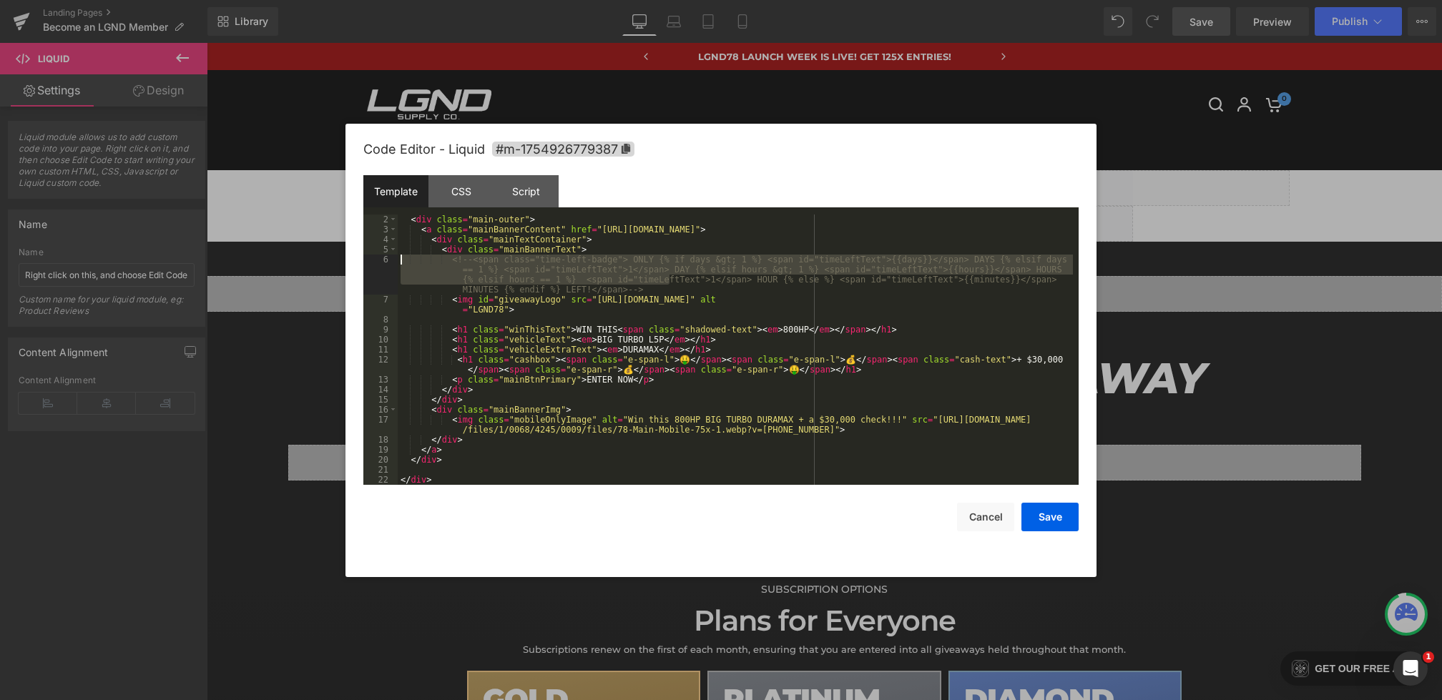
drag, startPoint x: 671, startPoint y: 283, endPoint x: 252, endPoint y: 253, distance: 419.5
click at [252, 252] on body "Liquid You are previewing how the will restyle your page. You can not edit Elem…" at bounding box center [721, 350] width 1442 height 700
click at [614, 262] on div "< div class = "main-outer" > < a class = "mainBannerContent" href = "[URL][DOMA…" at bounding box center [735, 360] width 675 height 290
drag, startPoint x: 664, startPoint y: 288, endPoint x: 294, endPoint y: 259, distance: 371.7
click at [294, 259] on body "Liquid You are previewing how the will restyle your page. You can not edit Elem…" at bounding box center [721, 350] width 1442 height 700
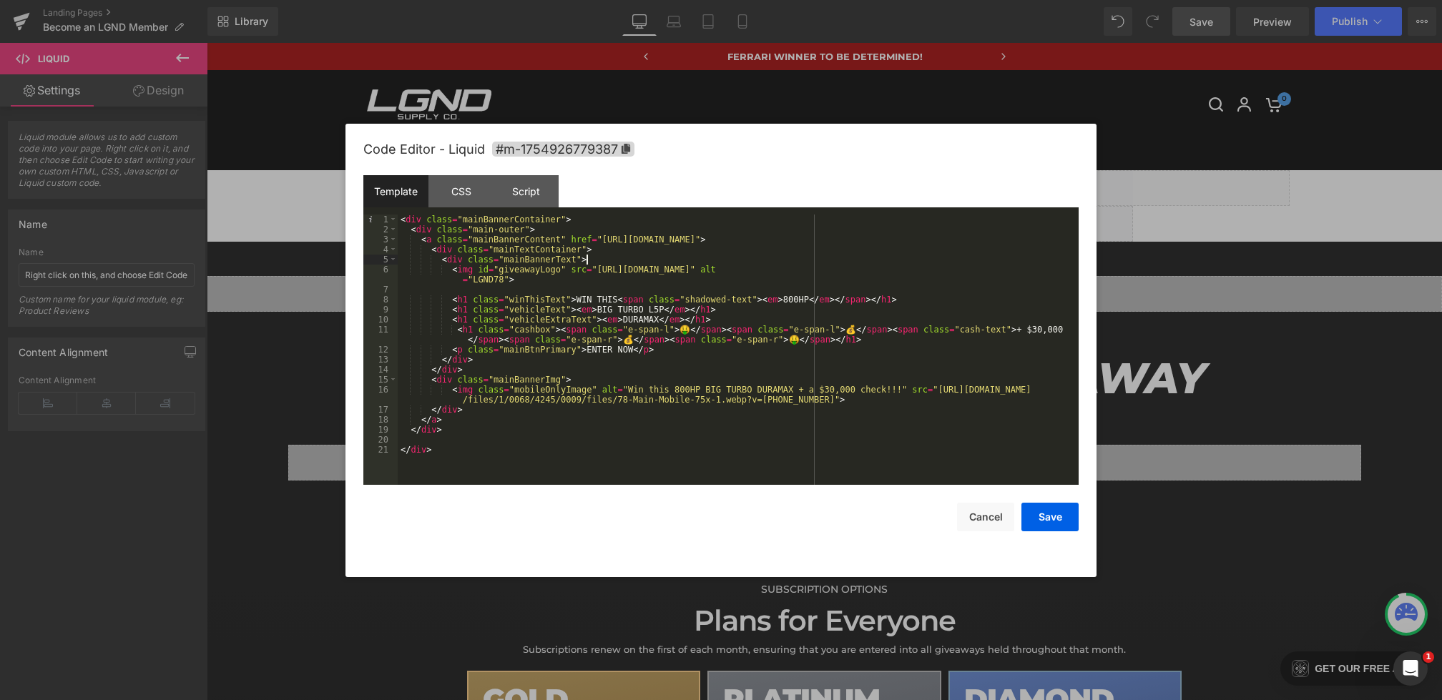
click at [564, 288] on div "< div class = "mainBannerContainer" > < div class = "main-outer" > < a class = …" at bounding box center [738, 360] width 681 height 290
drag, startPoint x: 576, startPoint y: 298, endPoint x: 880, endPoint y: 298, distance: 304.0
click at [880, 298] on div "< div class = "mainBannerContainer" > < div class = "main-outer" > < a class = …" at bounding box center [738, 360] width 681 height 290
click at [1057, 512] on button "Save" at bounding box center [1049, 517] width 57 height 29
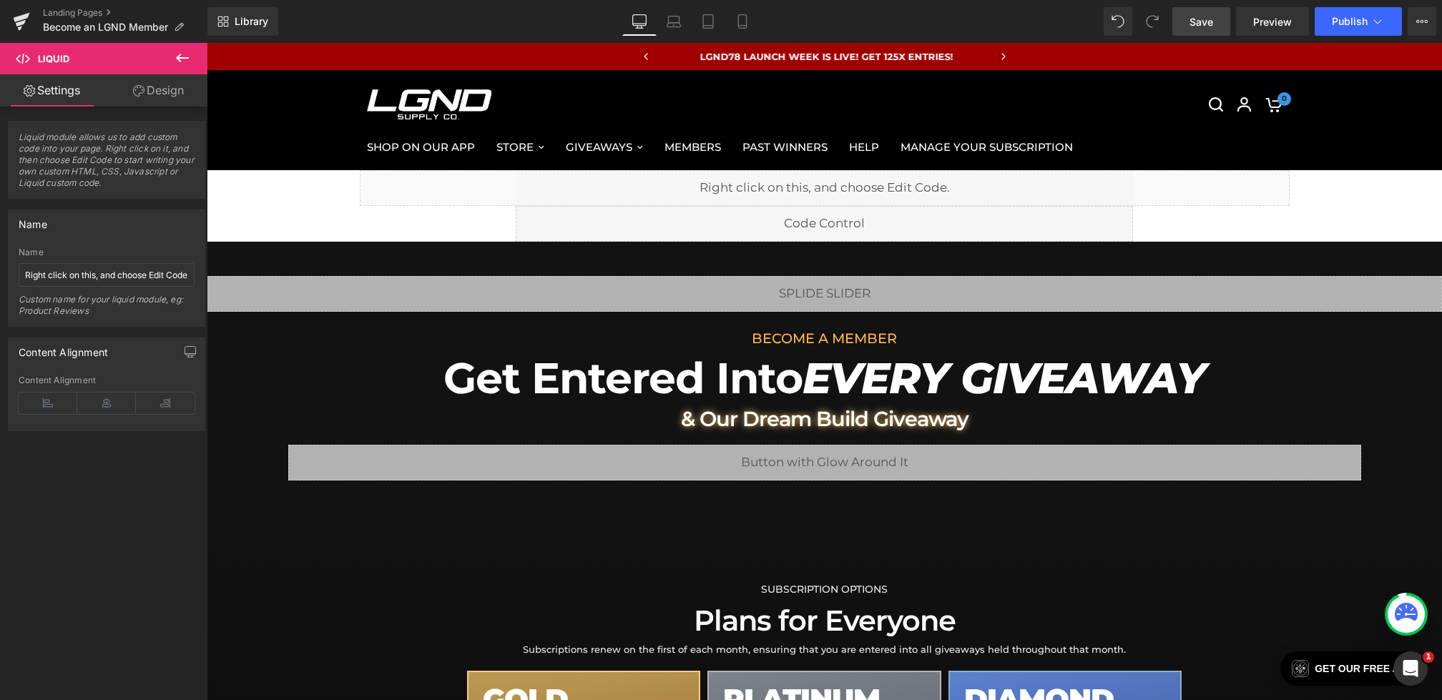
click at [1205, 32] on link "Save" at bounding box center [1201, 21] width 58 height 29
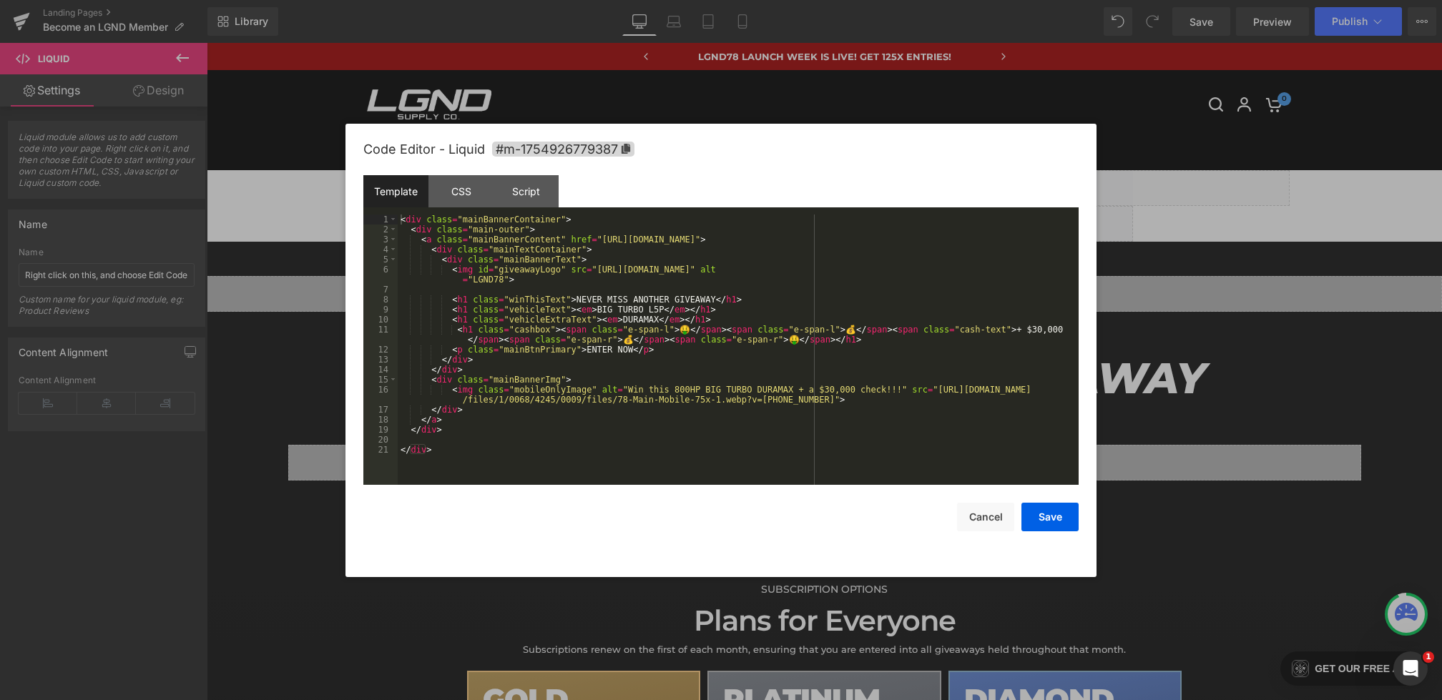
click at [648, 0] on div "Liquid You are previewing how the will restyle your page. You can not edit Elem…" at bounding box center [721, 0] width 1442 height 0
drag, startPoint x: 760, startPoint y: 298, endPoint x: 351, endPoint y: 298, distance: 408.4
click at [351, 298] on div "Code Editor - Liquid #m-1754926779387 Template CSS Script Data 1 2 3 4 5 6 7 8 …" at bounding box center [720, 350] width 751 height 453
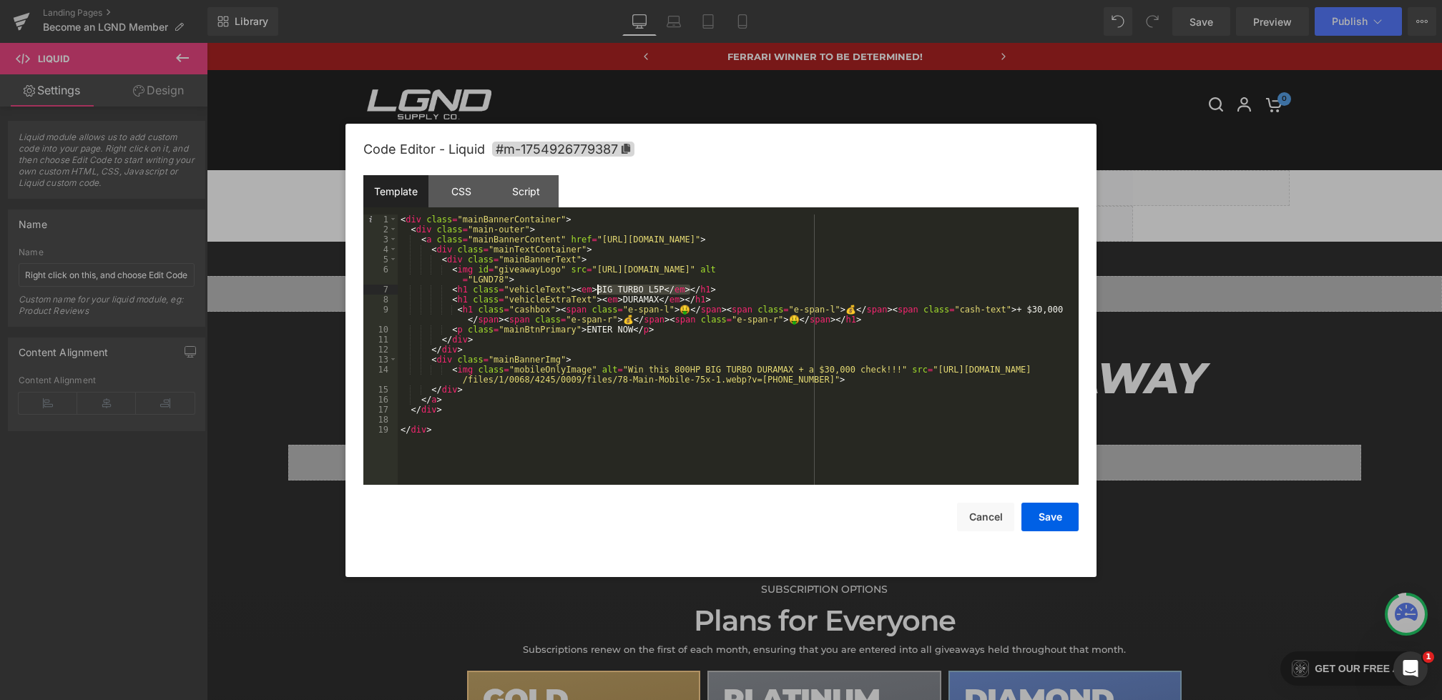
drag, startPoint x: 690, startPoint y: 289, endPoint x: 582, endPoint y: 288, distance: 108.0
click at [582, 288] on div "< div class = "mainBannerContainer" > < div class = "main-outer" > < a class = …" at bounding box center [738, 360] width 681 height 290
drag, startPoint x: 1054, startPoint y: 529, endPoint x: 848, endPoint y: 484, distance: 211.6
click at [1054, 529] on button "Save" at bounding box center [1049, 517] width 57 height 29
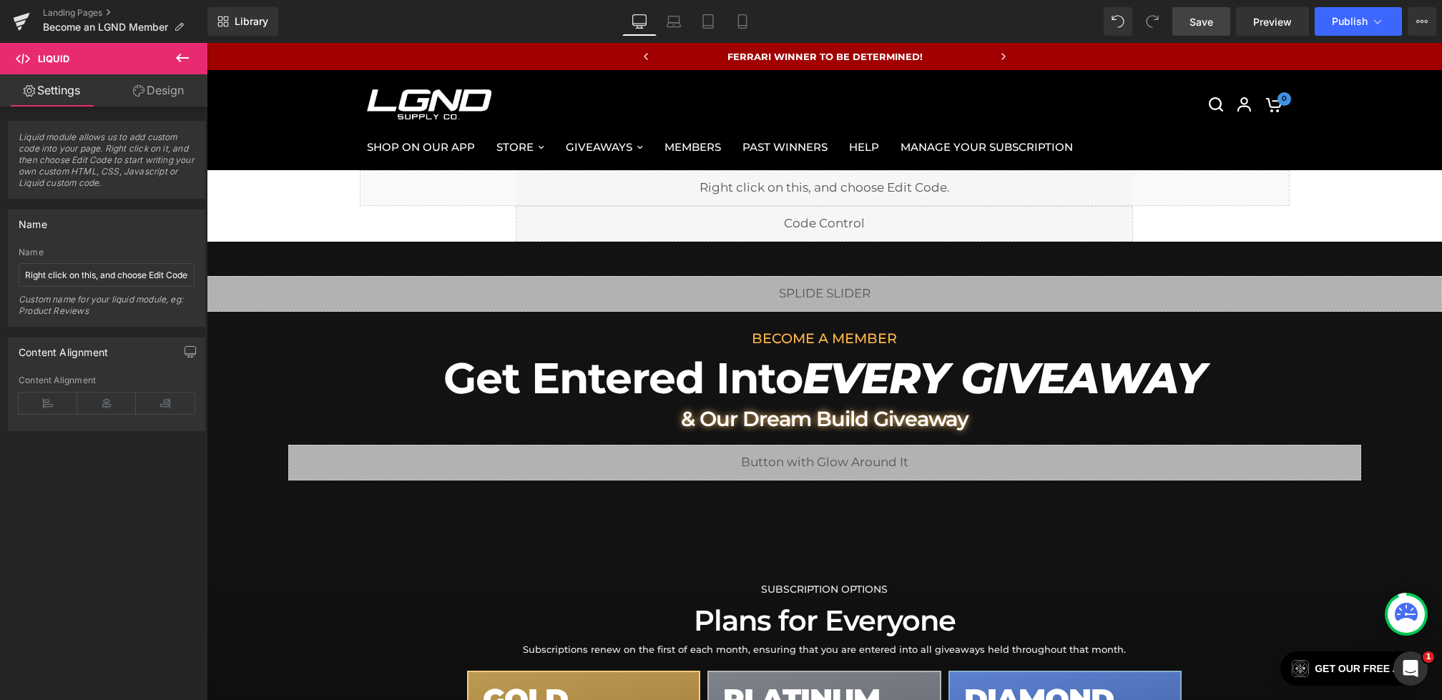
click at [1213, 21] on link "Save" at bounding box center [1201, 21] width 58 height 29
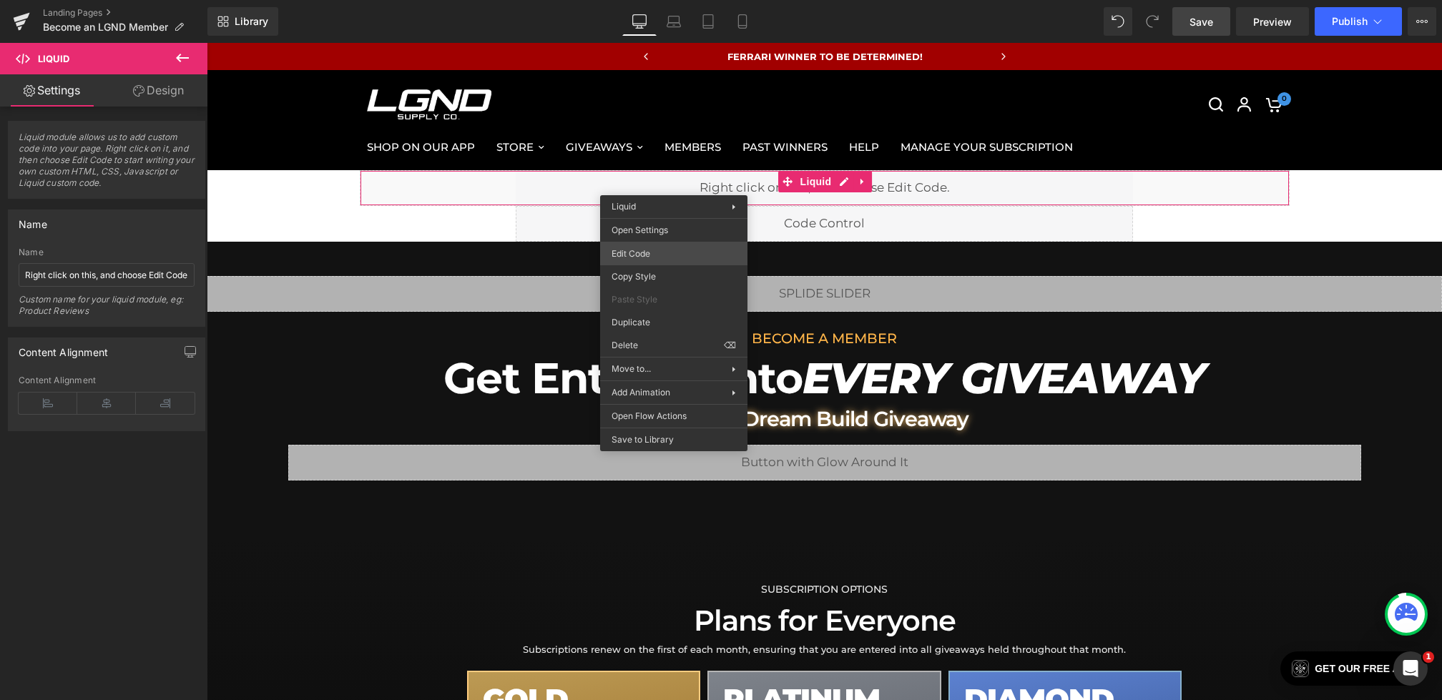
click at [626, 0] on div "Liquid You are previewing how the will restyle your page. You can not edit Elem…" at bounding box center [721, 0] width 1442 height 0
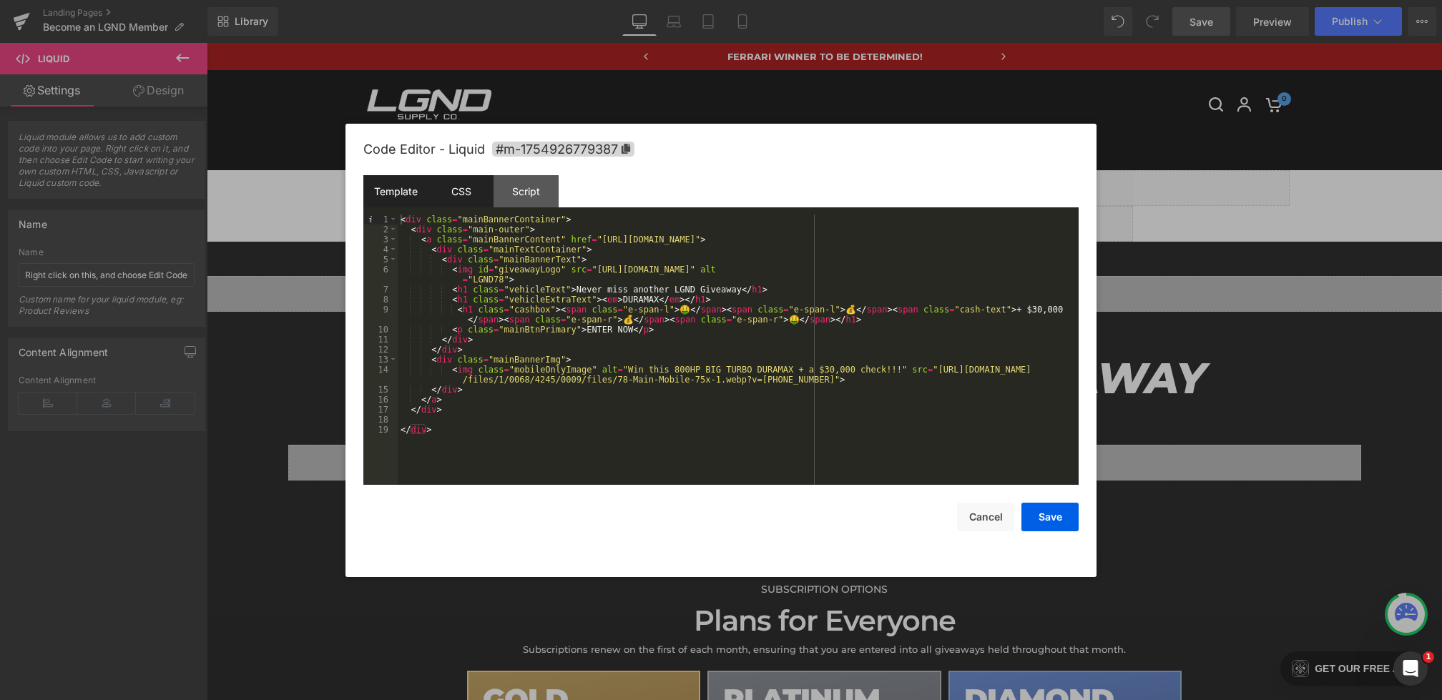
click at [451, 192] on div "CSS" at bounding box center [460, 191] width 65 height 32
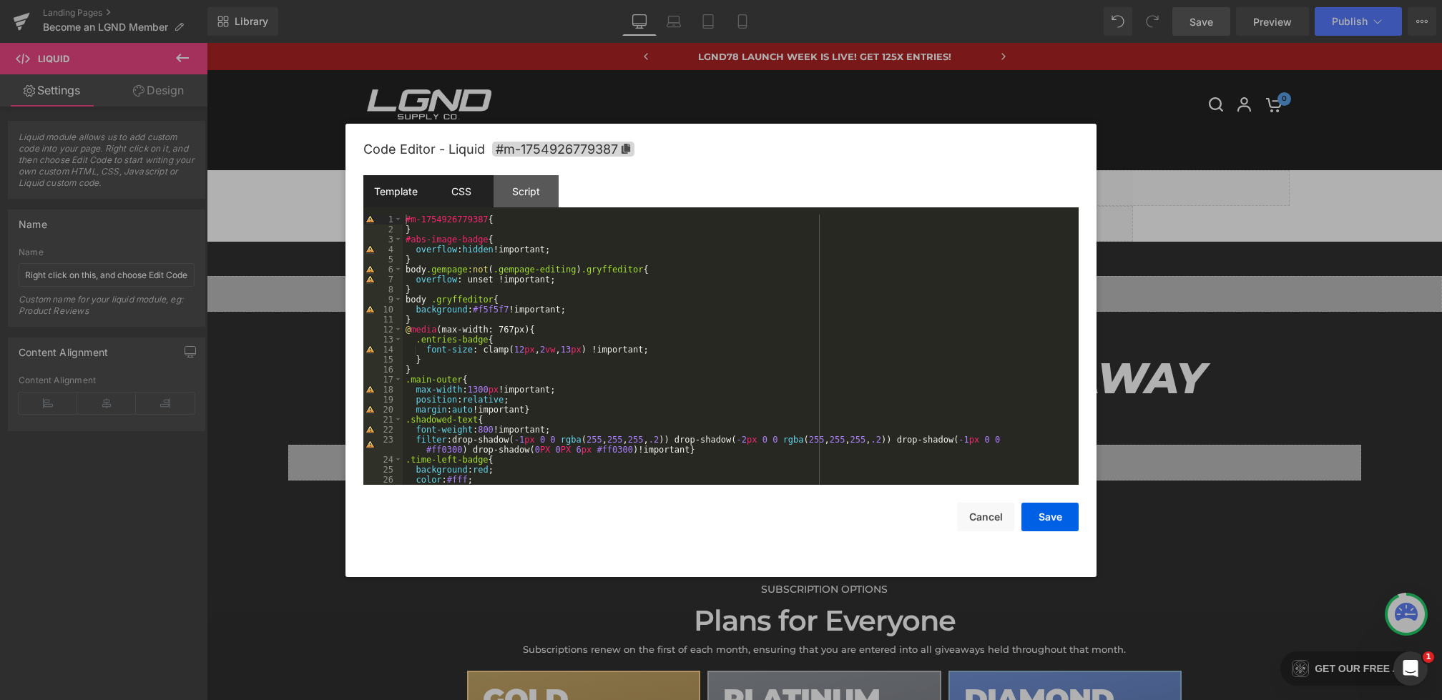
click at [403, 202] on div "Template" at bounding box center [395, 191] width 65 height 32
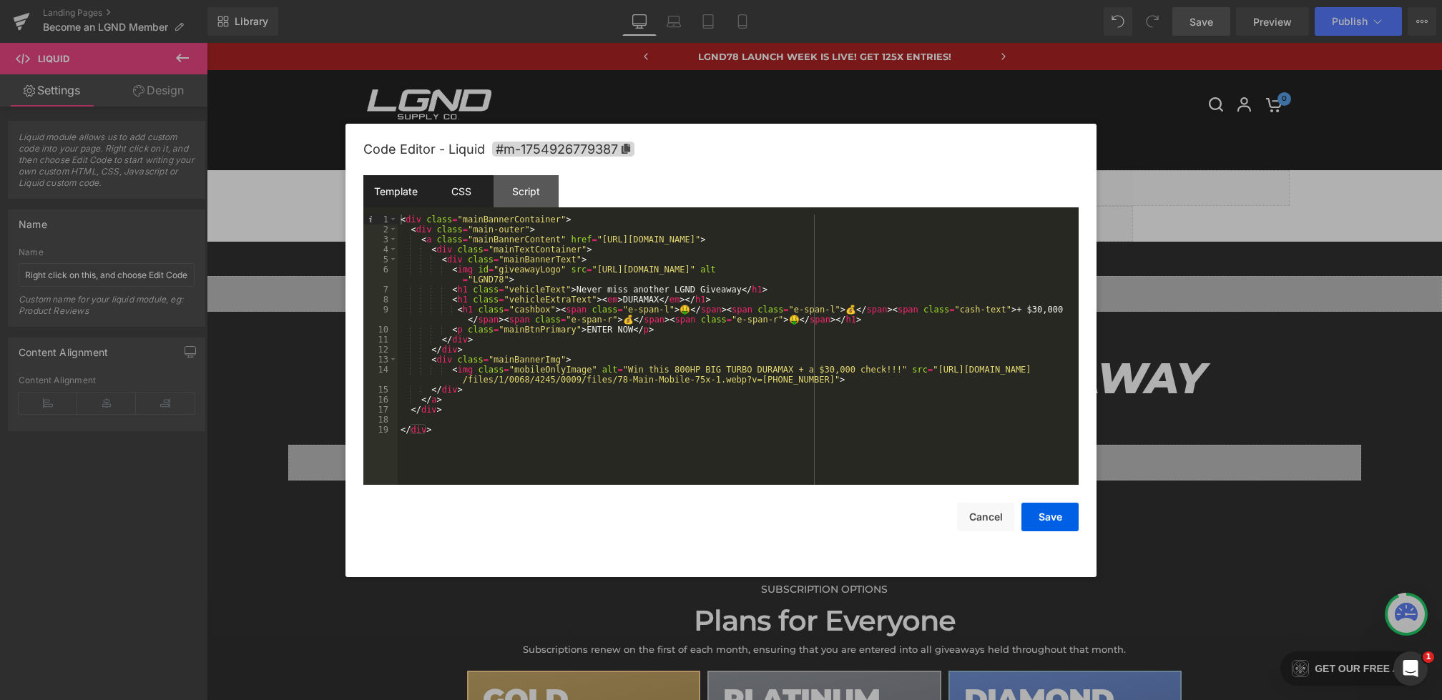
click at [451, 190] on div "CSS" at bounding box center [460, 191] width 65 height 32
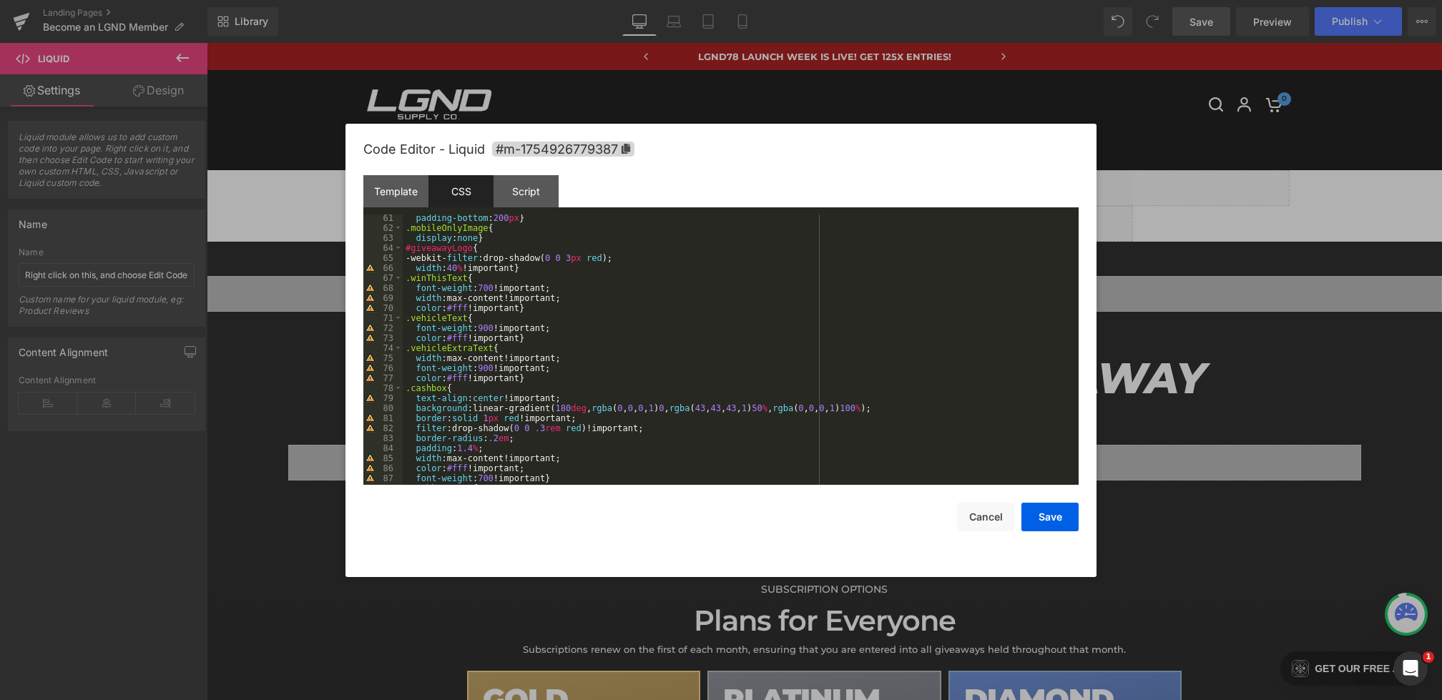
scroll to position [661, 0]
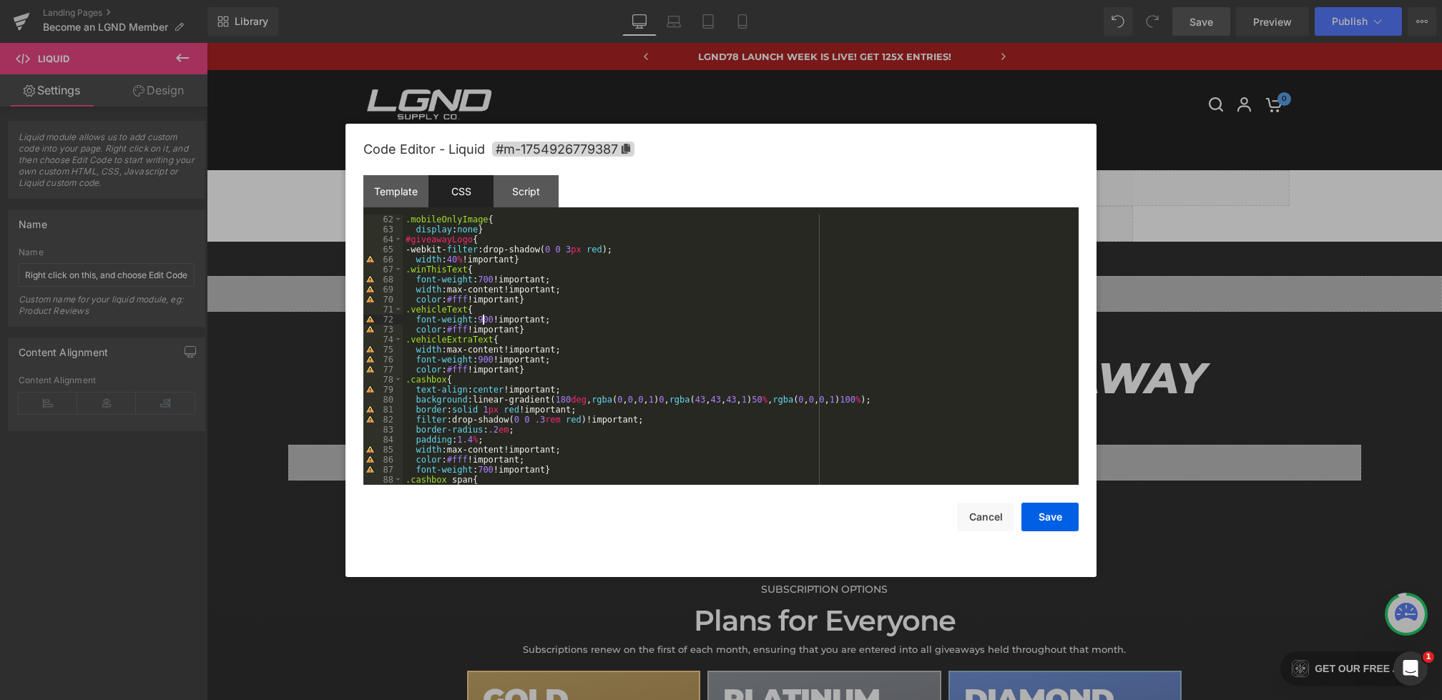
click at [481, 321] on div ".mobileOnlyImage { display : none } #giveawayLogo { -webkit- filter :drop-shado…" at bounding box center [738, 360] width 670 height 290
click at [1043, 514] on button "Save" at bounding box center [1049, 517] width 57 height 29
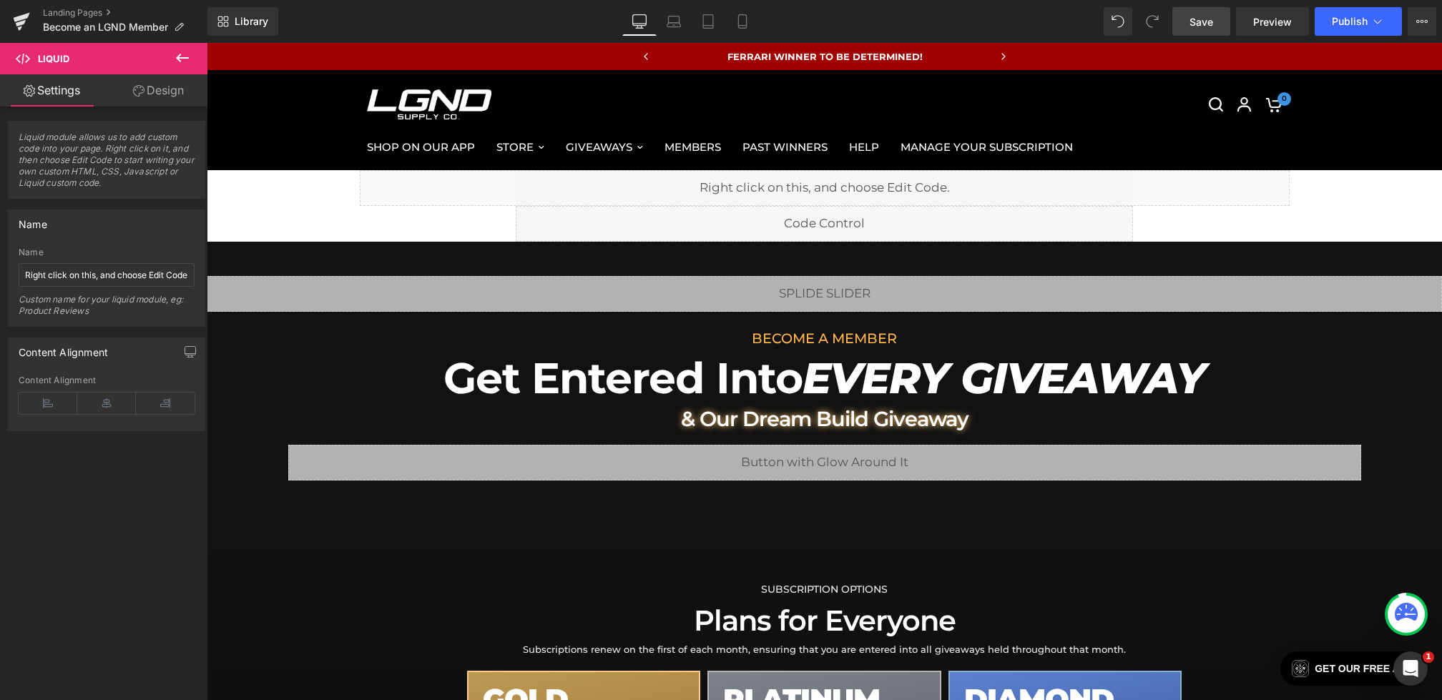
click at [1222, 14] on link "Save" at bounding box center [1201, 21] width 58 height 29
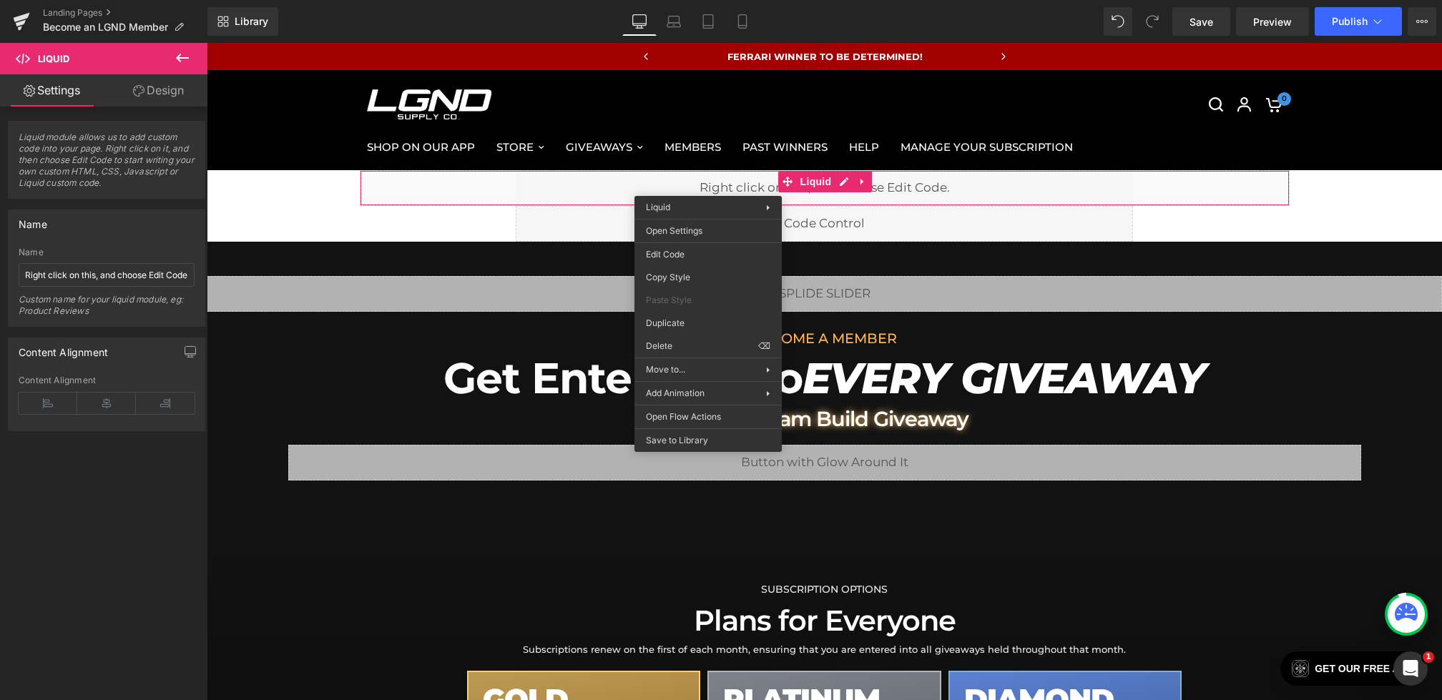
click at [320, 195] on div "Liquid Row" at bounding box center [824, 188] width 1235 height 36
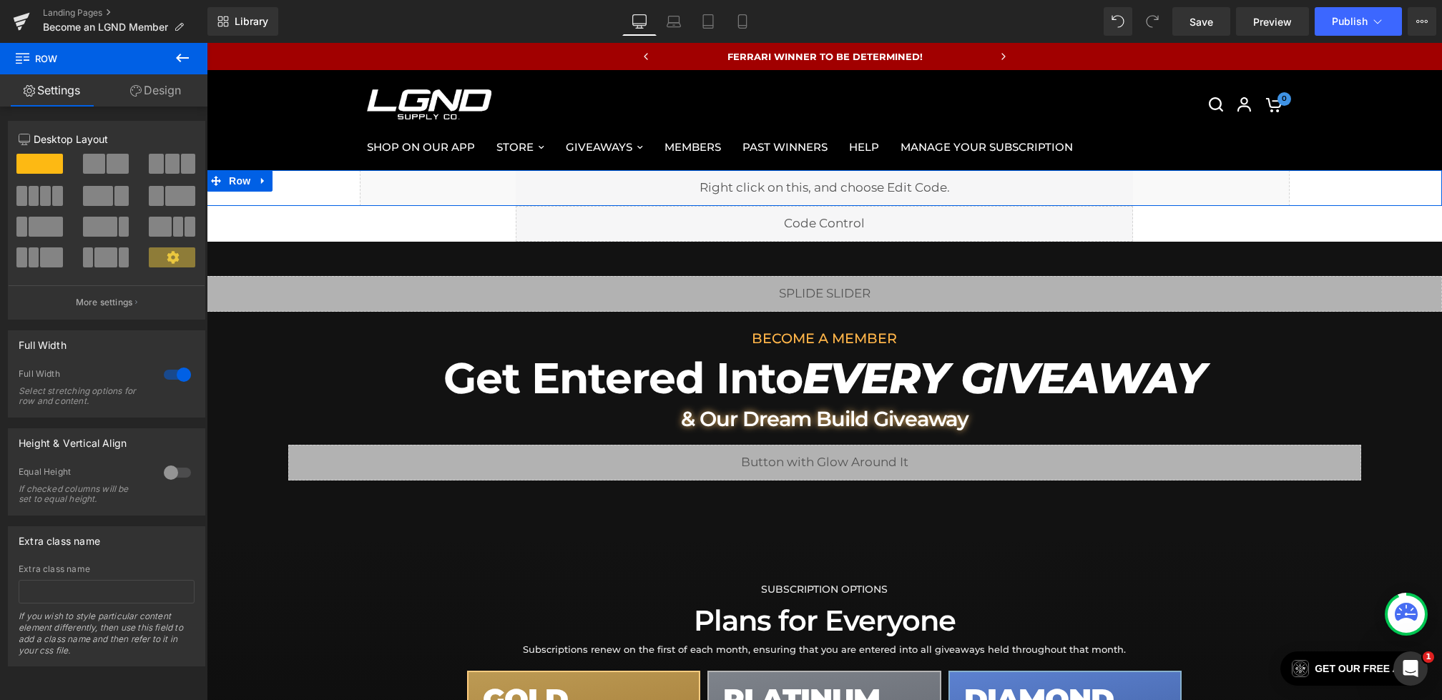
click at [168, 91] on link "Design" at bounding box center [156, 90] width 104 height 32
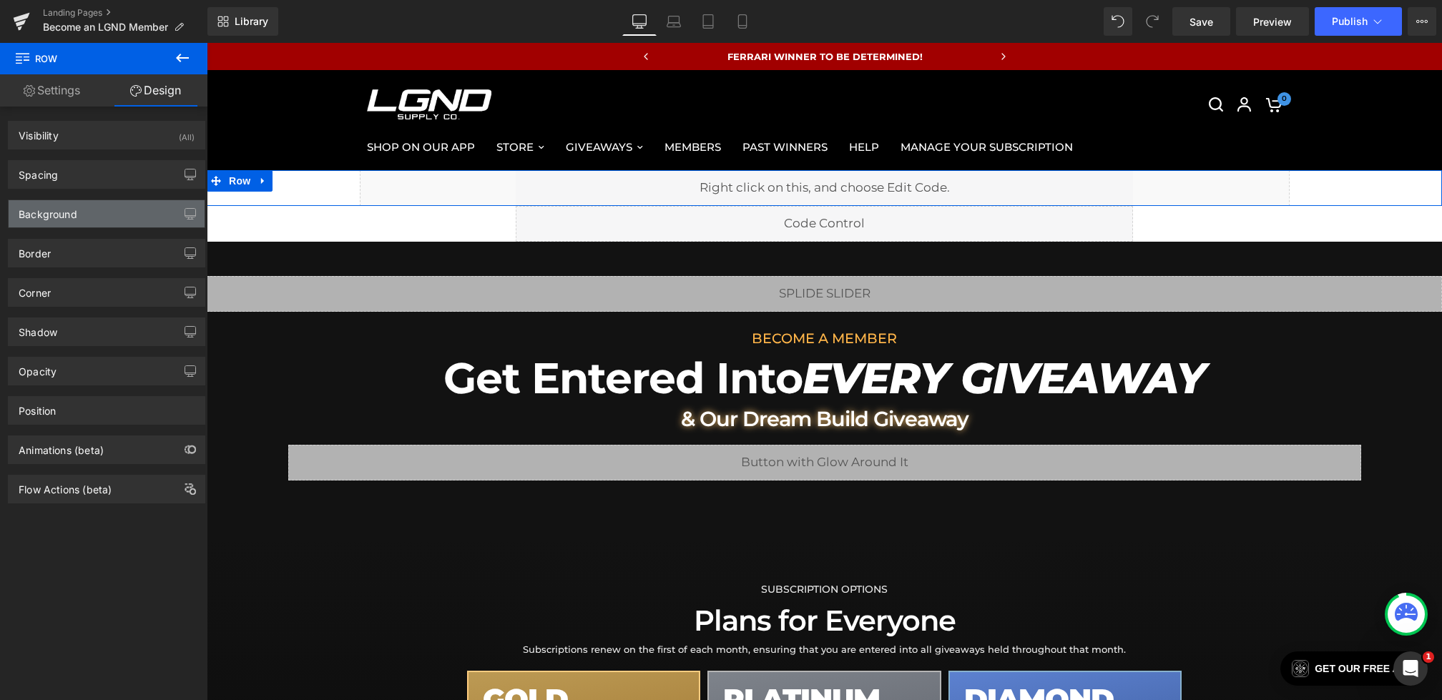
click at [80, 216] on div "Background" at bounding box center [107, 213] width 196 height 27
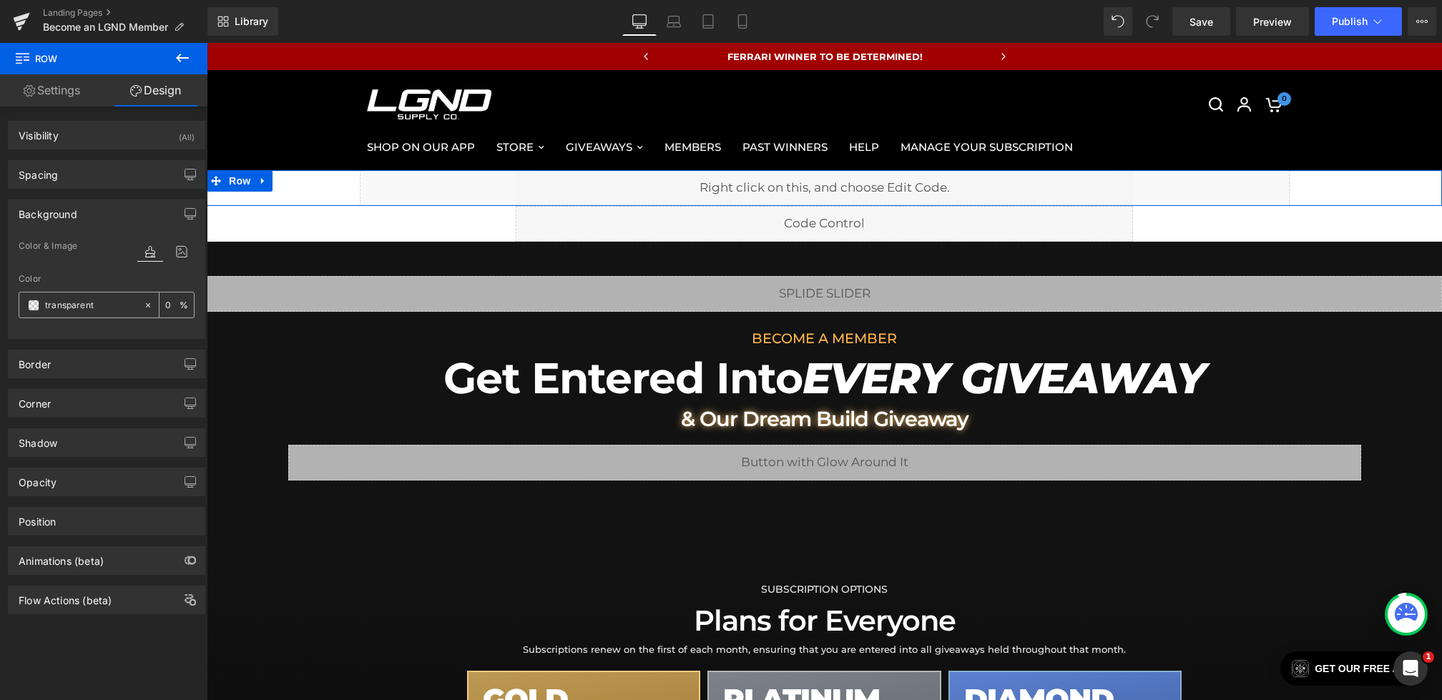
click at [26, 305] on div "transparent" at bounding box center [81, 305] width 124 height 25
click at [31, 305] on span at bounding box center [33, 305] width 11 height 11
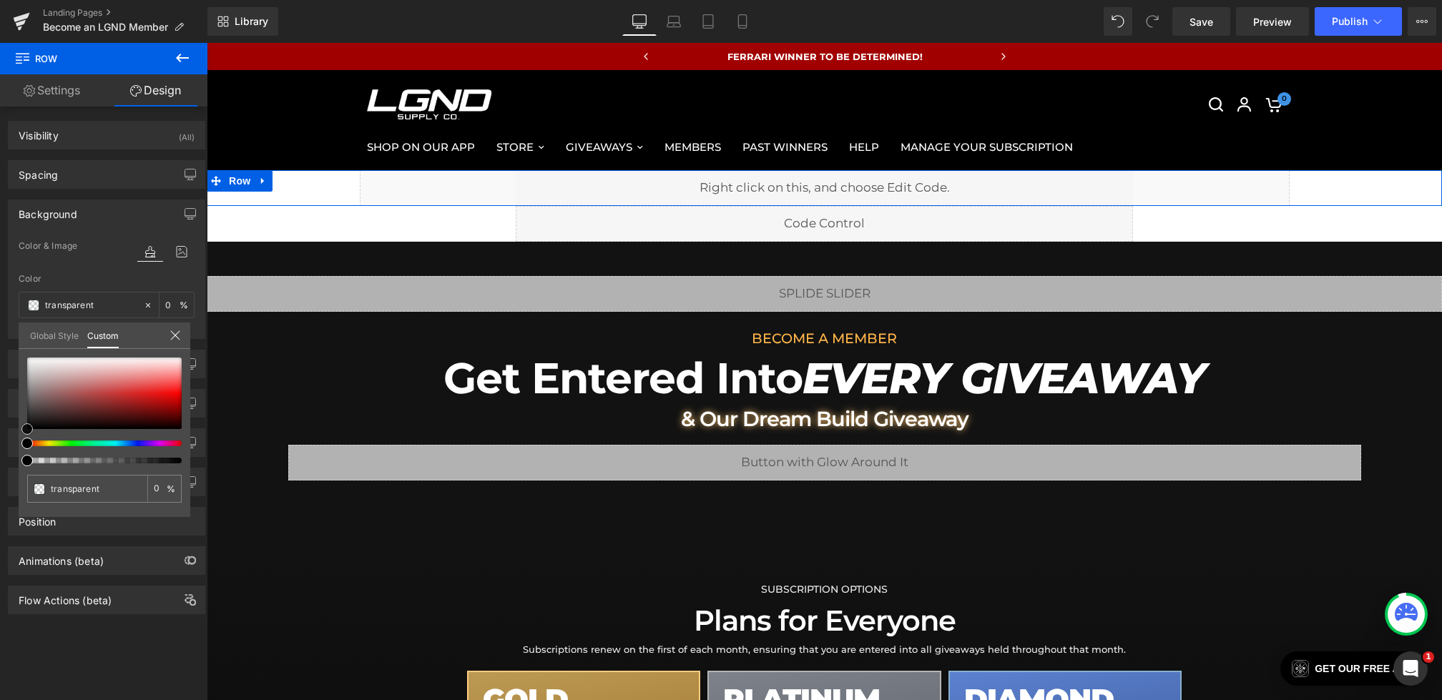
type input "#ba3f3f"
type input "100"
type input "#ba3f3f"
type input "100"
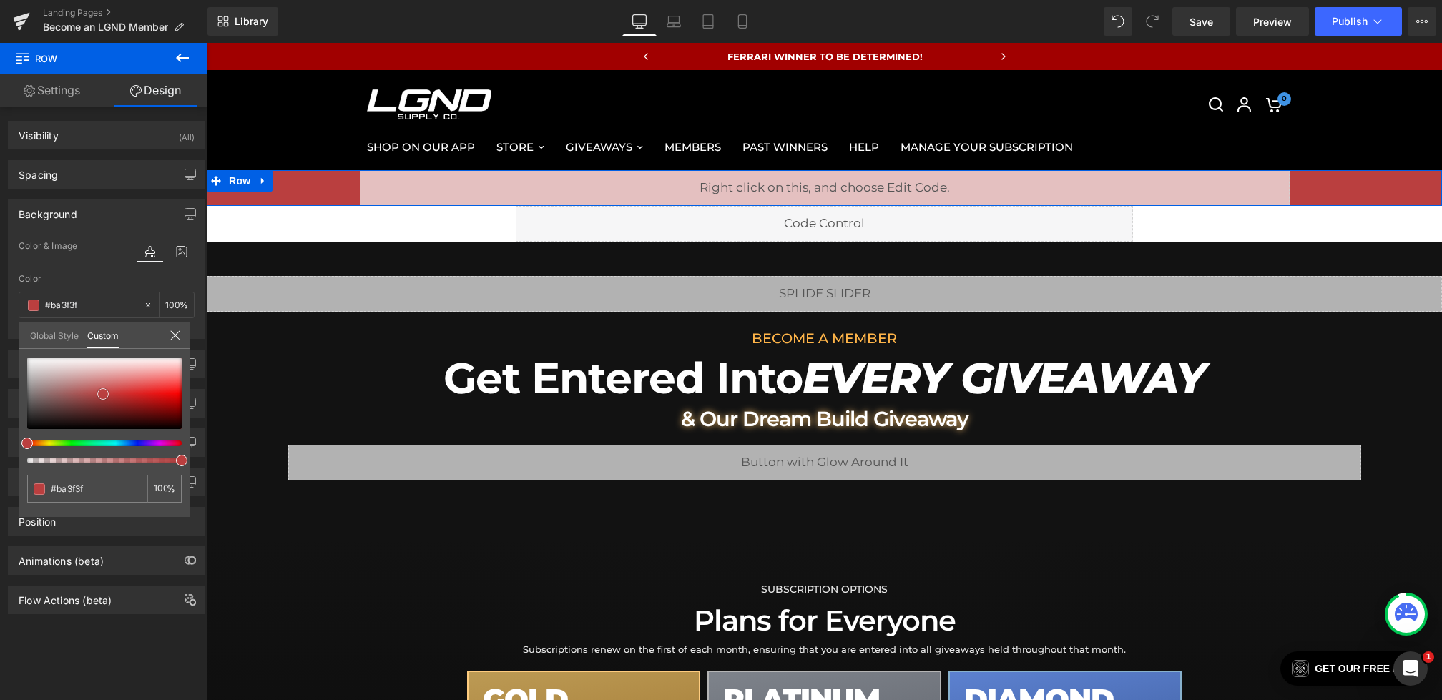
type input "#ad3c3c"
type input "#000000"
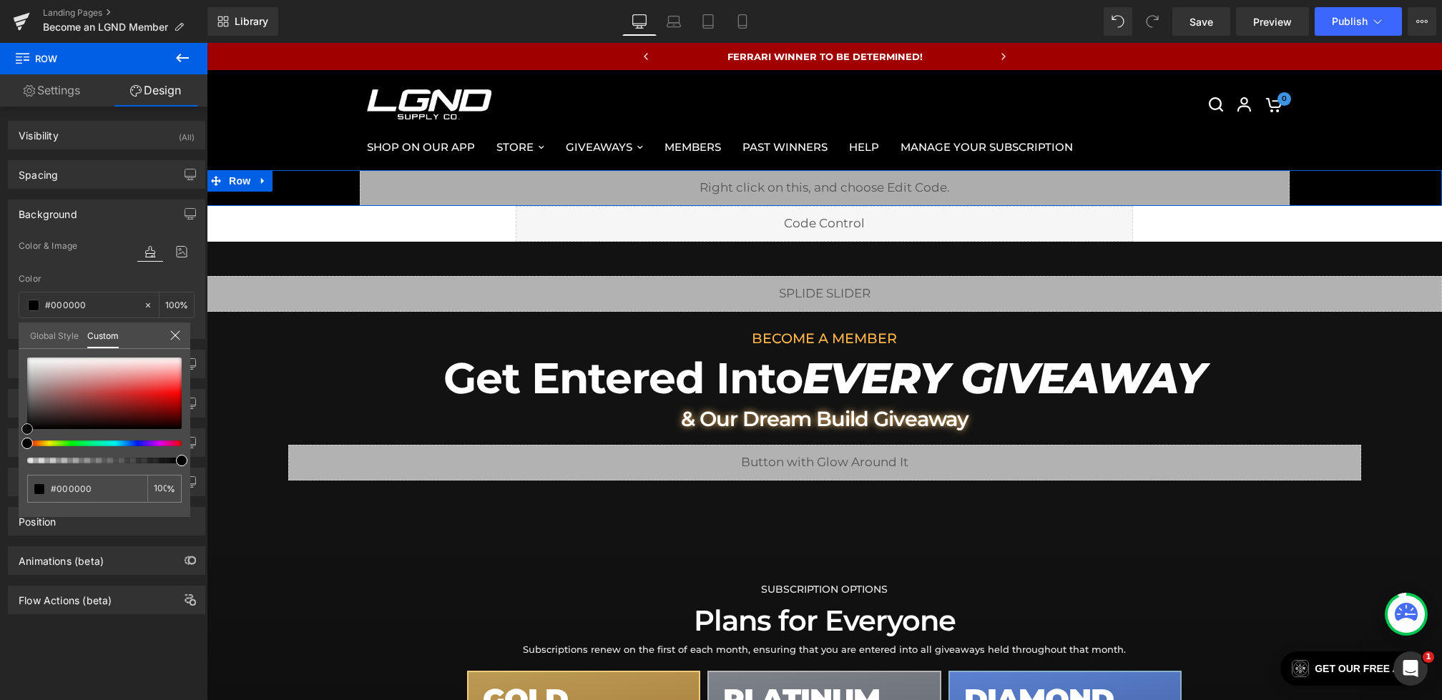
drag, startPoint x: 103, startPoint y: 394, endPoint x: 0, endPoint y: 523, distance: 164.9
click at [0, 339] on div "Background Color & Image color rgba(0, 0, 0, 1) Color #000000 100 % Image Repla…" at bounding box center [107, 264] width 214 height 150
click at [1207, 19] on span "Save" at bounding box center [1201, 21] width 24 height 15
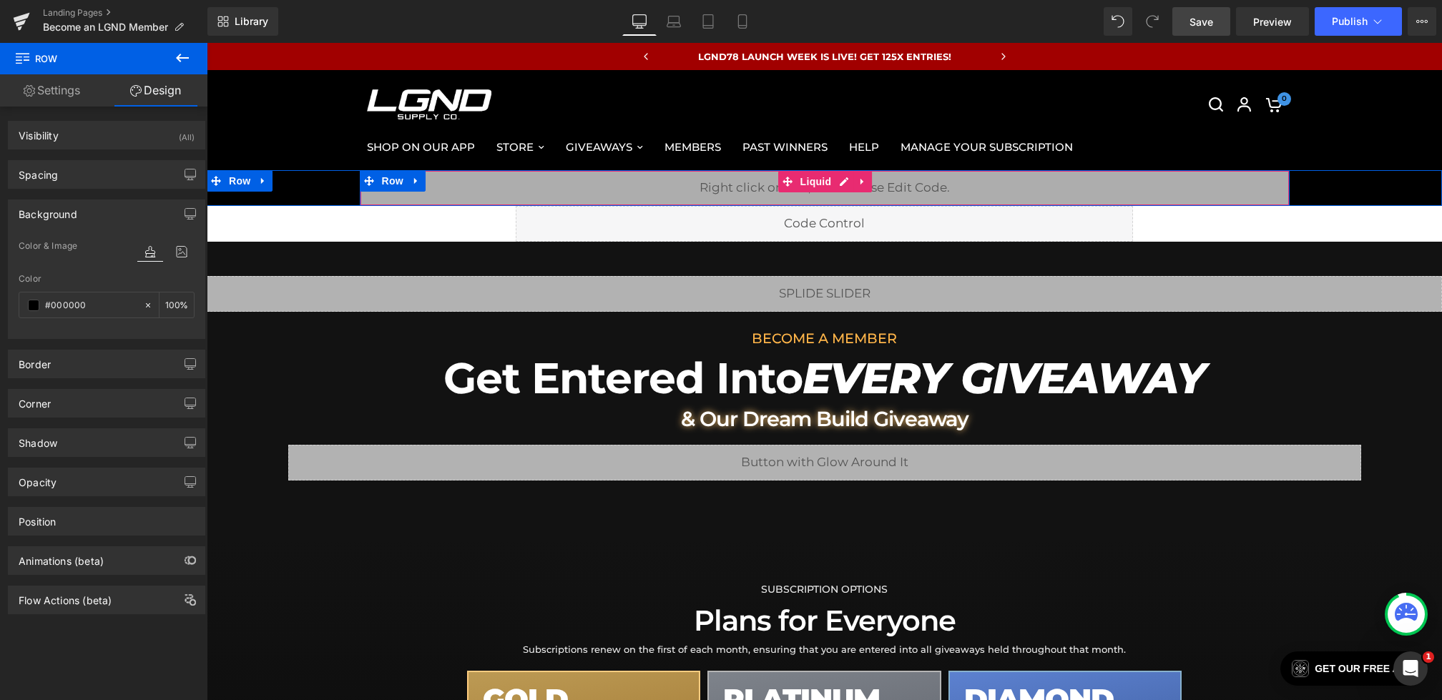
click at [566, 191] on div "Liquid" at bounding box center [825, 188] width 930 height 36
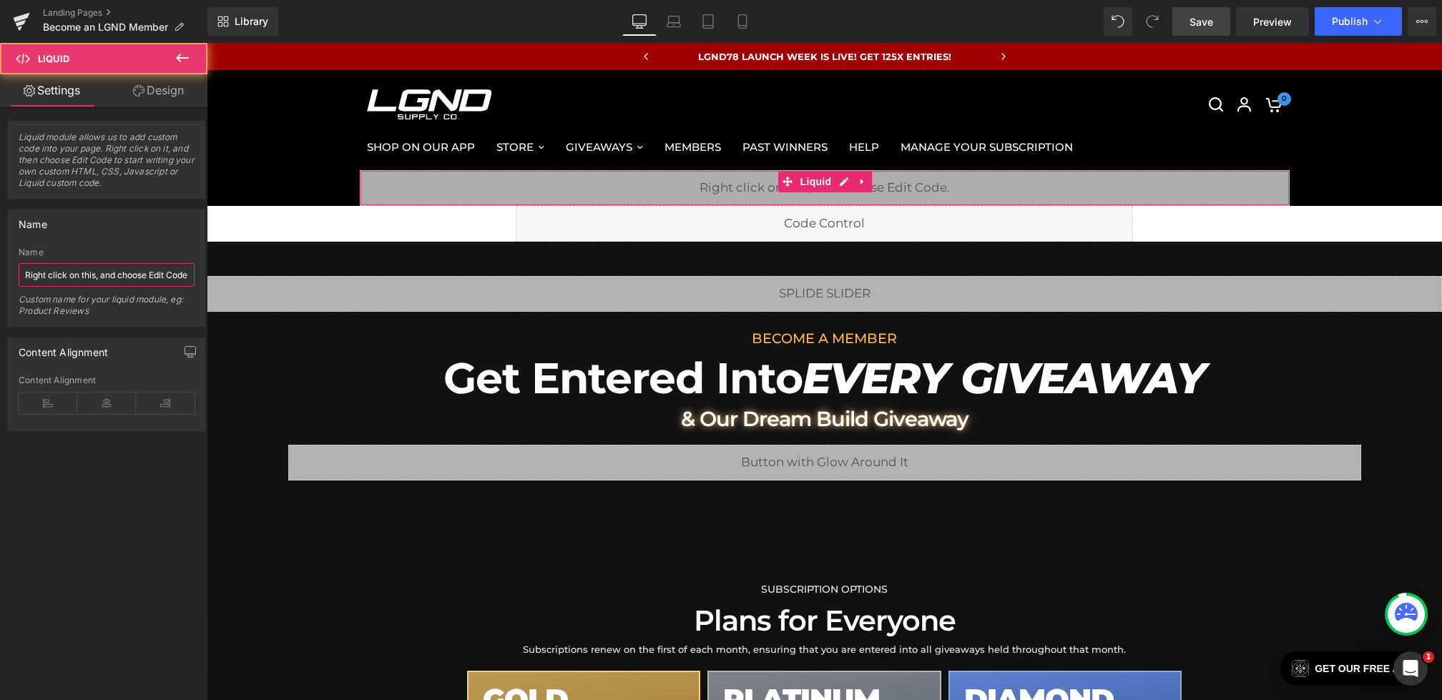
click at [54, 275] on input "Right click on this, and choose Edit Code." at bounding box center [107, 275] width 176 height 24
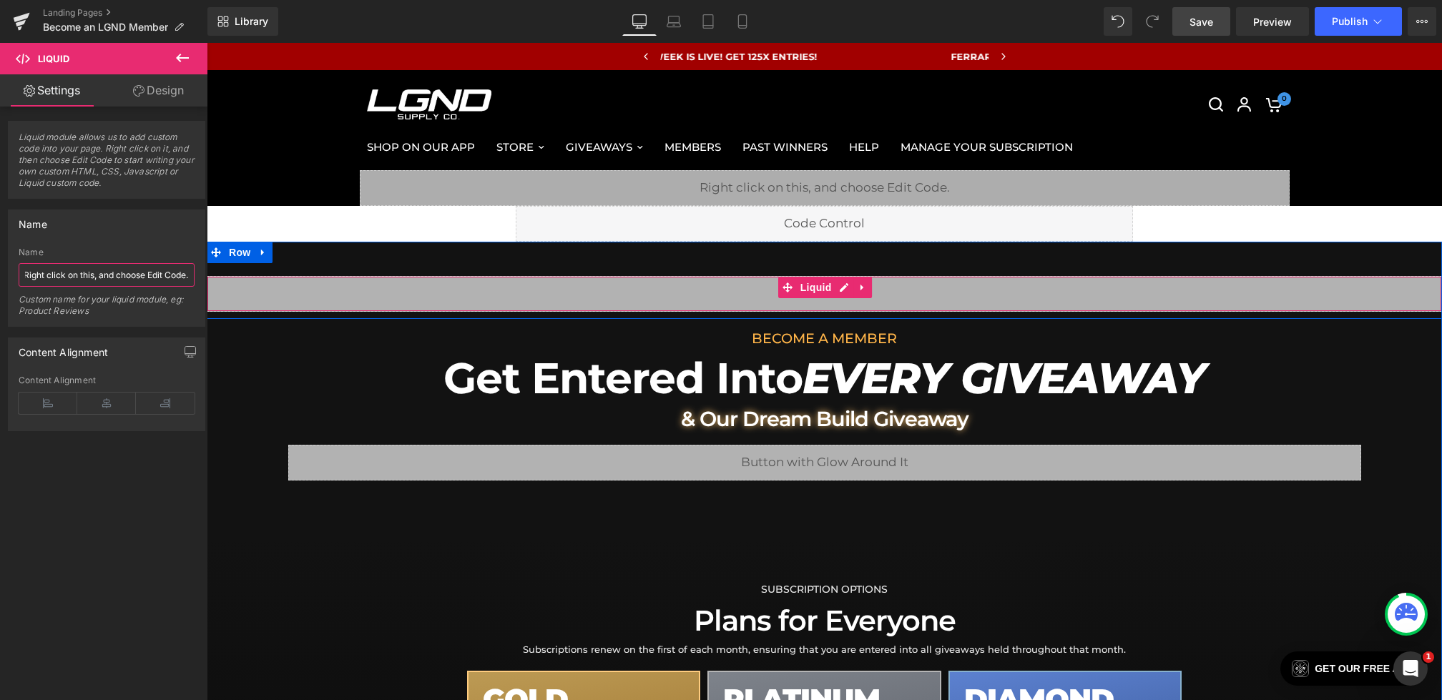
drag, startPoint x: 230, startPoint y: 315, endPoint x: 346, endPoint y: 290, distance: 118.7
type input "H"
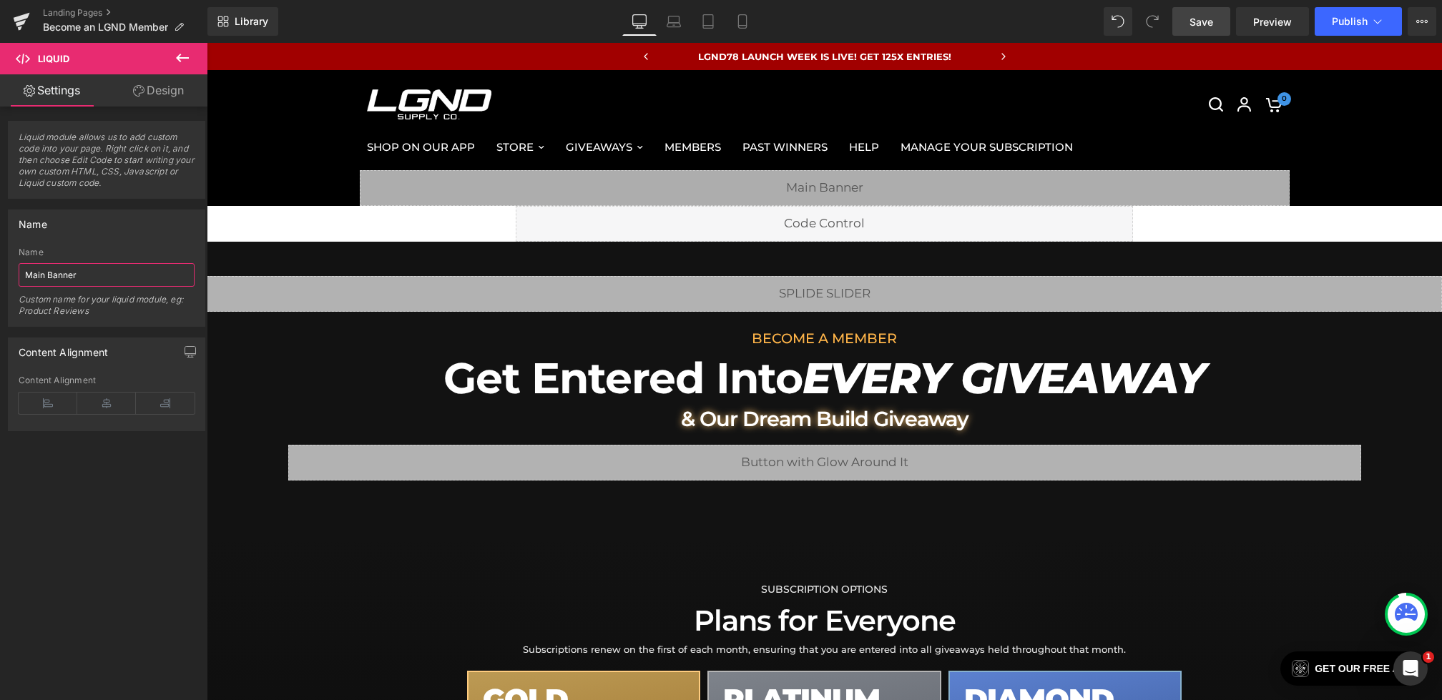
type input "Main Banner"
click at [1190, 23] on link "Save" at bounding box center [1201, 21] width 58 height 29
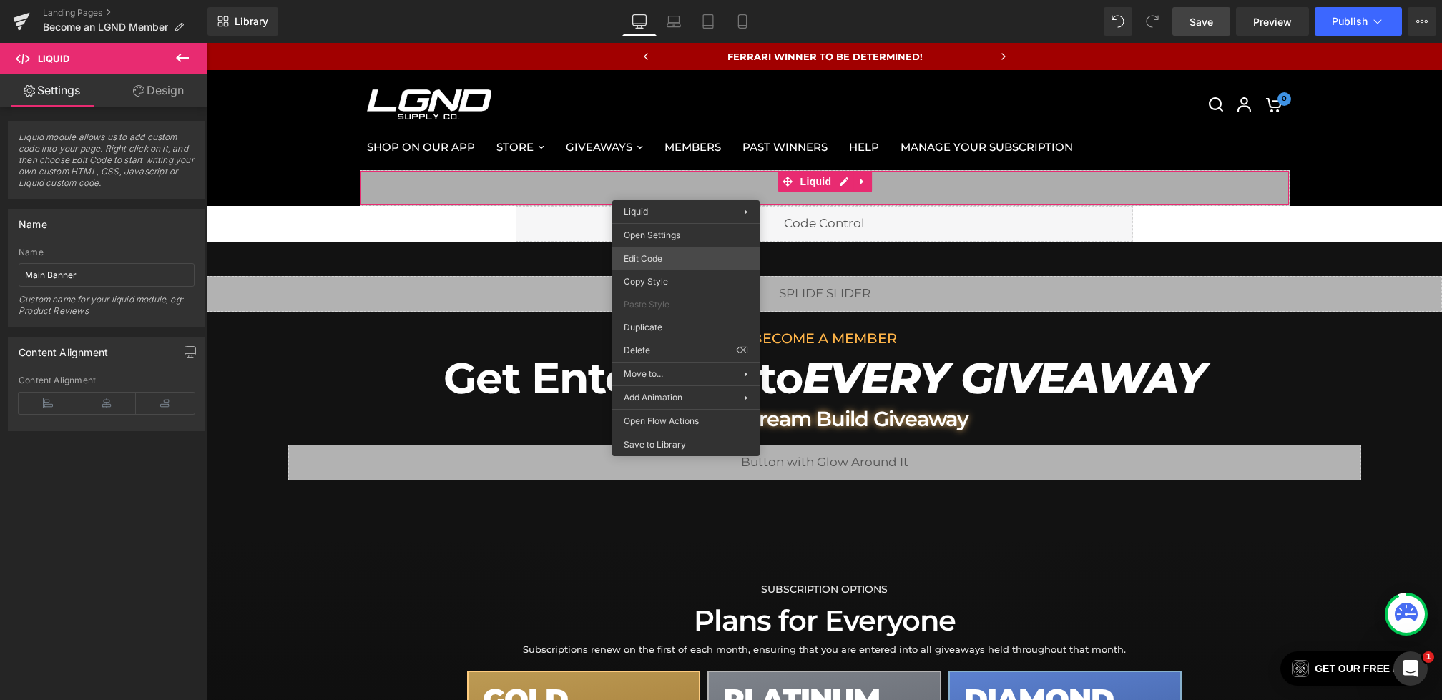
click at [645, 0] on div "Liquid You are previewing how the will restyle your page. You can not edit Elem…" at bounding box center [721, 0] width 1442 height 0
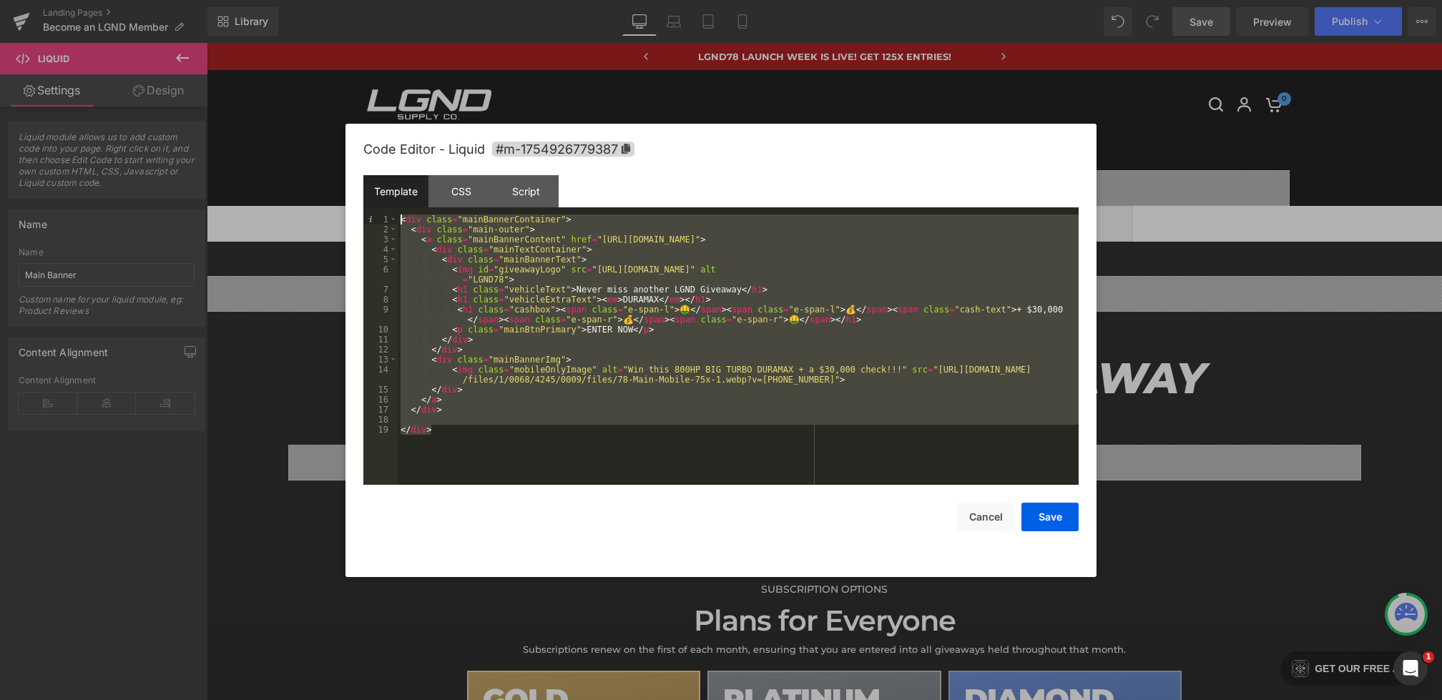
drag, startPoint x: 453, startPoint y: 432, endPoint x: 331, endPoint y: 154, distance: 303.6
click at [331, 154] on body "Liquid You are previewing how the will restyle your page. You can not edit Elem…" at bounding box center [721, 350] width 1442 height 700
click at [489, 178] on div "CSS" at bounding box center [460, 191] width 65 height 32
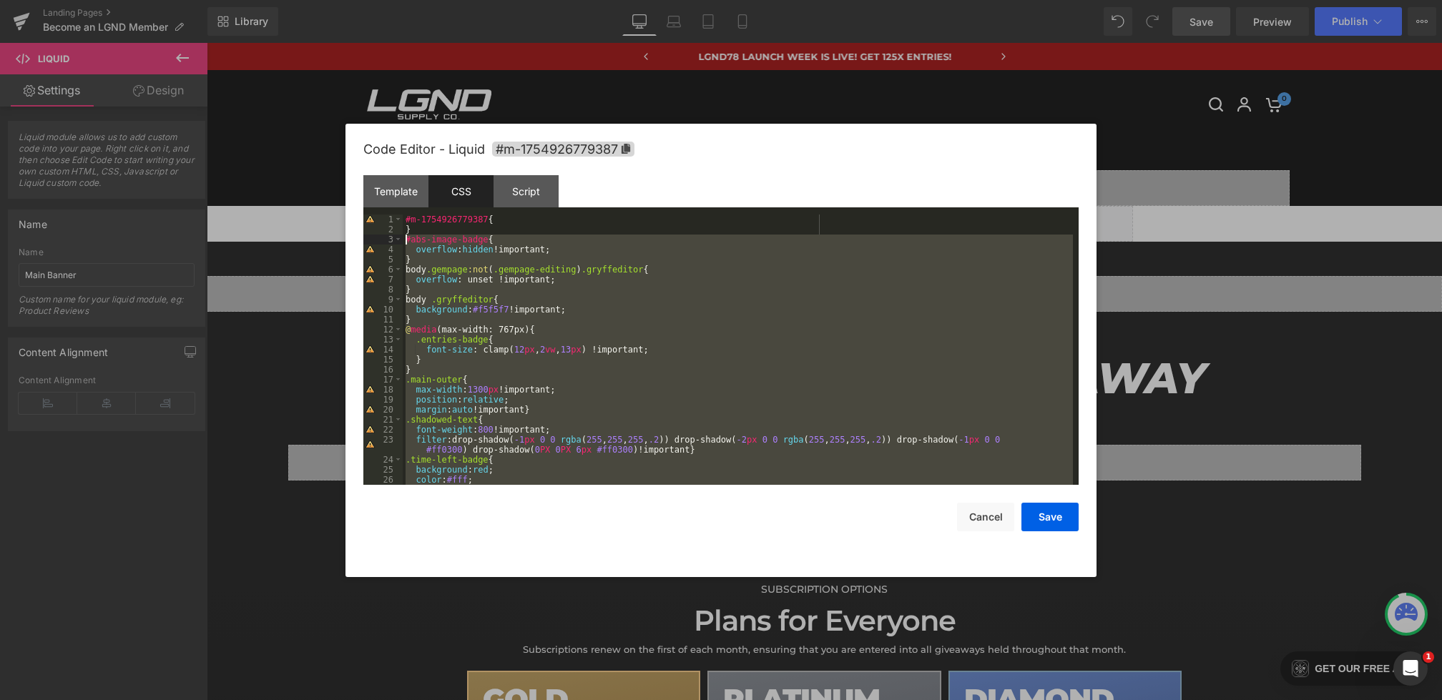
drag, startPoint x: 418, startPoint y: 476, endPoint x: 374, endPoint y: 243, distance: 237.2
click at [374, 243] on pre "1 2 3 4 5 6 7 8 9 10 11 12 13 14 15 16 17 18 19 20 21 22 23 24 25 26 27 #m-1754…" at bounding box center [720, 350] width 715 height 270
click at [411, 194] on div "Template" at bounding box center [395, 191] width 65 height 32
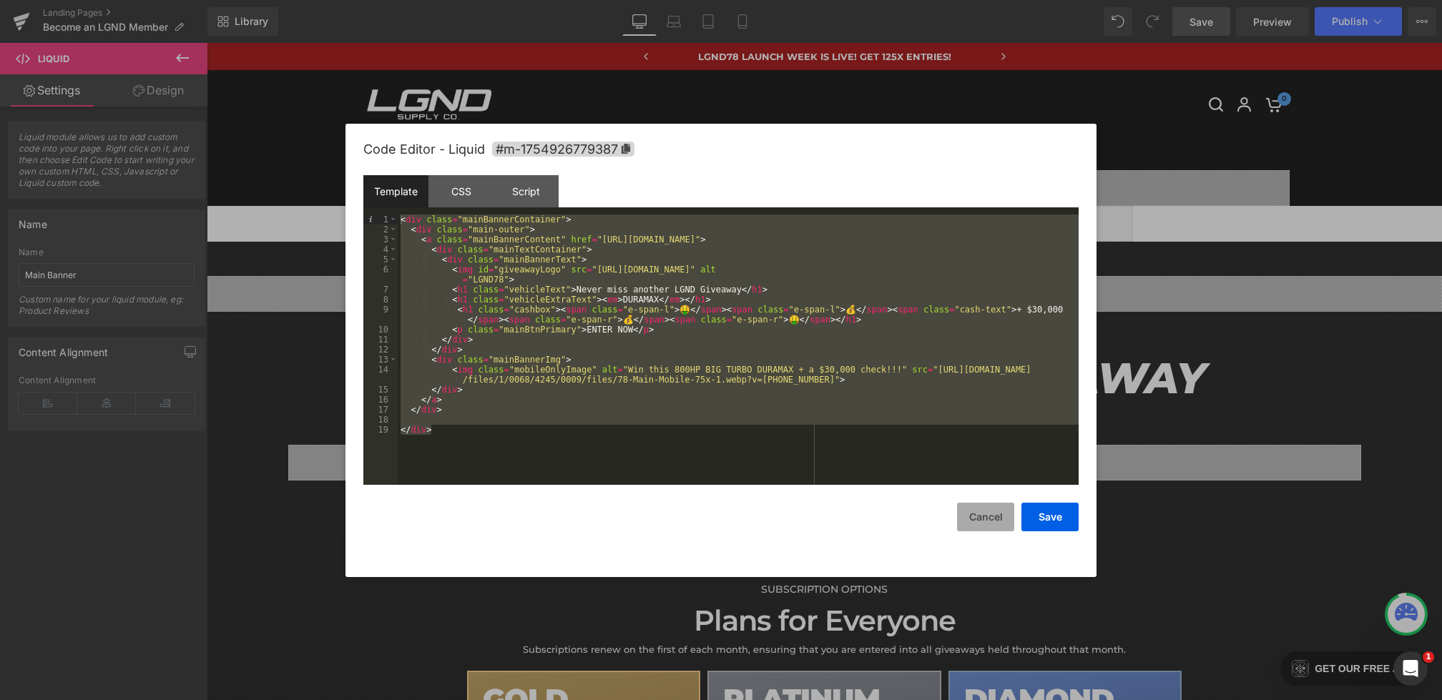
click at [973, 516] on button "Cancel" at bounding box center [985, 517] width 57 height 29
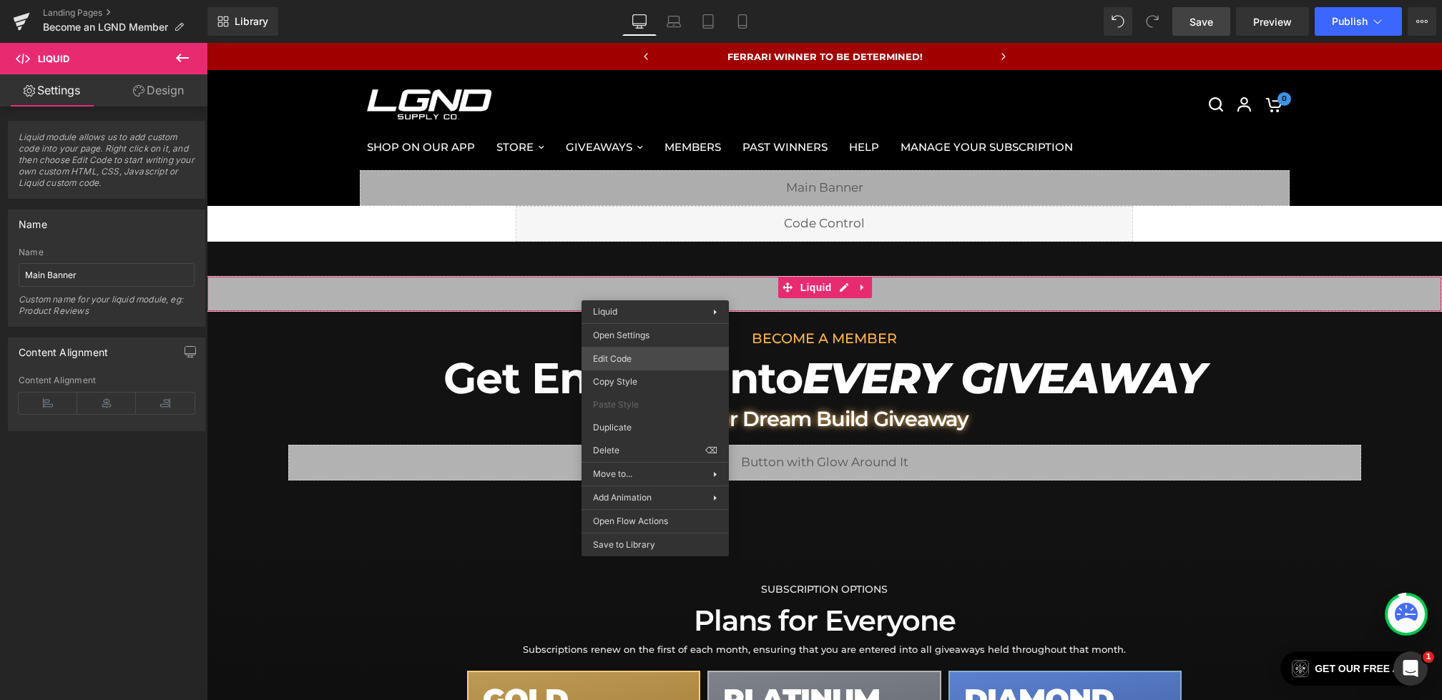
click at [626, 0] on div "Liquid You are previewing how the will restyle your page. You can not edit Elem…" at bounding box center [721, 0] width 1442 height 0
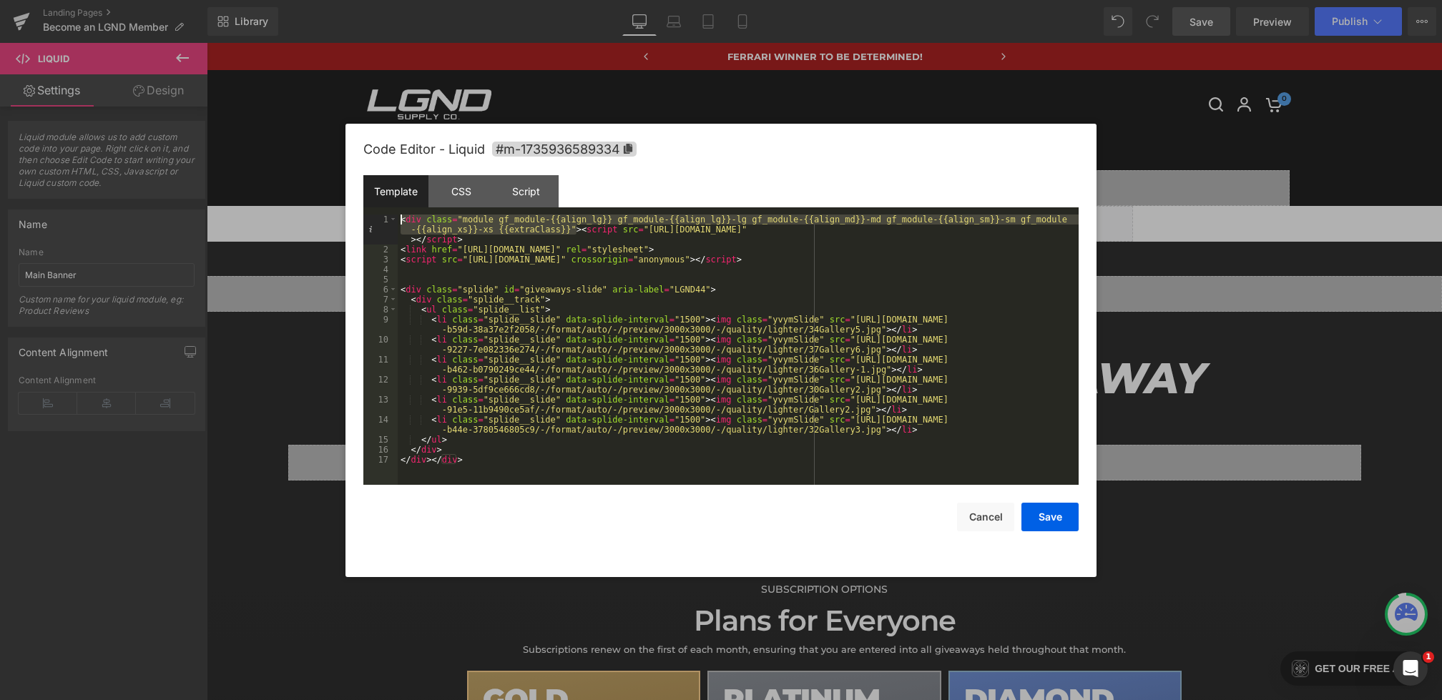
drag, startPoint x: 579, startPoint y: 230, endPoint x: 281, endPoint y: 184, distance: 301.2
click at [281, 184] on body "Liquid You are previewing how the will restyle your page. You can not edit Elem…" at bounding box center [721, 350] width 1442 height 700
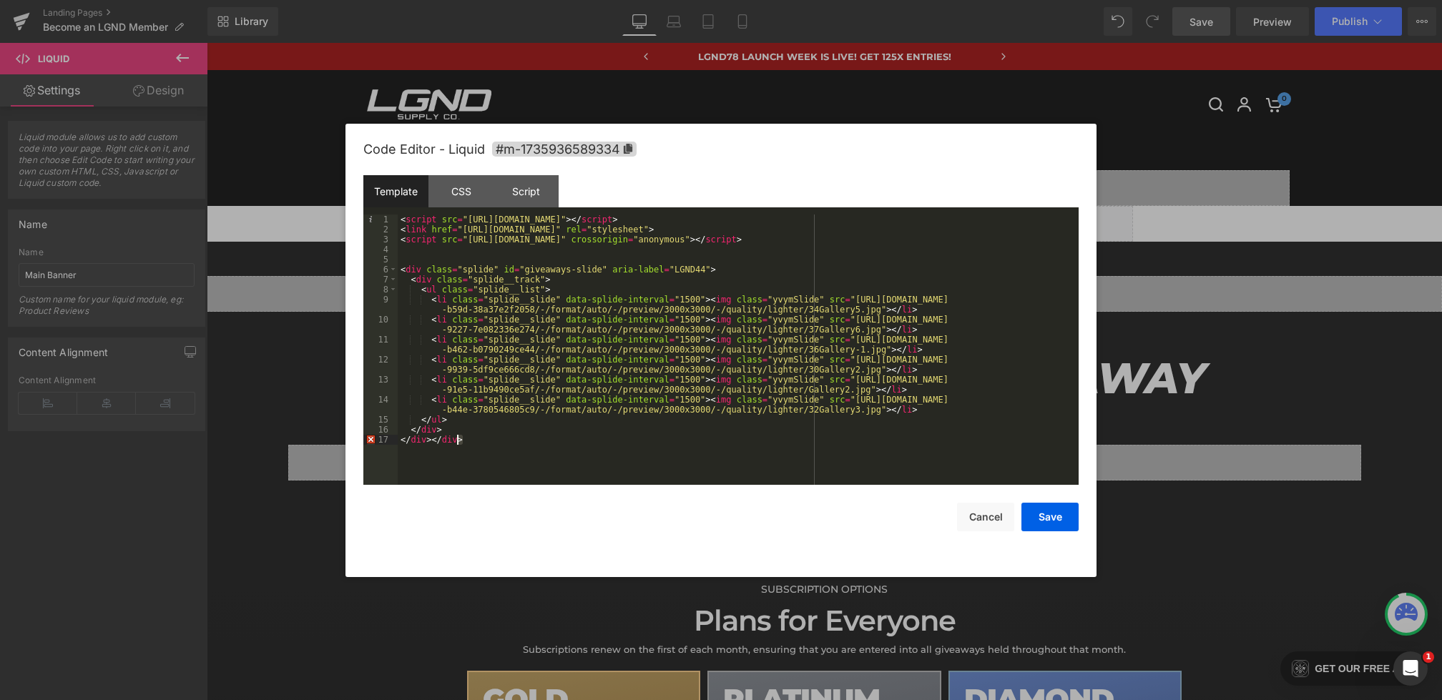
drag, startPoint x: 471, startPoint y: 441, endPoint x: 436, endPoint y: 441, distance: 35.0
click at [436, 441] on div "< script src = "[URL][DOMAIN_NAME]" > </ script > < link href = "[URL][DOMAIN_N…" at bounding box center [738, 360] width 681 height 290
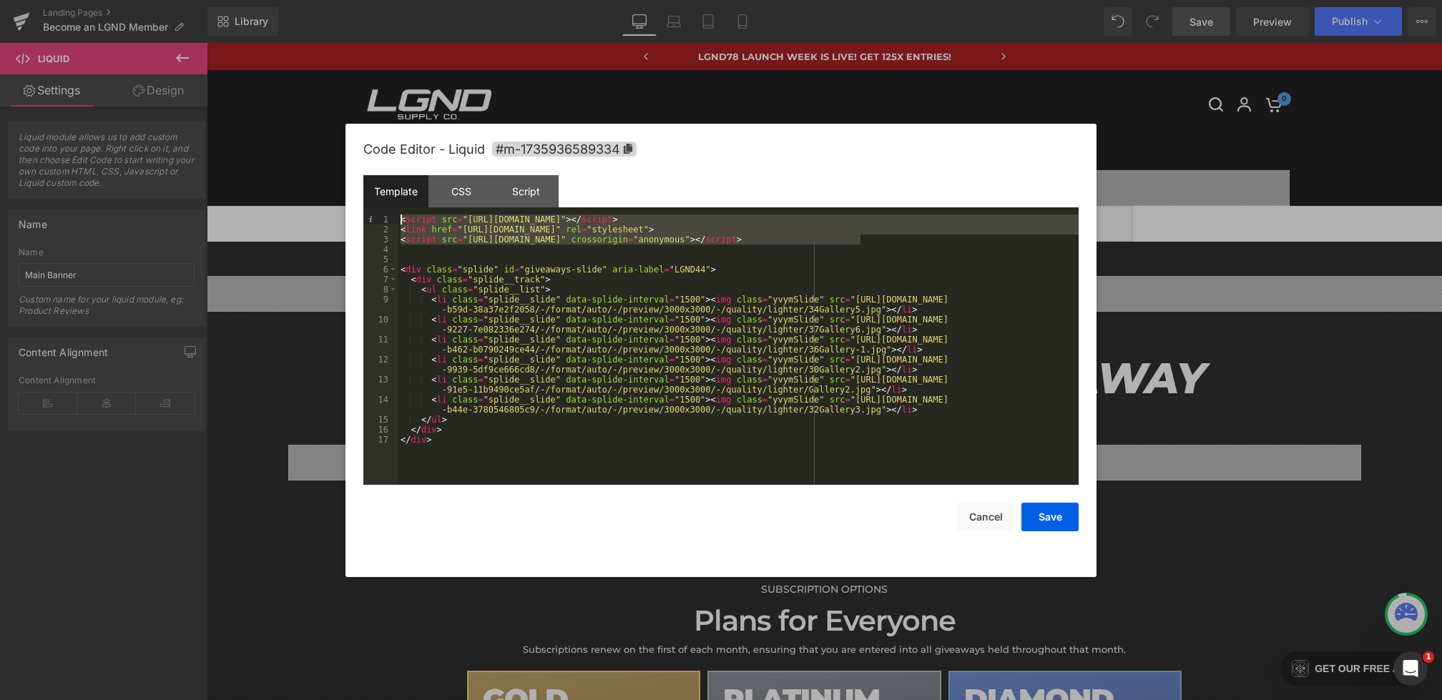
drag, startPoint x: 873, startPoint y: 242, endPoint x: 338, endPoint y: 177, distance: 539.7
click at [338, 177] on body "Liquid You are previewing how the will restyle your page. You can not edit Elem…" at bounding box center [721, 350] width 1442 height 700
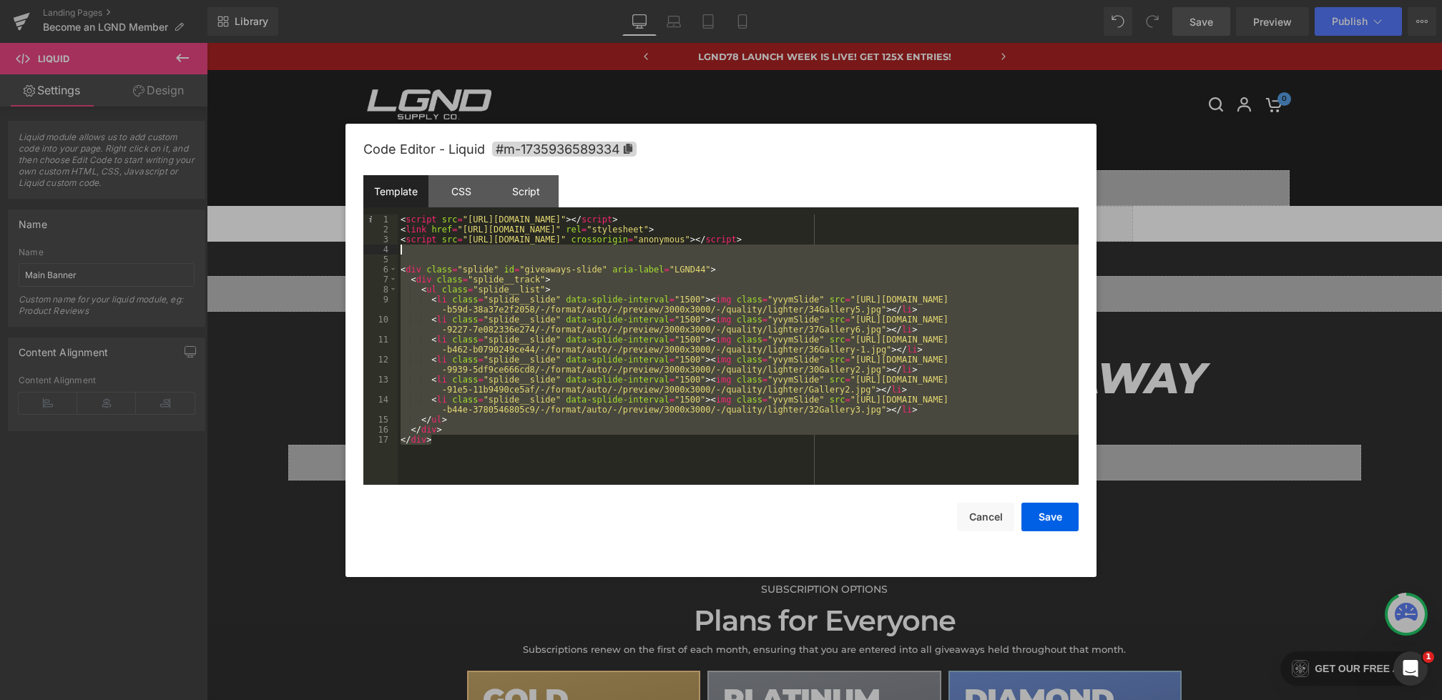
drag, startPoint x: 497, startPoint y: 456, endPoint x: 393, endPoint y: 249, distance: 231.3
click at [393, 249] on pre "1 2 3 4 5 6 7 8 9 10 11 12 13 14 15 16 17 < script src = "[URL][DOMAIN_NAME]" >…" at bounding box center [720, 350] width 715 height 270
click at [436, 247] on div "< script src = "[URL][DOMAIN_NAME]" > </ script > < link href = "[URL][DOMAIN_N…" at bounding box center [738, 360] width 681 height 290
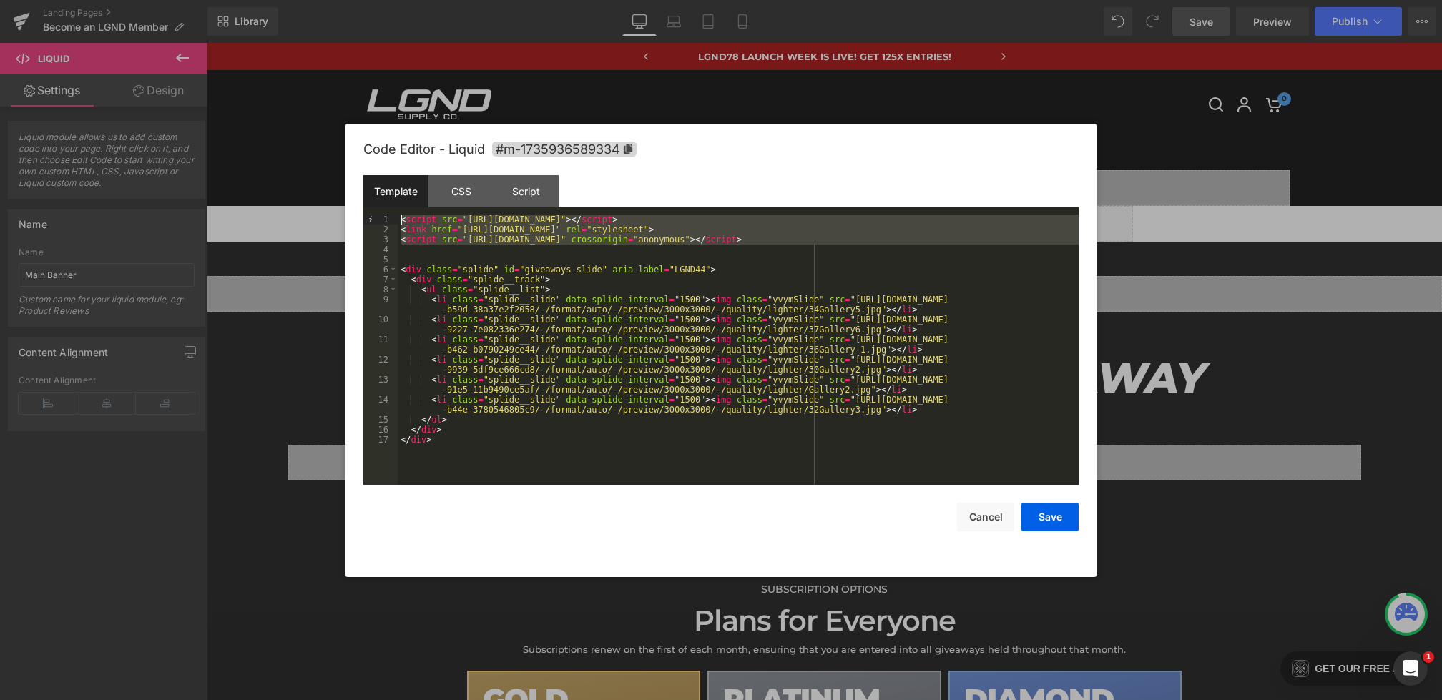
drag, startPoint x: 456, startPoint y: 247, endPoint x: 315, endPoint y: 171, distance: 160.3
click at [315, 171] on body "Liquid You are previewing how the will restyle your page. You can not edit Elem…" at bounding box center [721, 350] width 1442 height 700
click at [537, 190] on div "Script" at bounding box center [526, 191] width 65 height 32
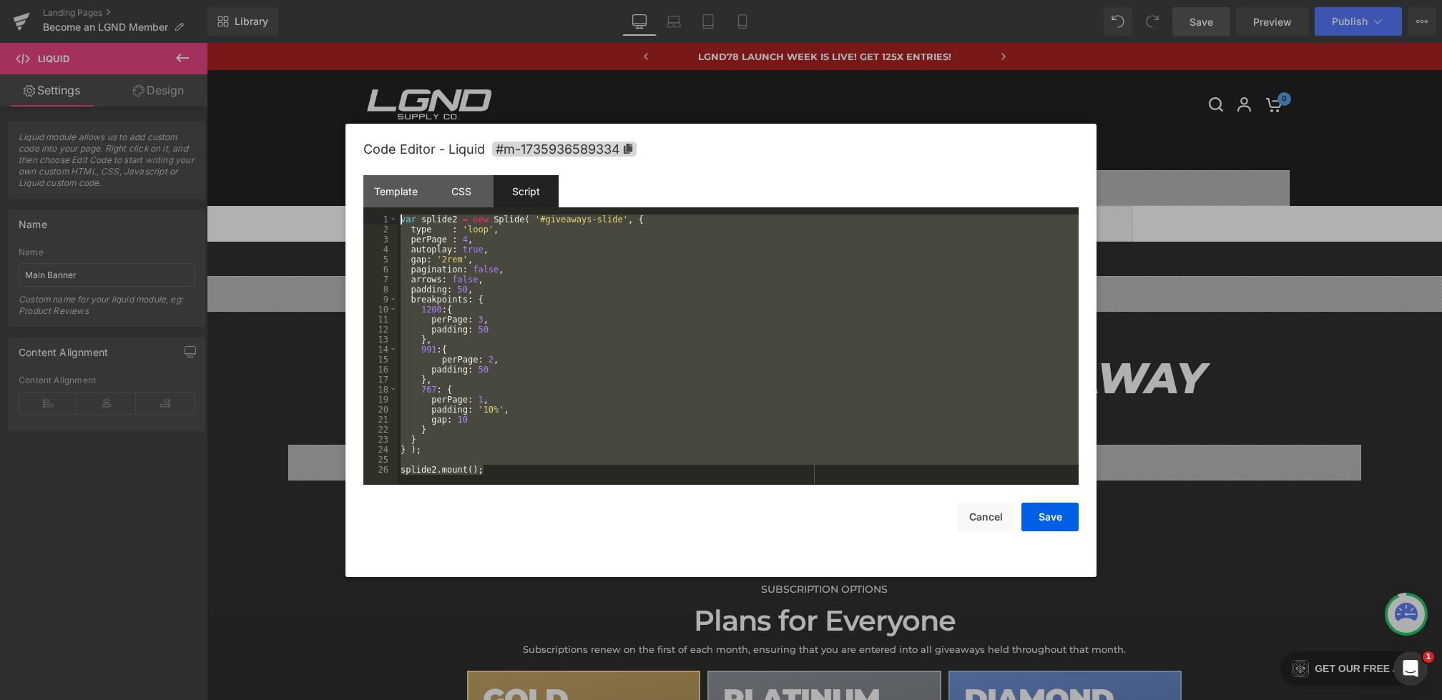
drag, startPoint x: 497, startPoint y: 479, endPoint x: 287, endPoint y: 129, distance: 408.1
click at [287, 129] on body "Liquid You are previewing how the will restyle your page. You can not edit Elem…" at bounding box center [721, 350] width 1442 height 700
click at [405, 197] on div "Template" at bounding box center [395, 191] width 65 height 32
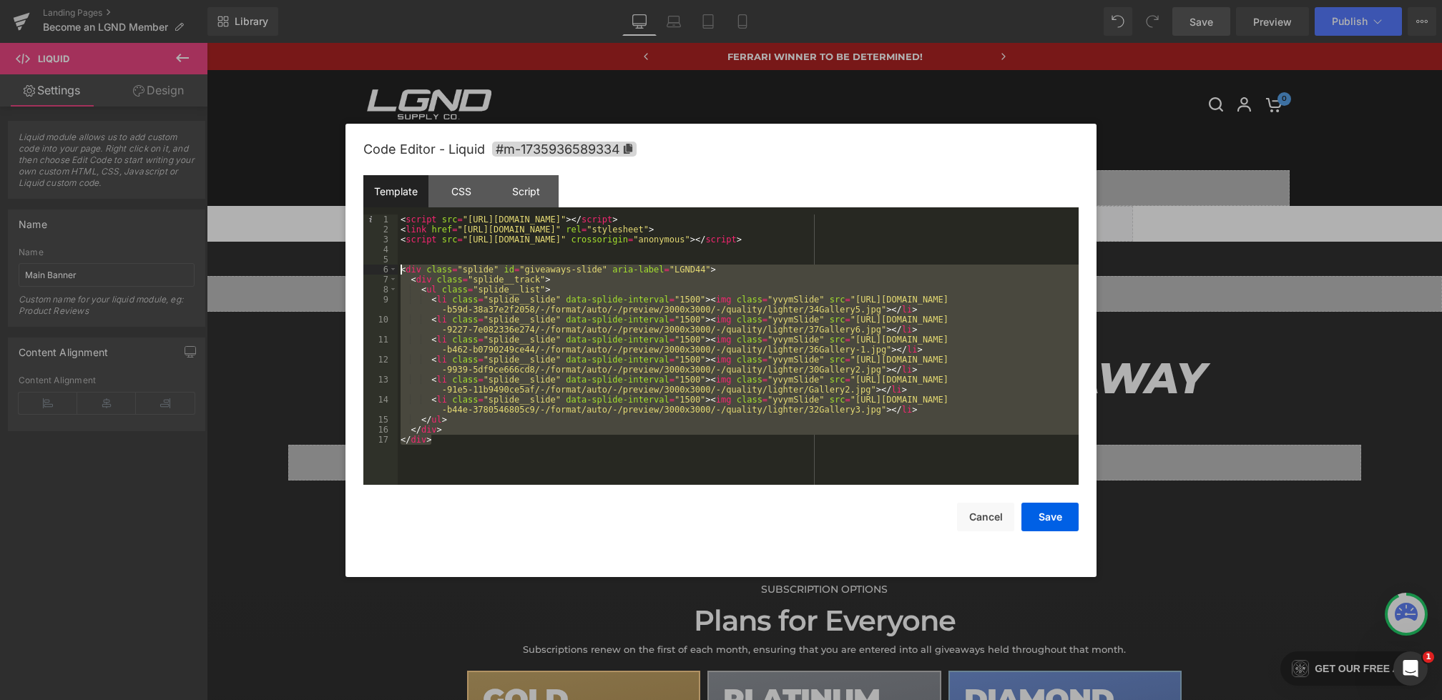
drag, startPoint x: 497, startPoint y: 441, endPoint x: 343, endPoint y: 265, distance: 233.7
click at [343, 265] on body "Liquid You are previewing how the will restyle your page. You can not edit Elem…" at bounding box center [721, 350] width 1442 height 700
click at [467, 180] on div "CSS" at bounding box center [460, 191] width 65 height 32
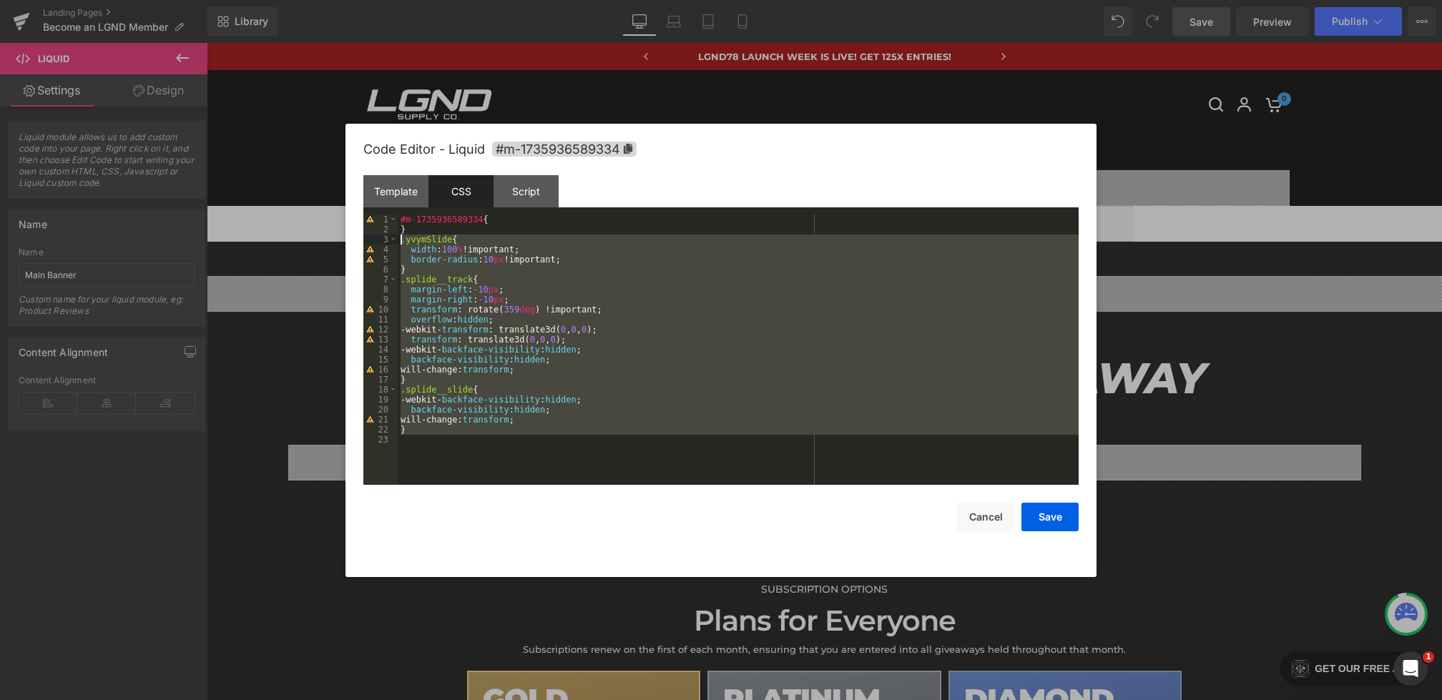
drag, startPoint x: 444, startPoint y: 451, endPoint x: 364, endPoint y: 240, distance: 225.7
click at [364, 240] on pre "1 2 3 4 5 6 7 8 9 10 11 12 13 14 15 16 17 18 19 20 21 22 23 #m-1735936589334 { …" at bounding box center [720, 350] width 715 height 270
click at [989, 516] on button "Cancel" at bounding box center [985, 517] width 57 height 29
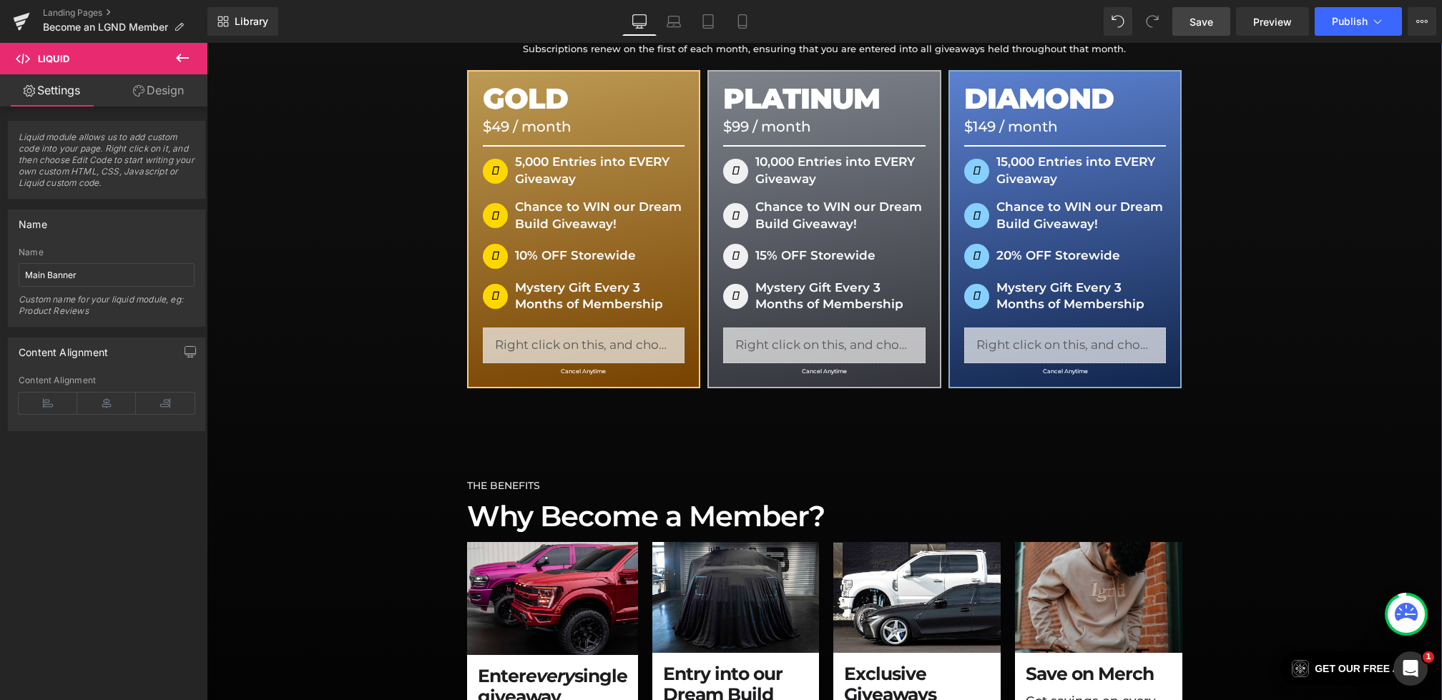
scroll to position [581, 0]
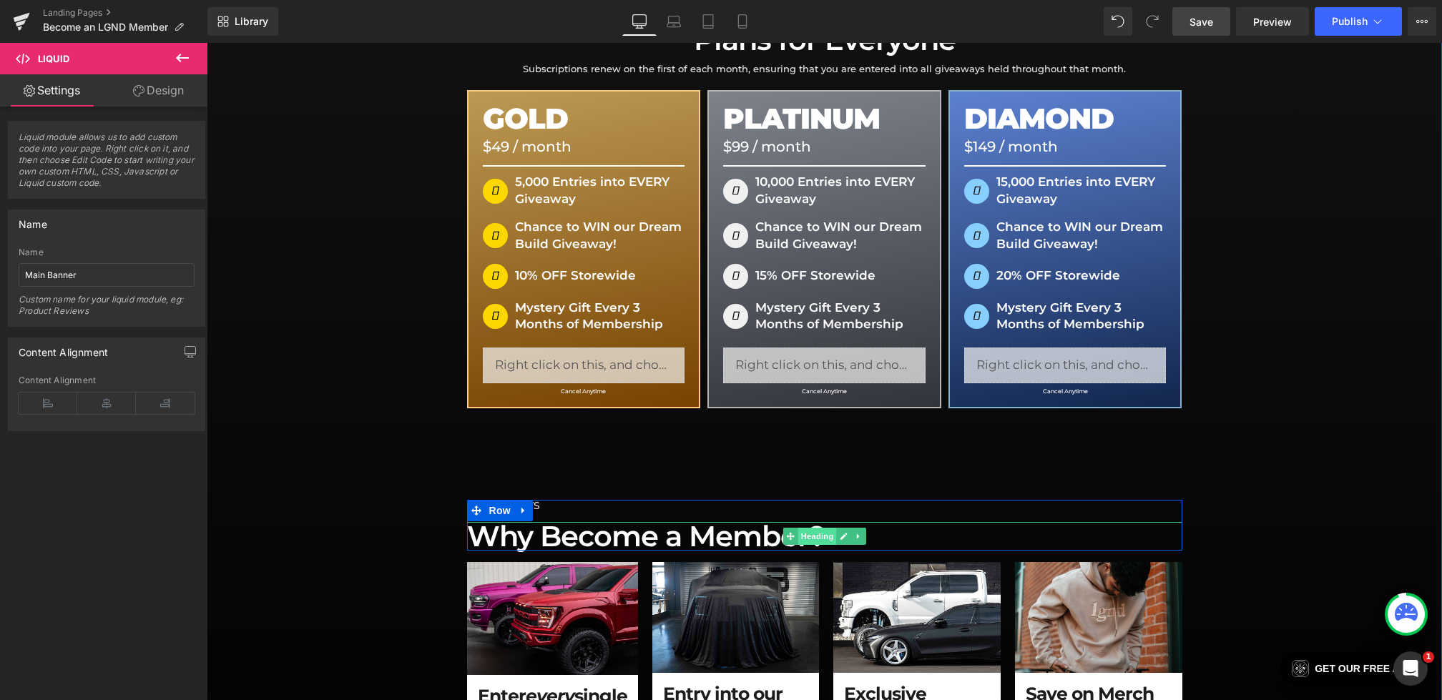
click at [800, 534] on span "Heading" at bounding box center [817, 536] width 39 height 17
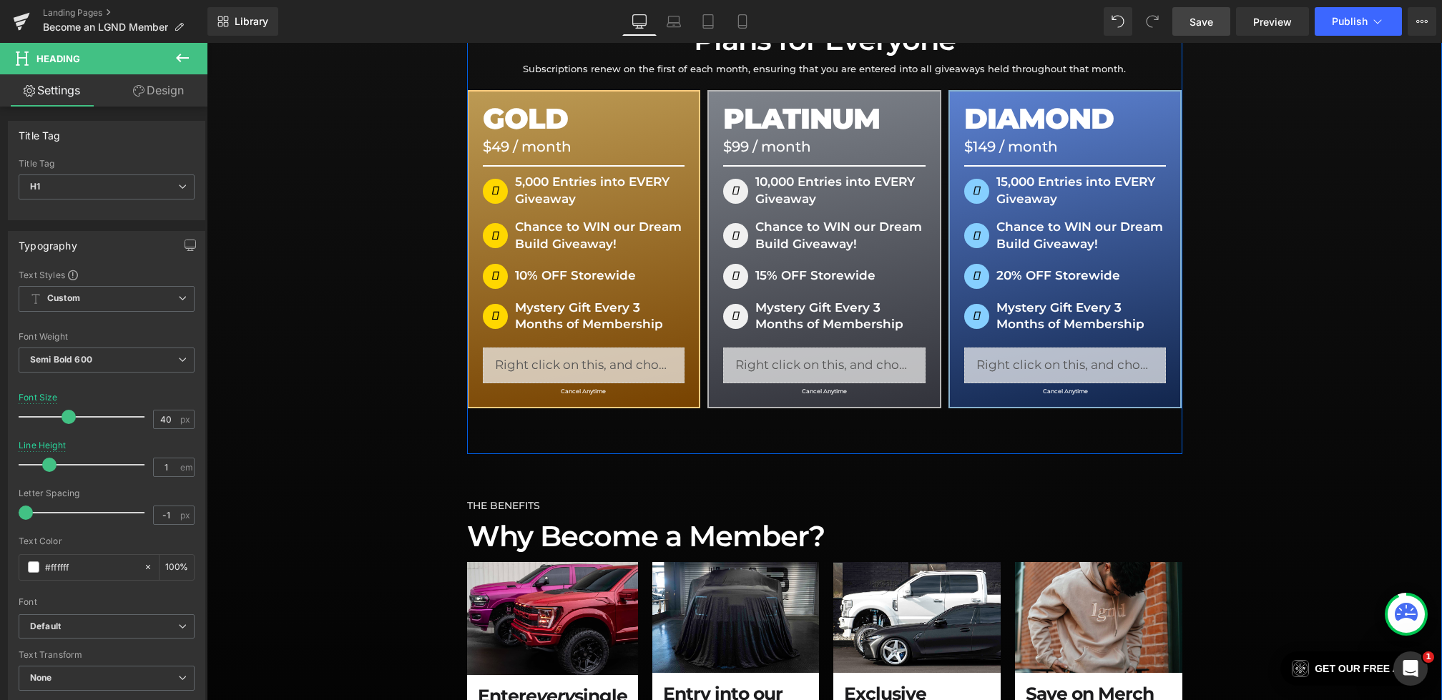
scroll to position [455, 0]
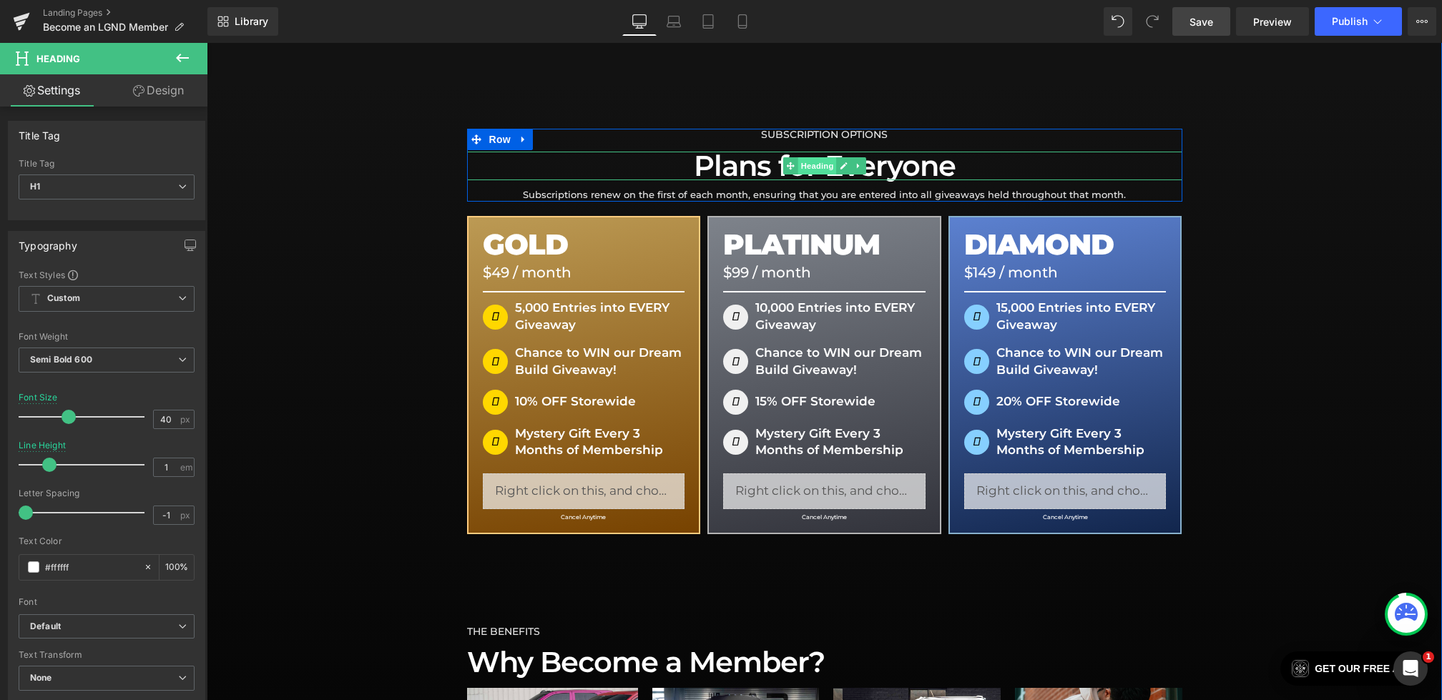
click at [822, 162] on span "Heading" at bounding box center [817, 165] width 39 height 17
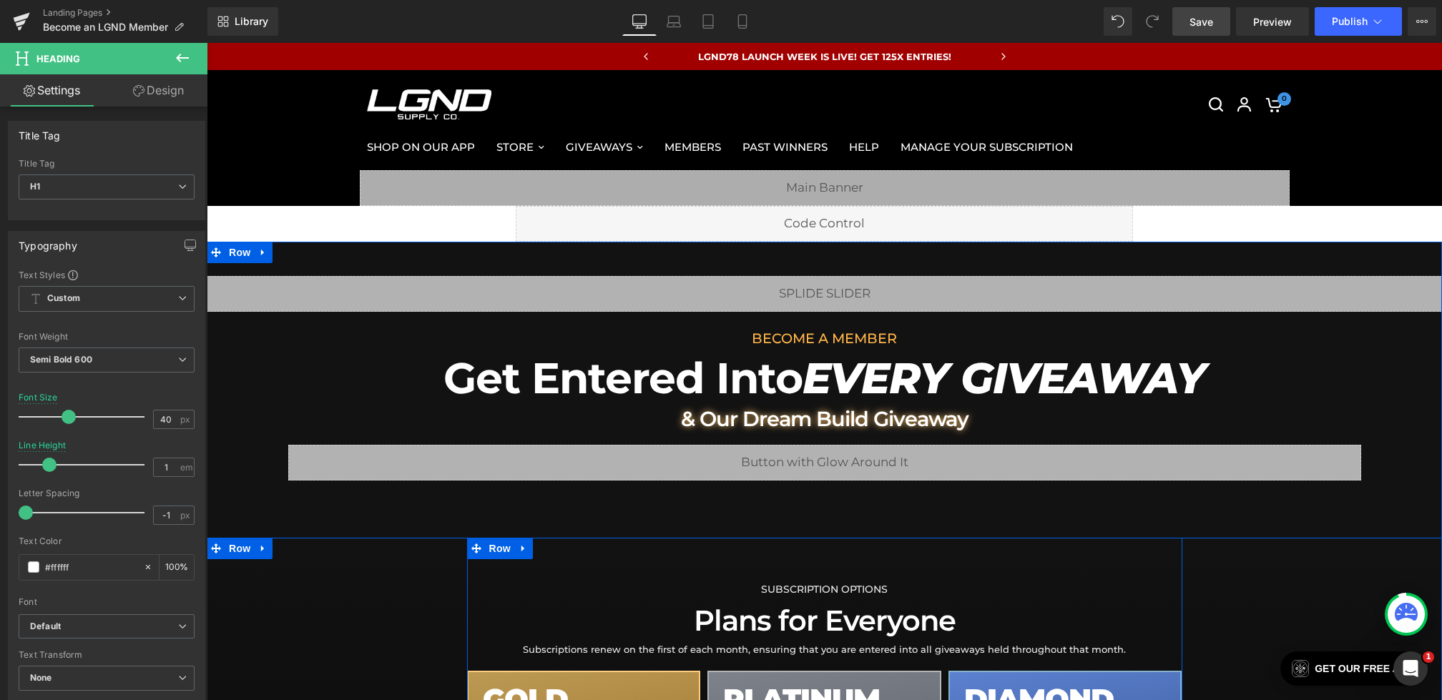
scroll to position [184, 0]
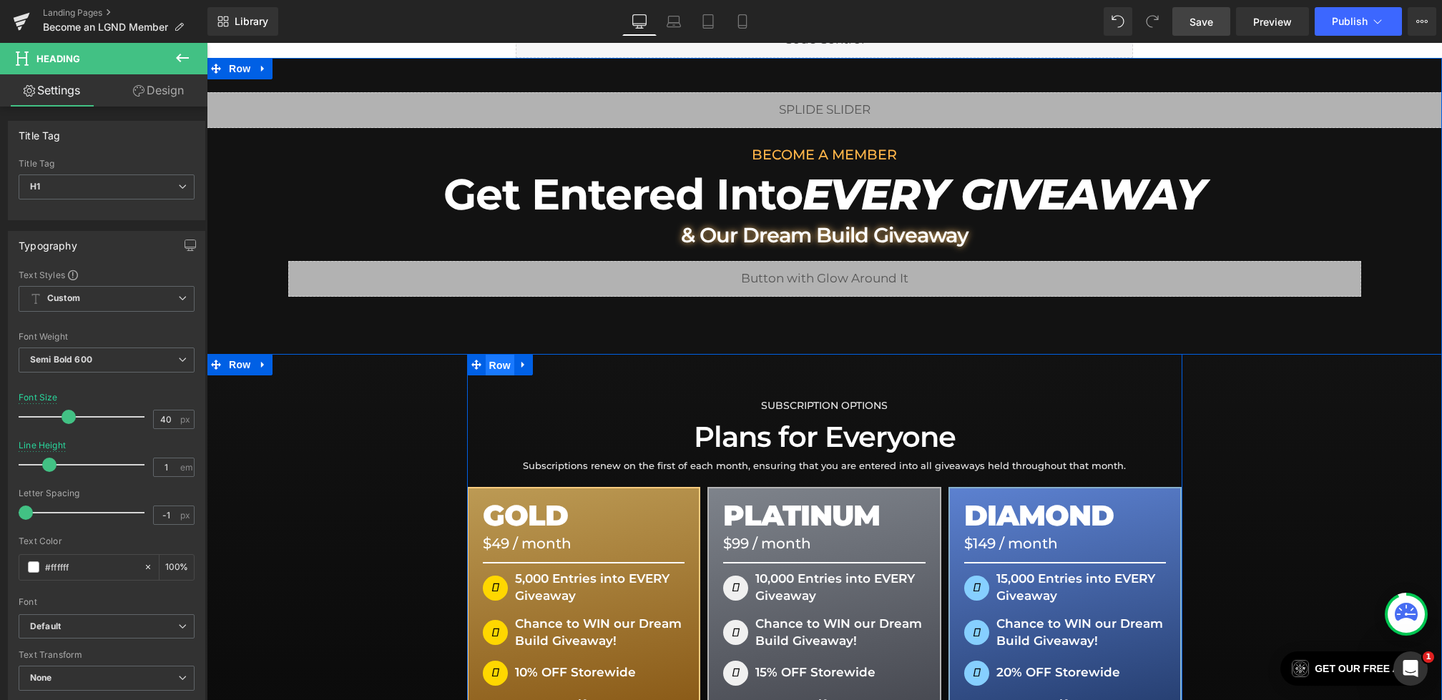
click at [498, 359] on span "Row" at bounding box center [500, 365] width 29 height 21
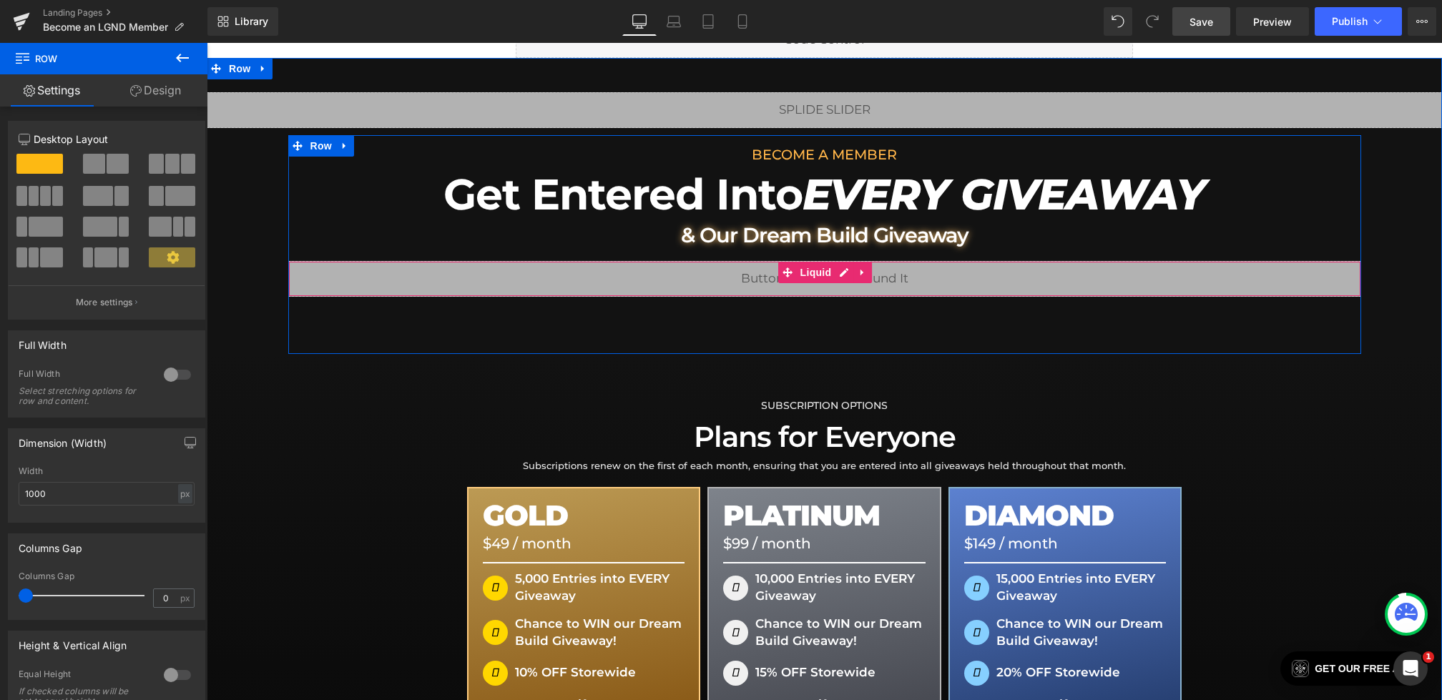
scroll to position [0, 0]
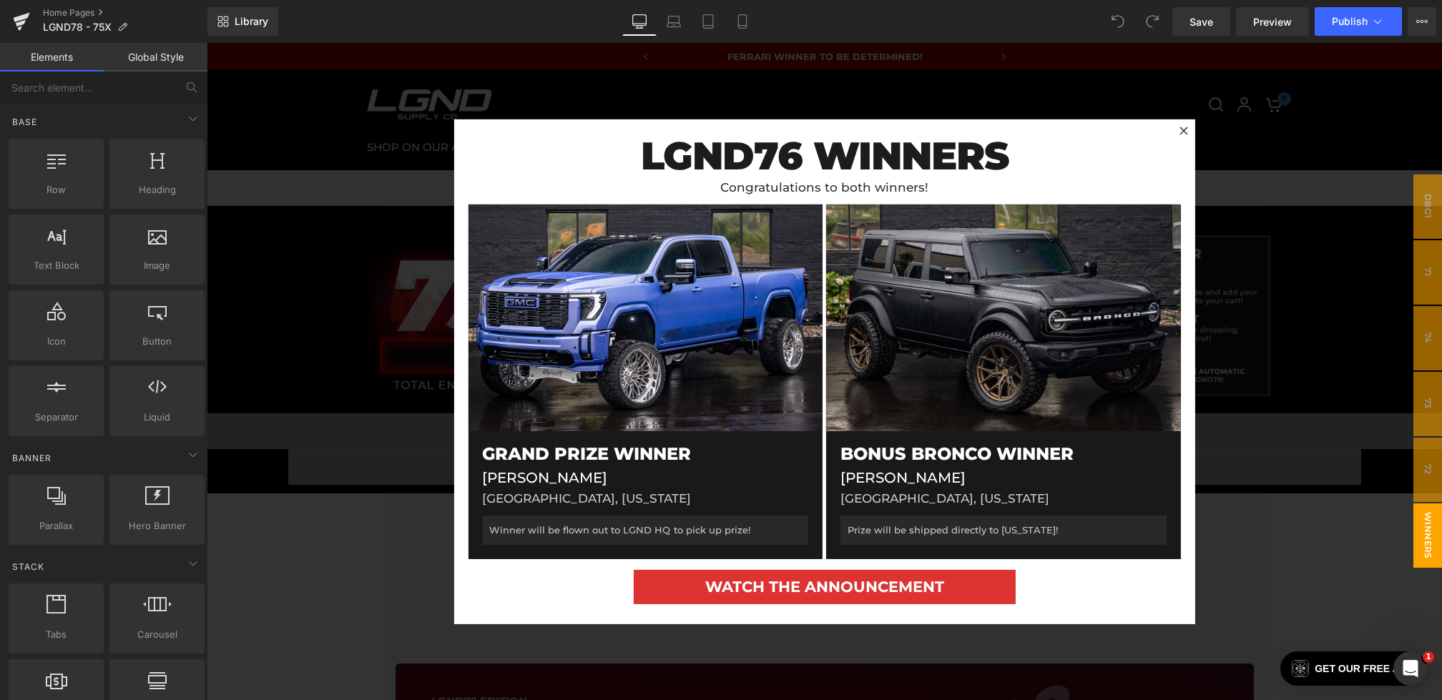
click at [360, 279] on div at bounding box center [824, 371] width 1235 height 657
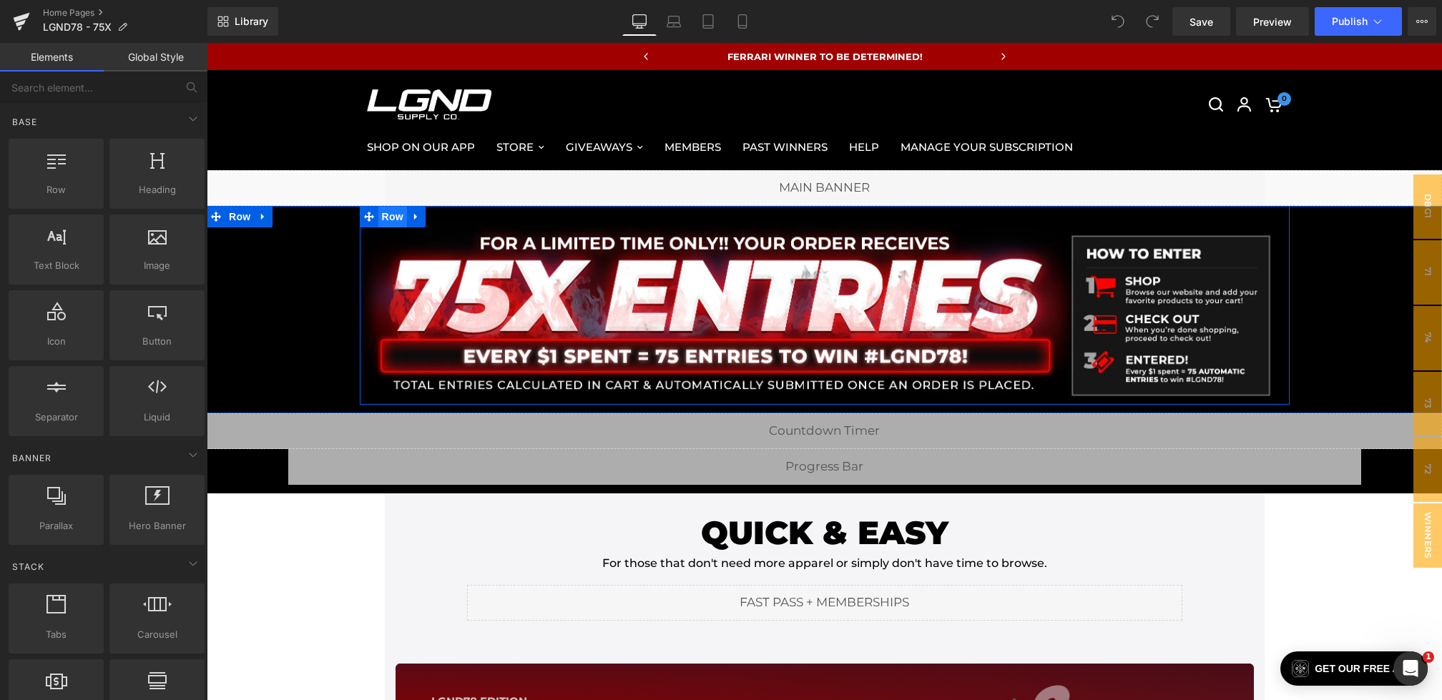
click at [392, 218] on span "Row" at bounding box center [392, 216] width 29 height 21
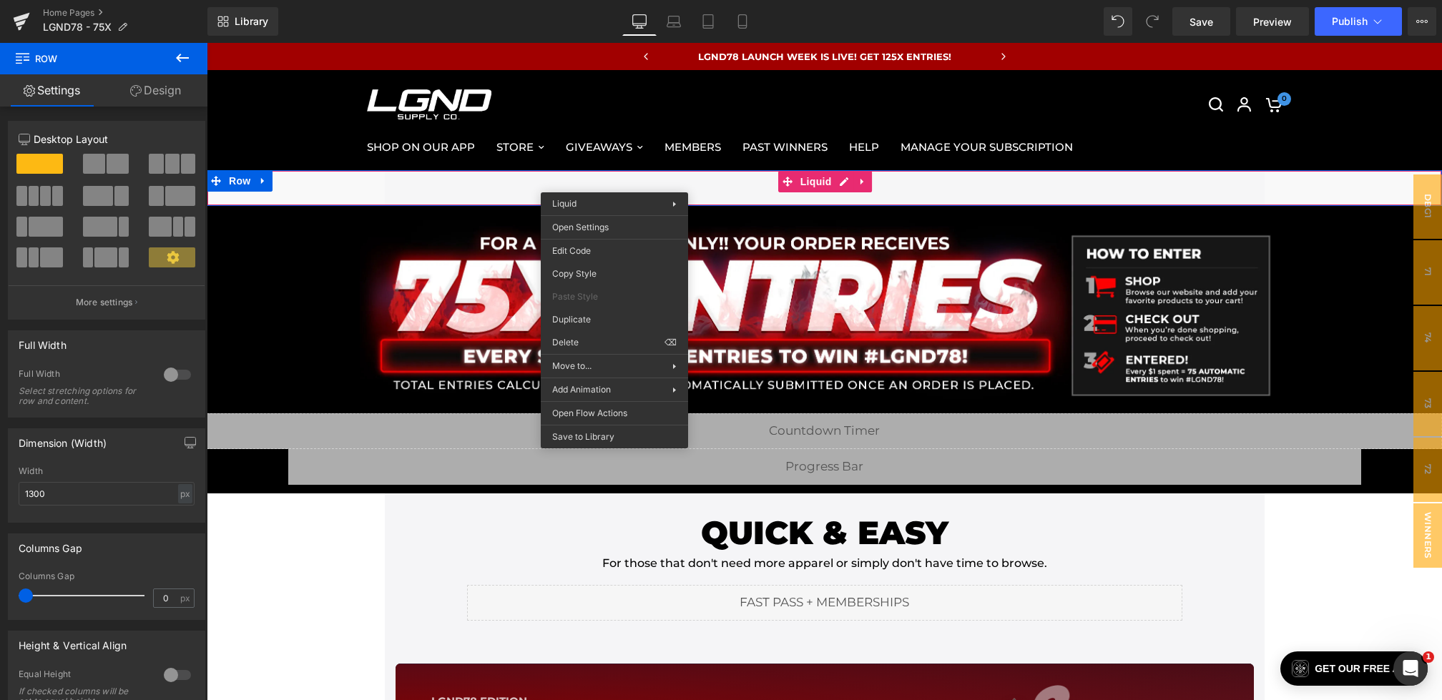
drag, startPoint x: 614, startPoint y: 182, endPoint x: 818, endPoint y: 237, distance: 210.7
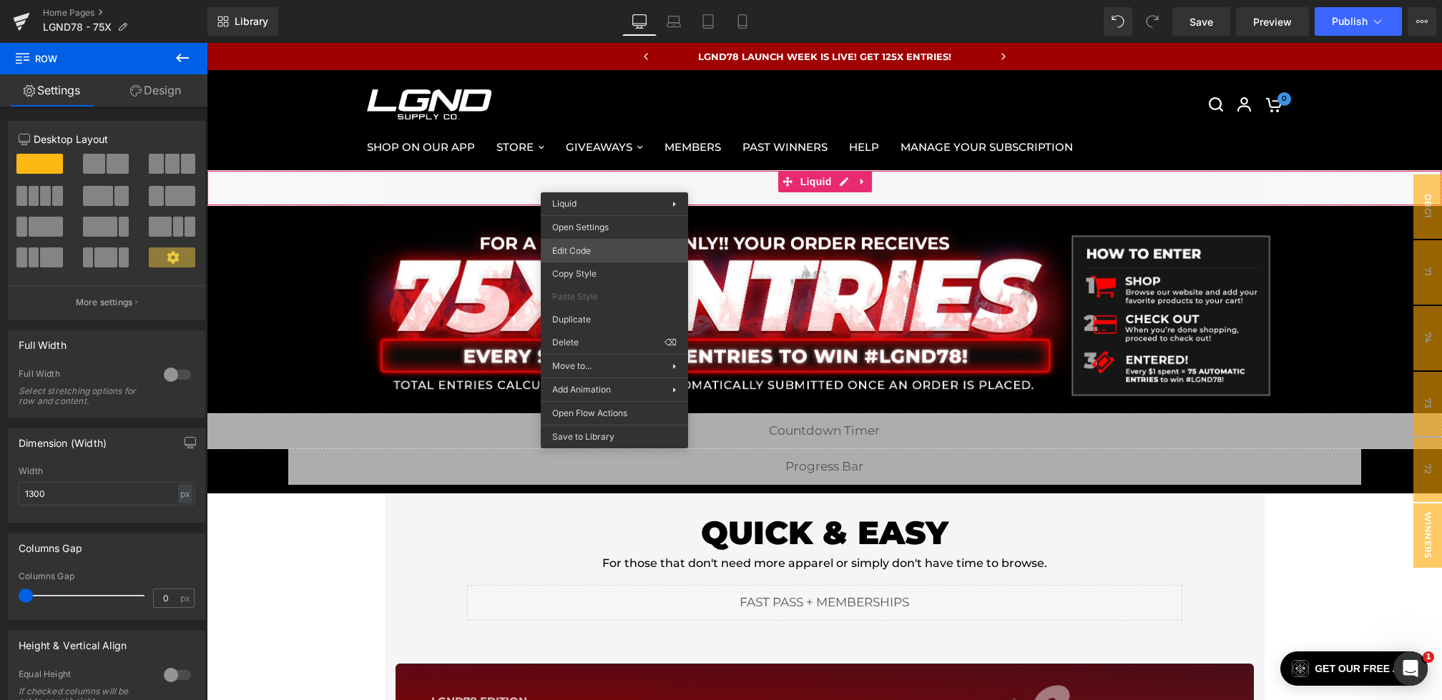
click at [576, 0] on div "Row You are previewing how the will restyle your page. You can not edit Element…" at bounding box center [721, 0] width 1442 height 0
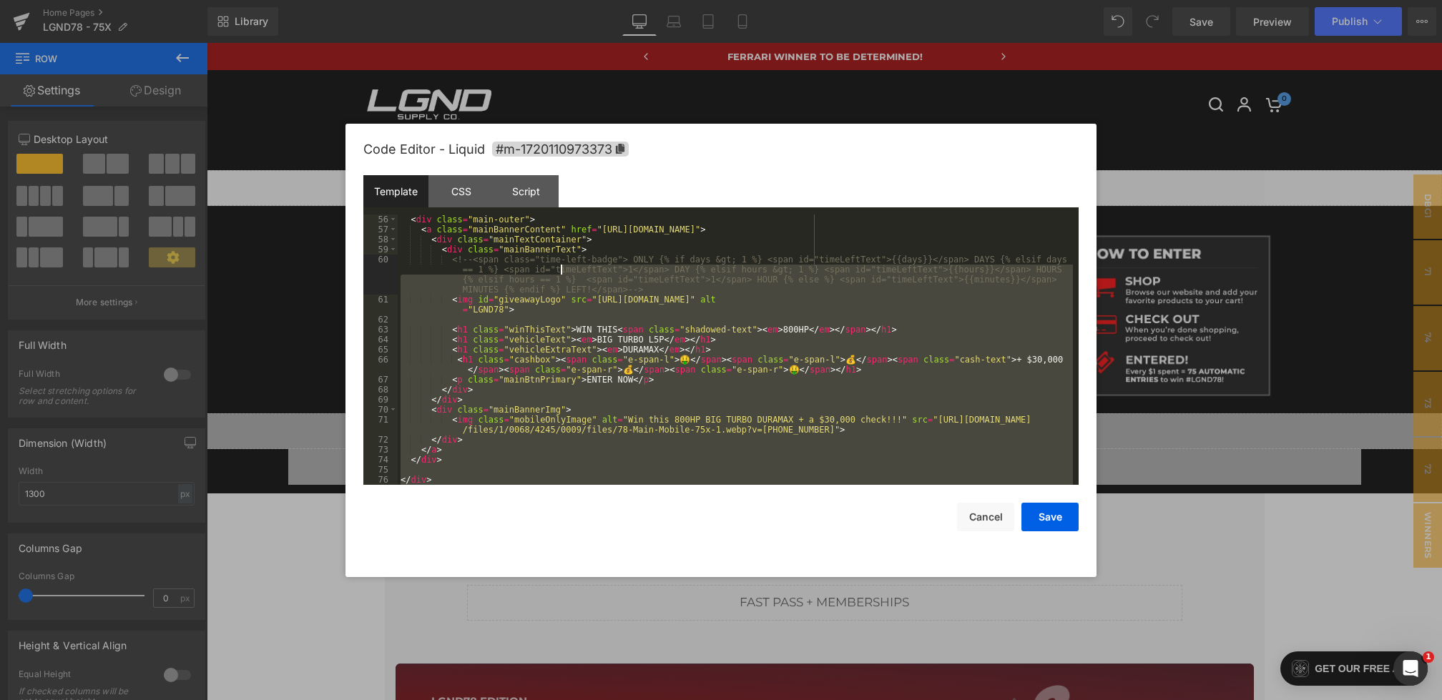
scroll to position [485, 0]
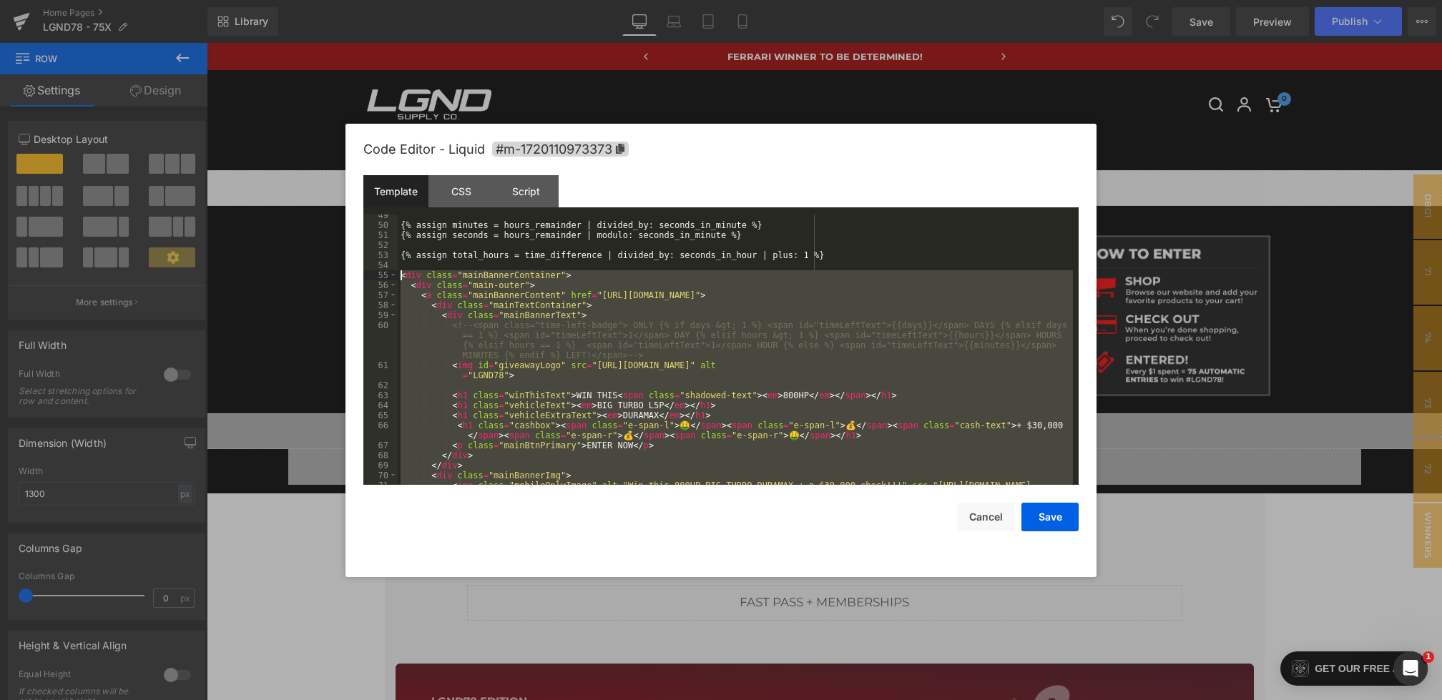
drag, startPoint x: 946, startPoint y: 479, endPoint x: 365, endPoint y: 275, distance: 614.8
click at [365, 275] on pre "49 50 51 52 53 54 55 56 57 58 59 60 61 62 63 64 65 66 67 68 69 70 71 72 {% assi…" at bounding box center [720, 350] width 715 height 270
click at [464, 195] on div "CSS" at bounding box center [460, 191] width 65 height 32
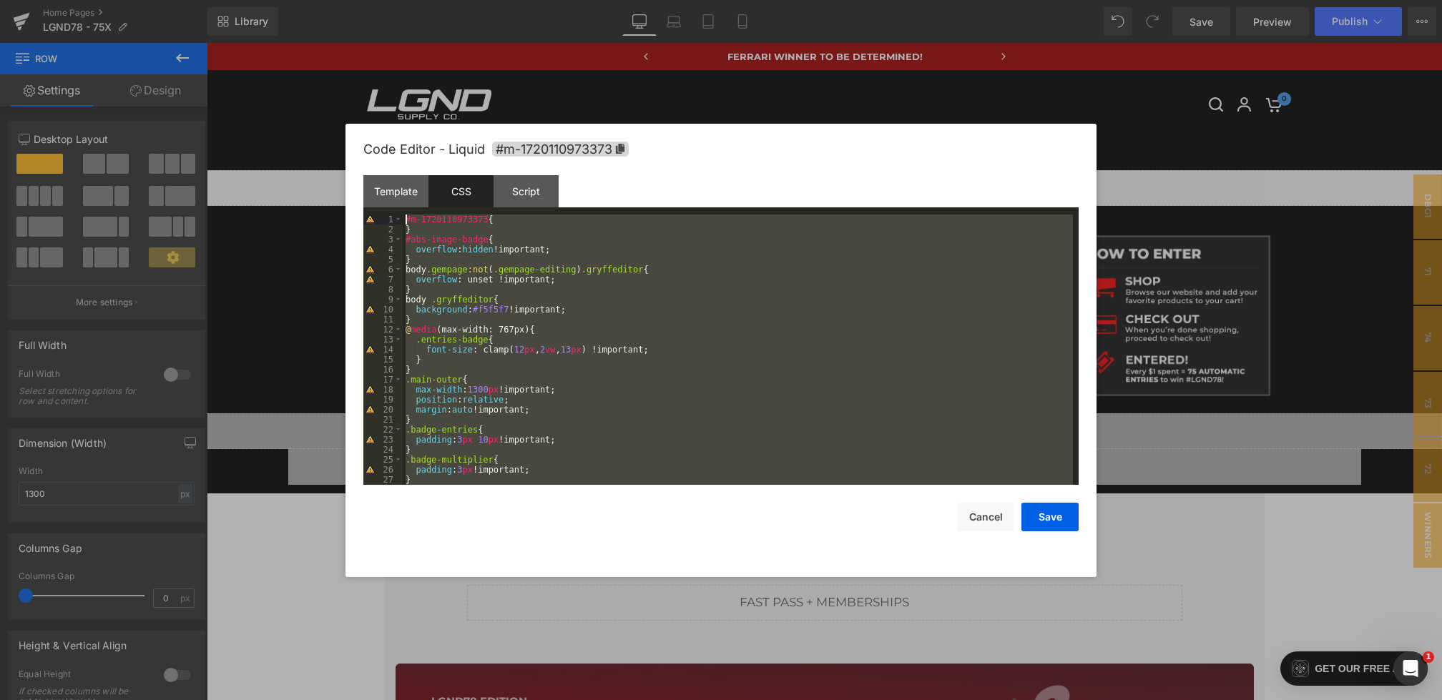
scroll to position [0, 0]
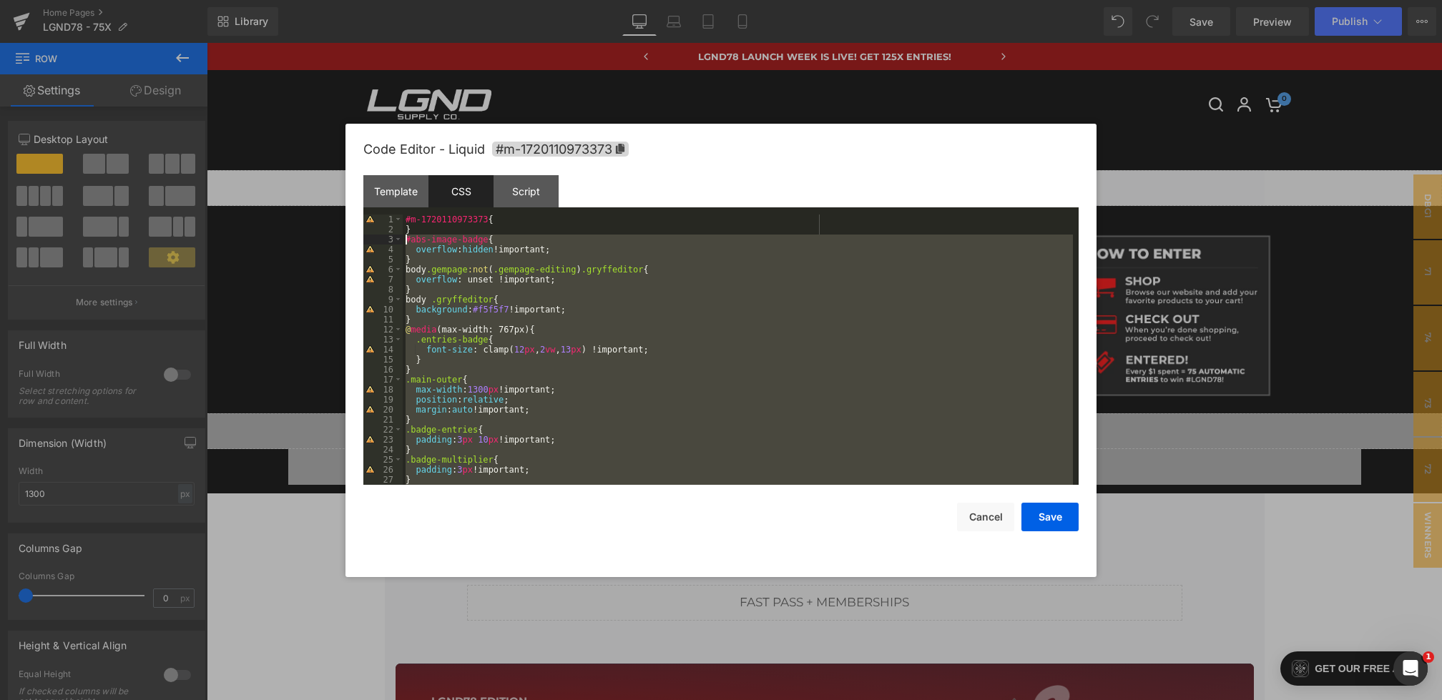
drag, startPoint x: 426, startPoint y: 472, endPoint x: 368, endPoint y: 242, distance: 237.5
click at [368, 242] on pre "1 2 3 4 5 6 7 8 9 10 11 12 13 14 15 16 17 18 19 20 21 22 23 24 25 26 27 28 #m-1…" at bounding box center [720, 350] width 715 height 270
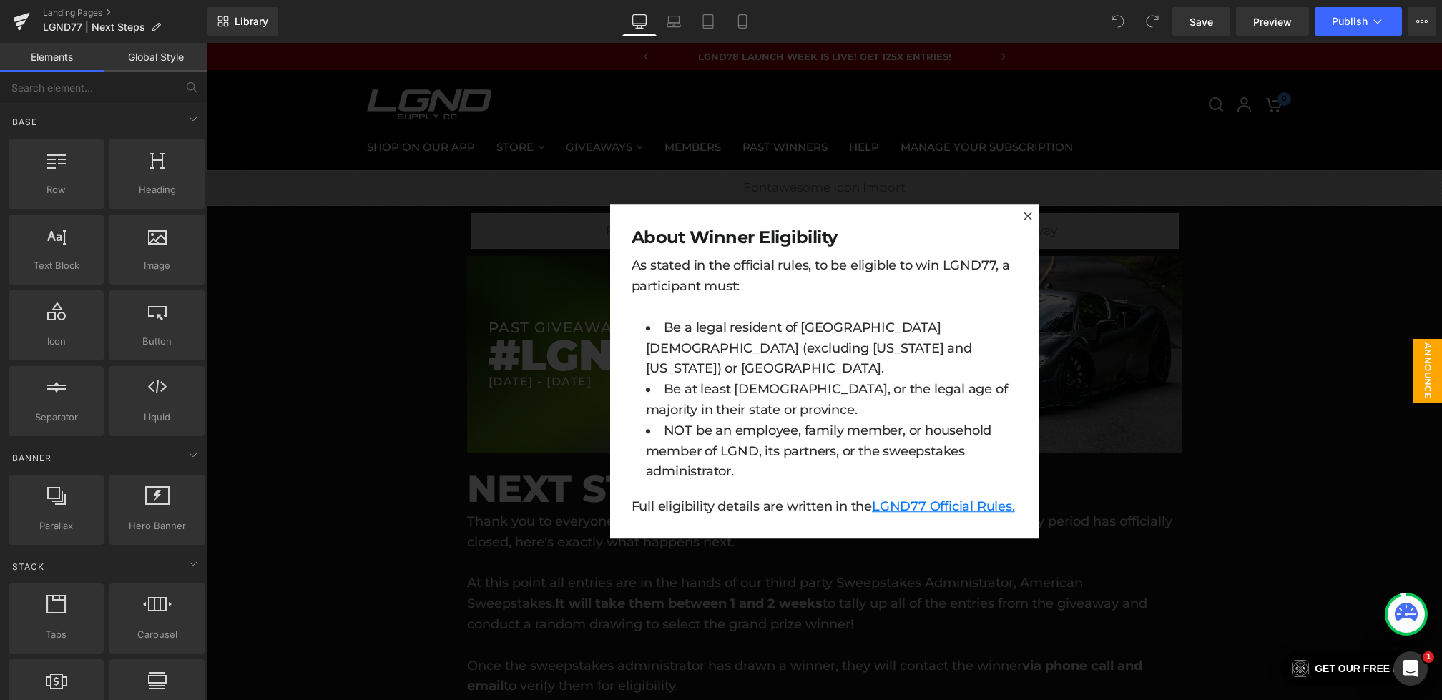
click at [822, 566] on div at bounding box center [824, 371] width 1235 height 657
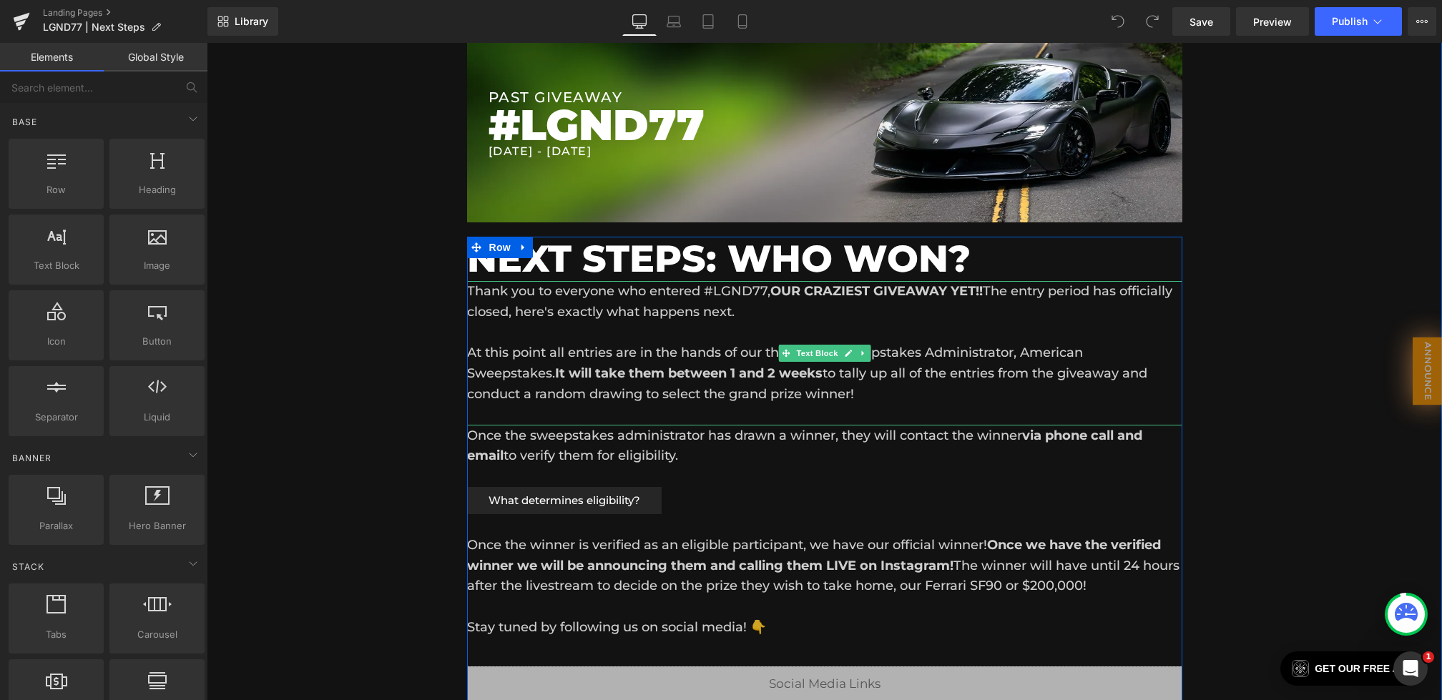
scroll to position [255, 0]
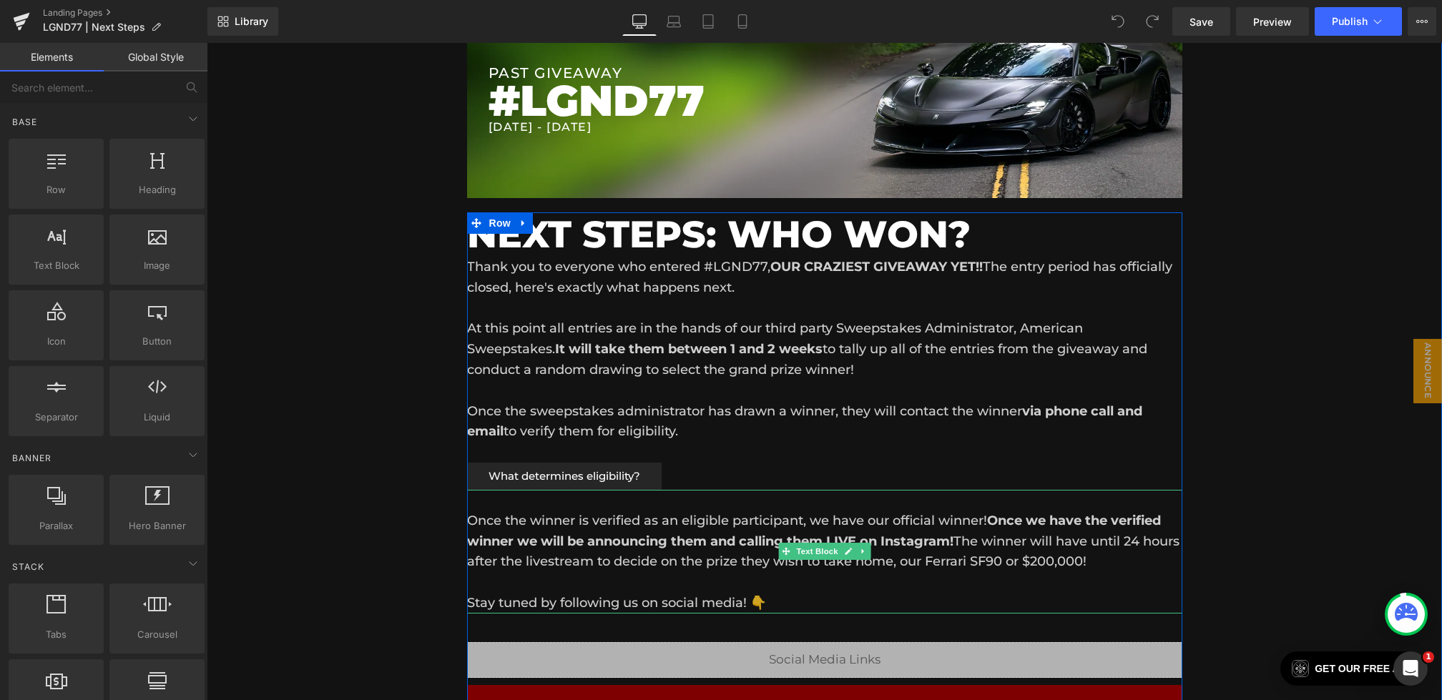
click at [738, 551] on p "Once the winner is verified as an eligible participant, we have our official wi…" at bounding box center [824, 542] width 715 height 62
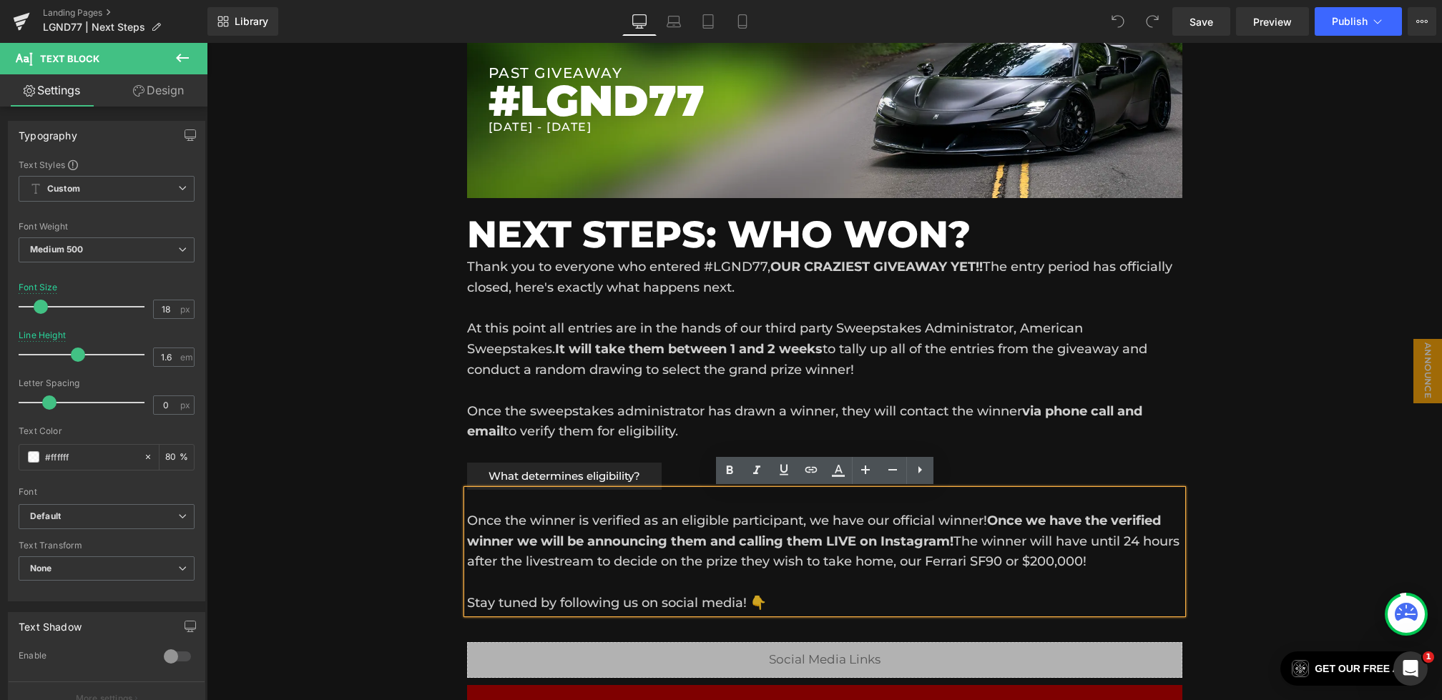
drag, startPoint x: 962, startPoint y: 542, endPoint x: 1178, endPoint y: 568, distance: 217.5
click at [1178, 568] on p "Once the winner is verified as an eligible participant, we have our official wi…" at bounding box center [824, 542] width 715 height 62
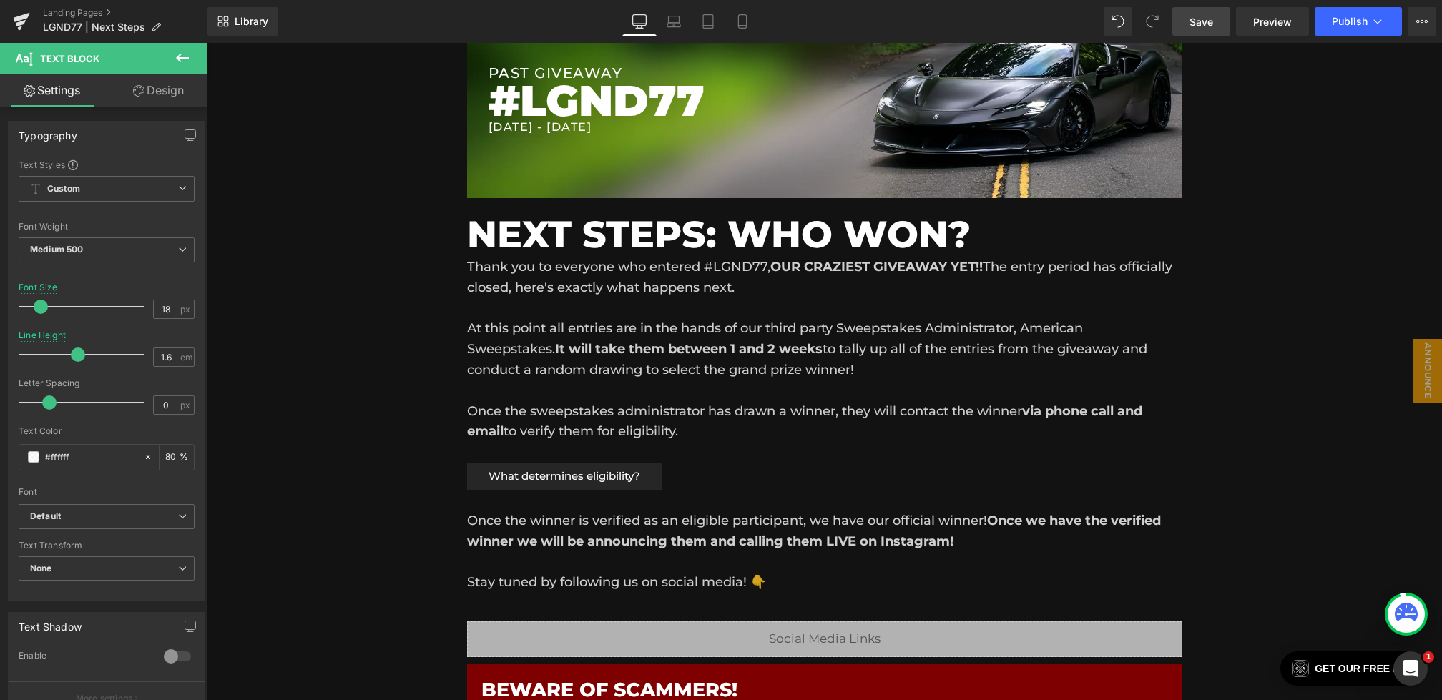
click at [1206, 16] on span "Save" at bounding box center [1201, 21] width 24 height 15
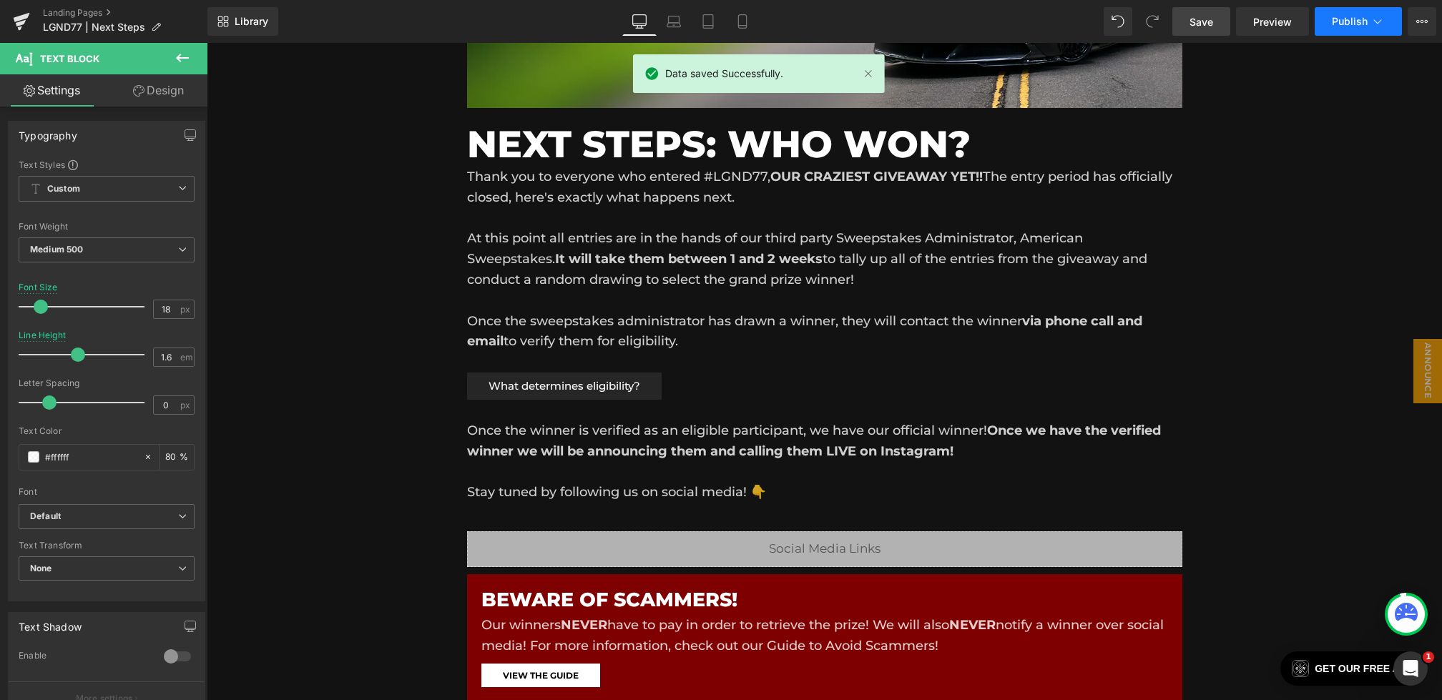
click at [1355, 20] on span "Publish" at bounding box center [1350, 21] width 36 height 11
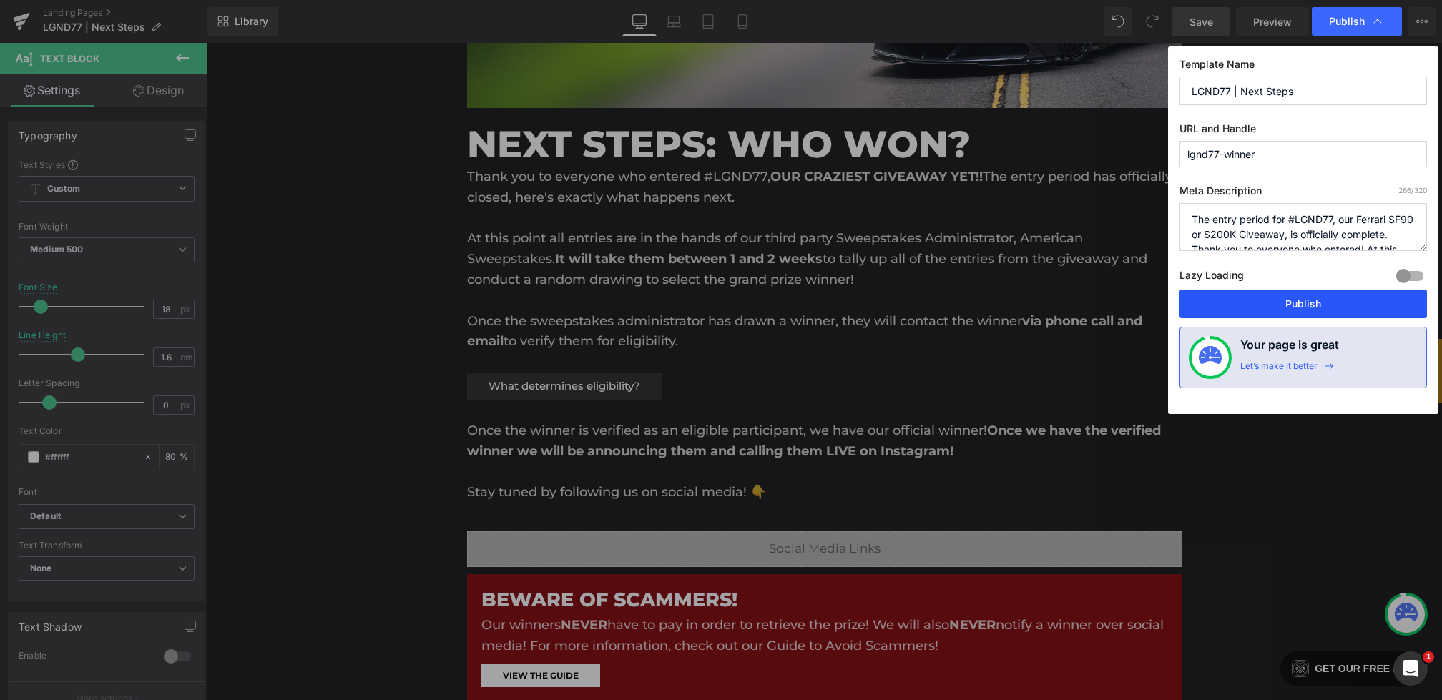
click at [1235, 299] on button "Publish" at bounding box center [1302, 304] width 247 height 29
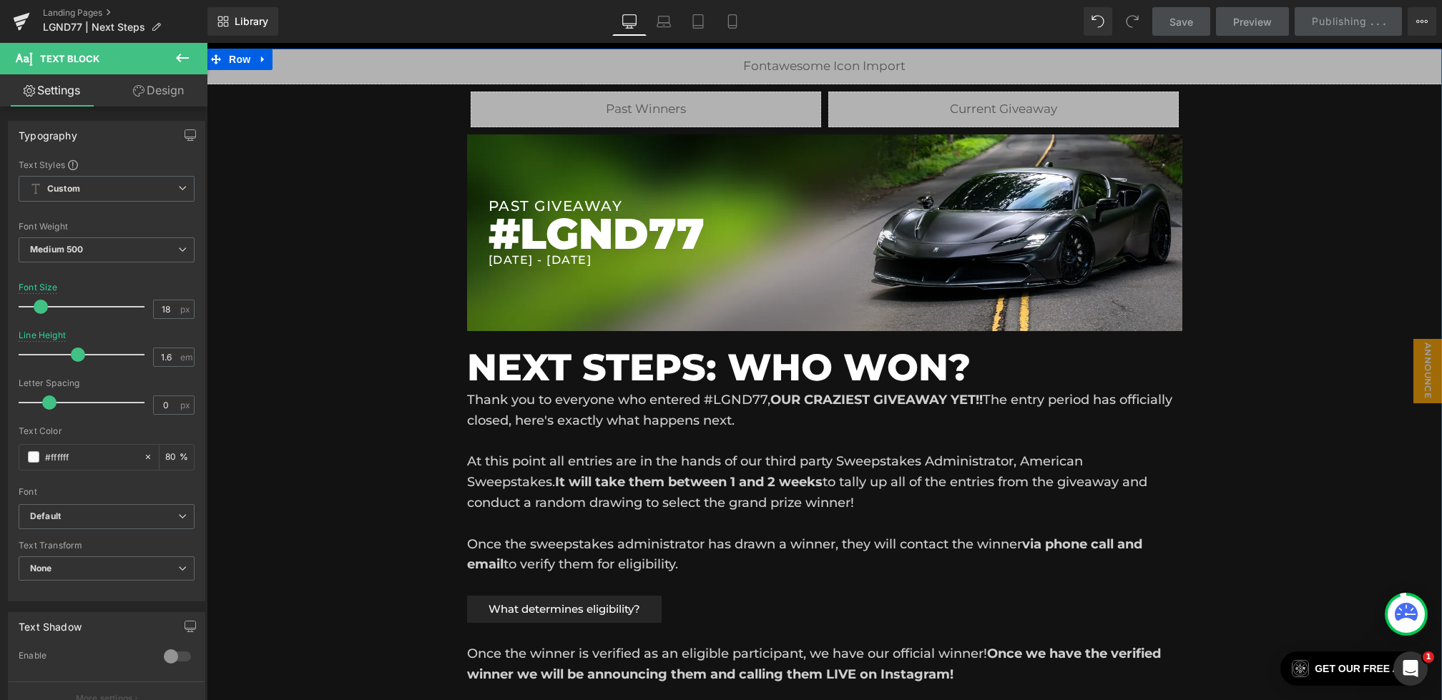
scroll to position [0, 0]
